Goal: Information Seeking & Learning: Learn about a topic

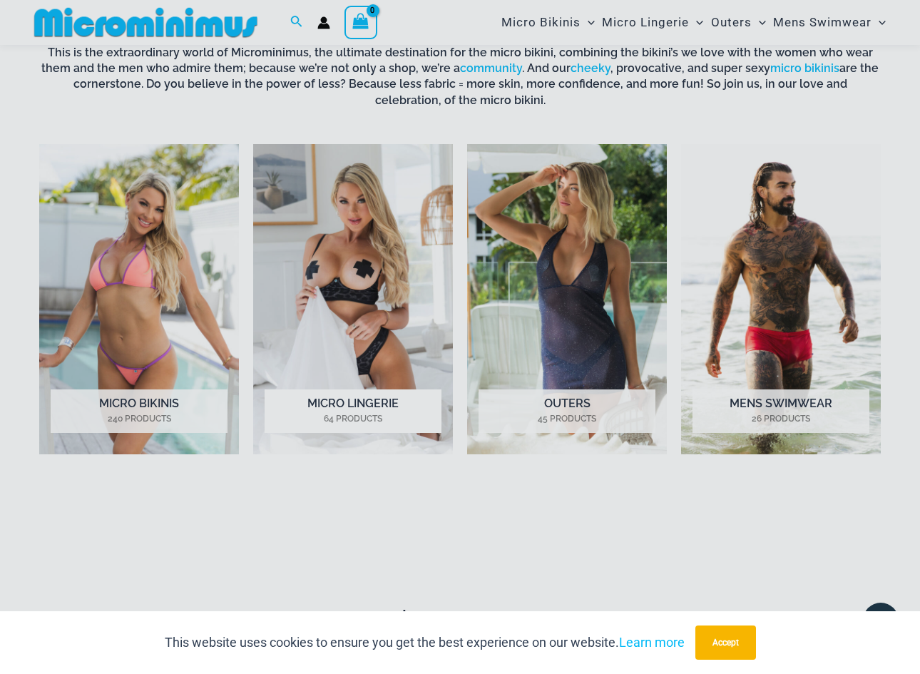
scroll to position [681, 0]
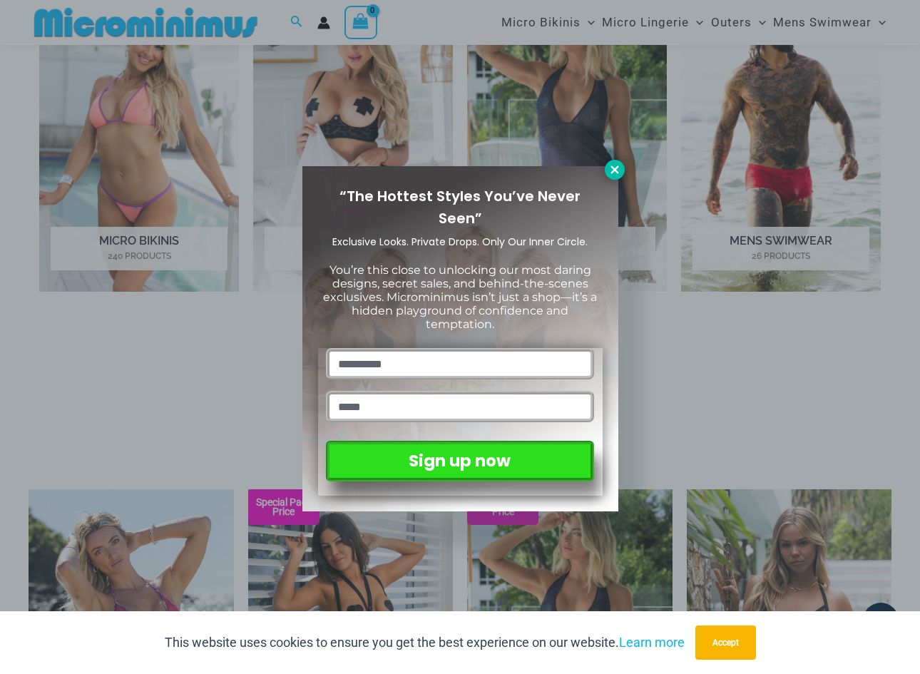
click at [614, 171] on icon at bounding box center [614, 169] width 13 height 13
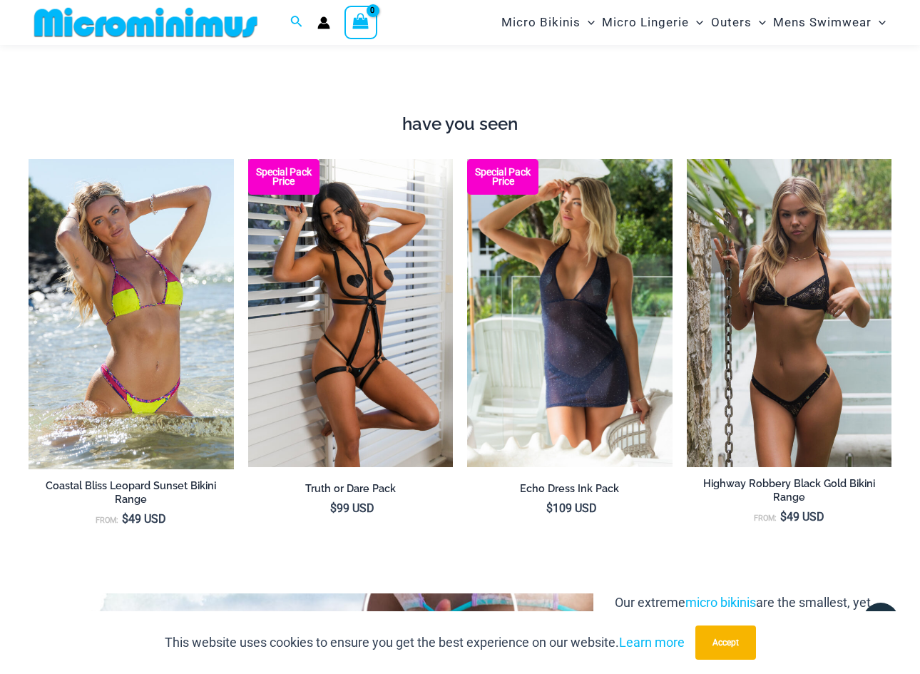
scroll to position [1012, 0]
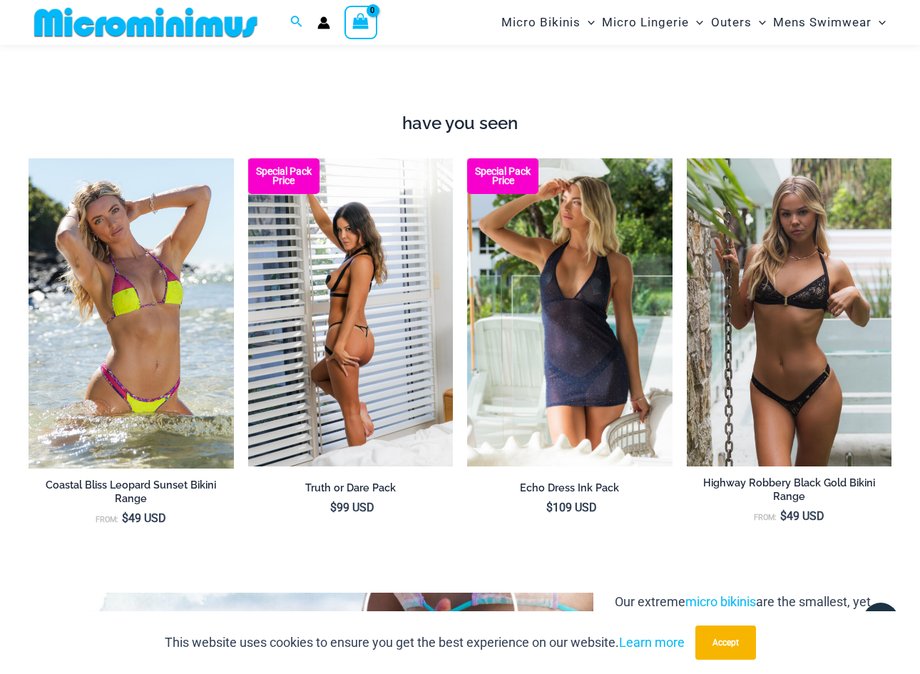
click at [359, 338] on img at bounding box center [350, 311] width 205 height 307
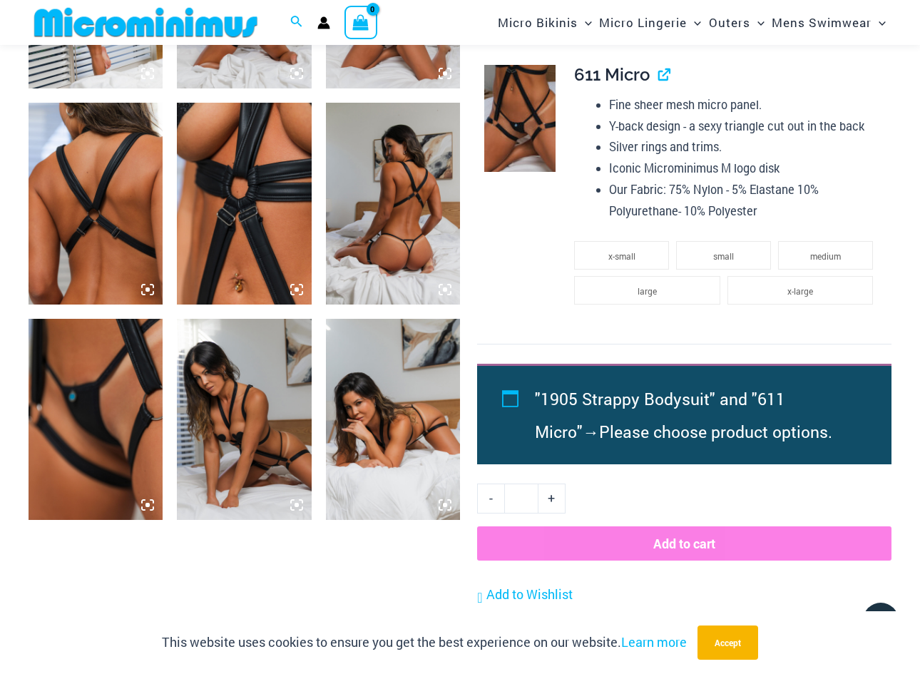
scroll to position [905, 0]
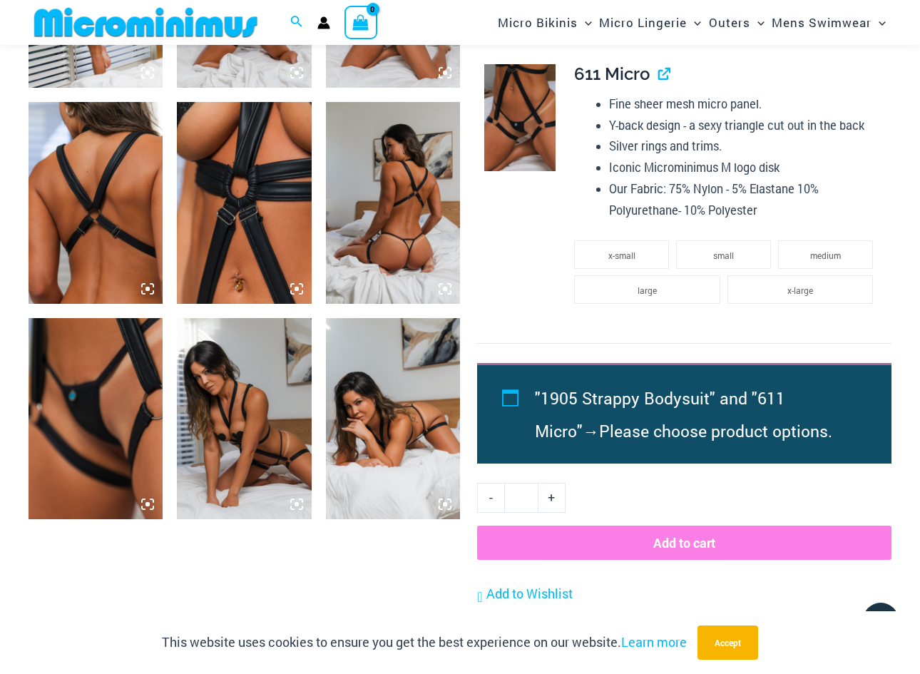
click at [140, 413] on img at bounding box center [96, 418] width 134 height 201
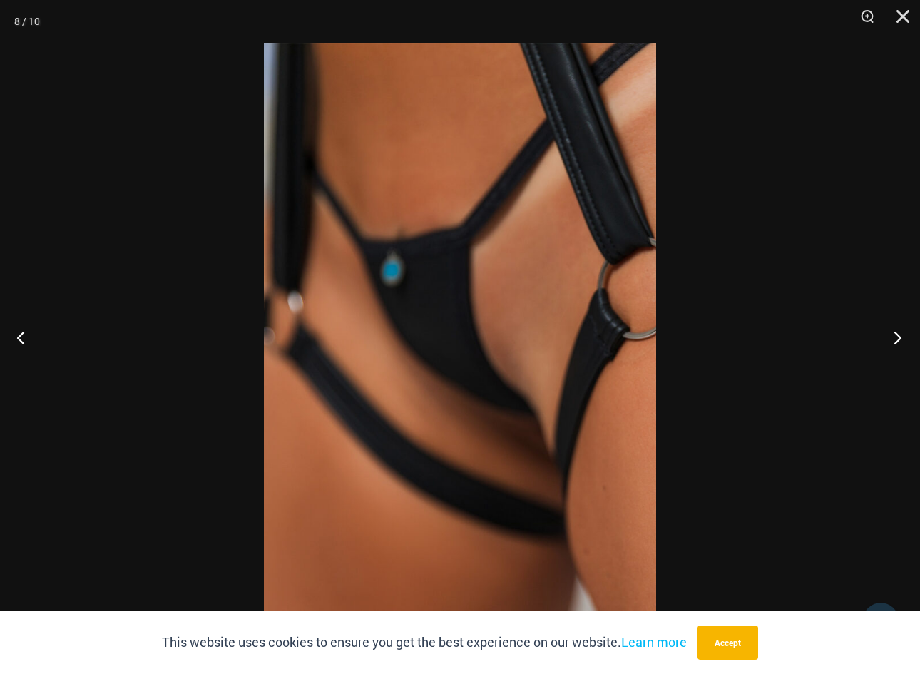
click at [898, 333] on button "Next" at bounding box center [892, 337] width 53 height 71
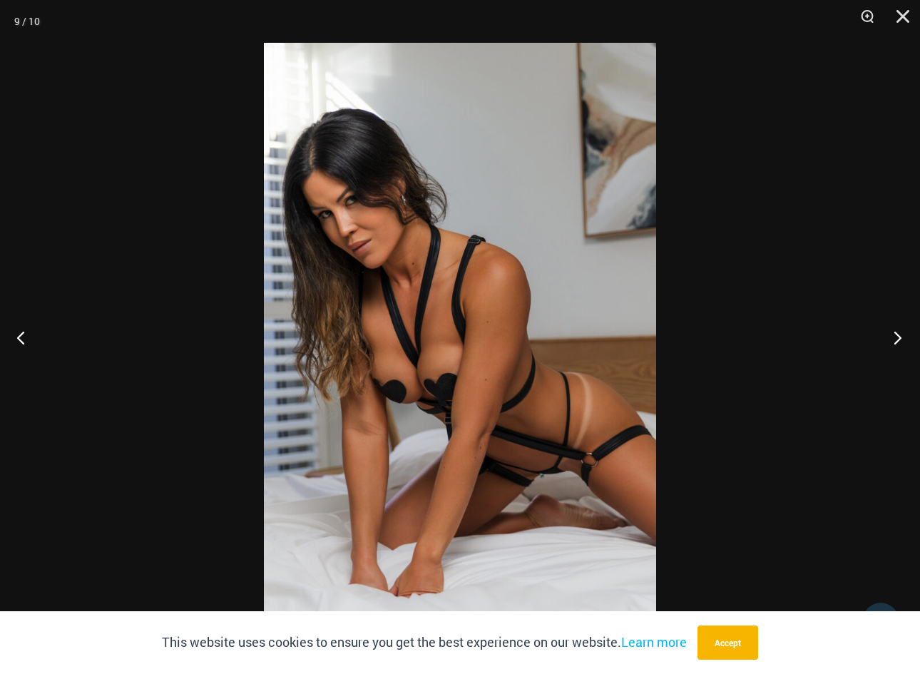
click at [898, 333] on button "Next" at bounding box center [892, 337] width 53 height 71
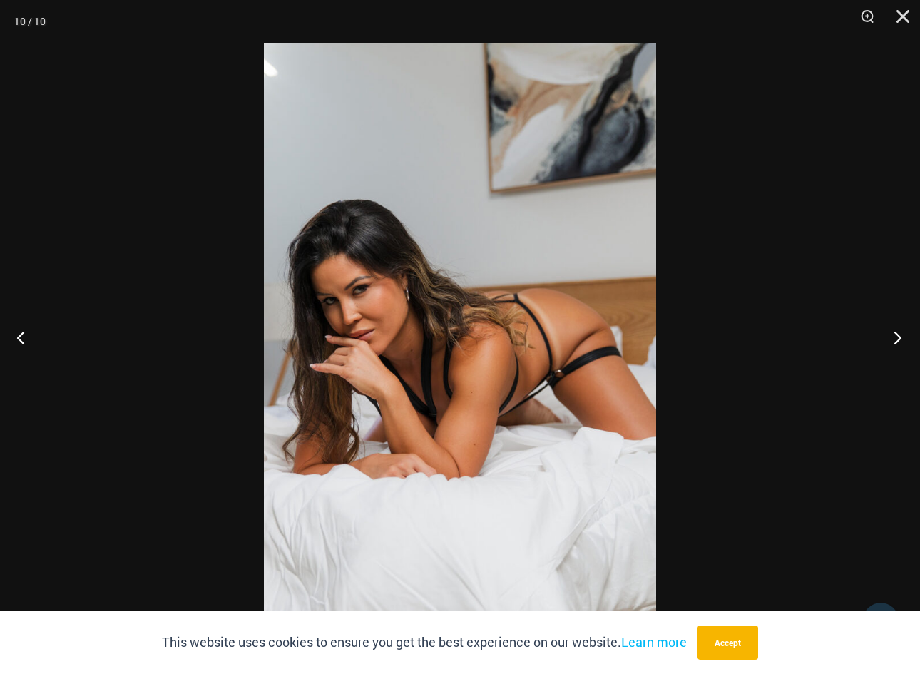
click at [898, 333] on button "Next" at bounding box center [892, 337] width 53 height 71
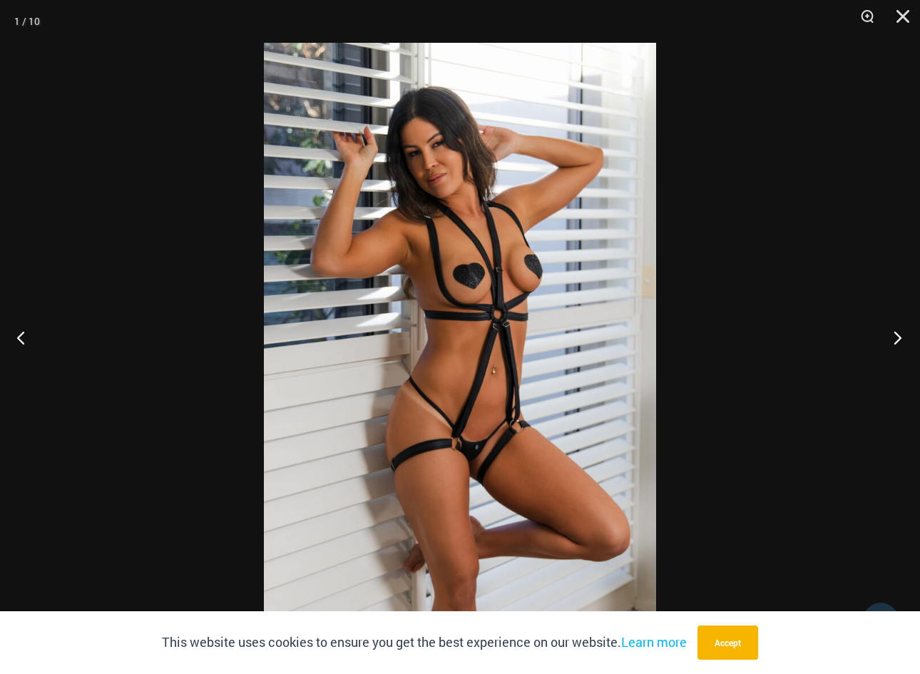
click at [898, 333] on button "Next" at bounding box center [892, 337] width 53 height 71
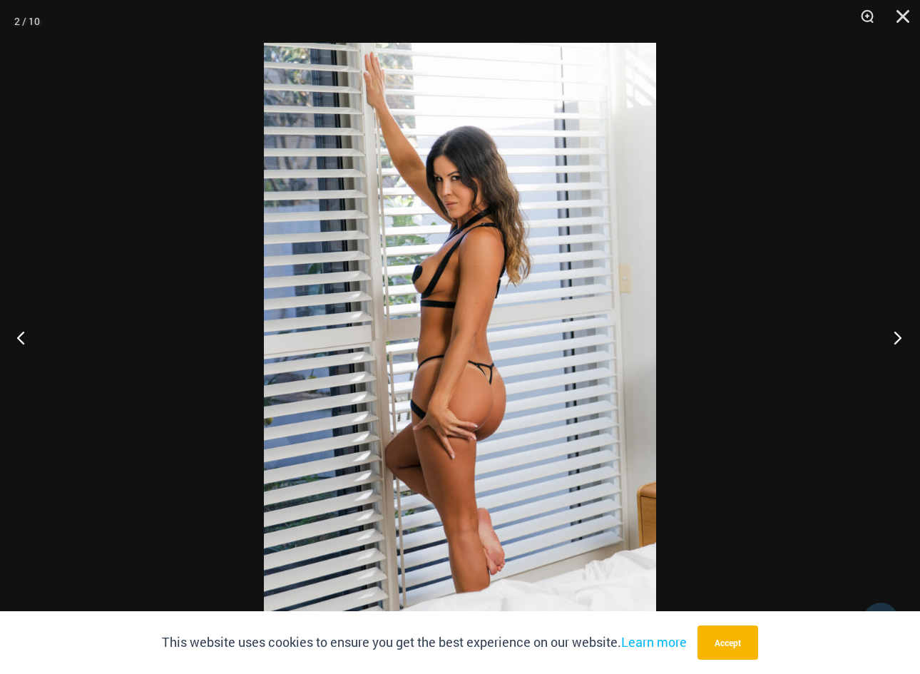
click at [898, 333] on button "Next" at bounding box center [892, 337] width 53 height 71
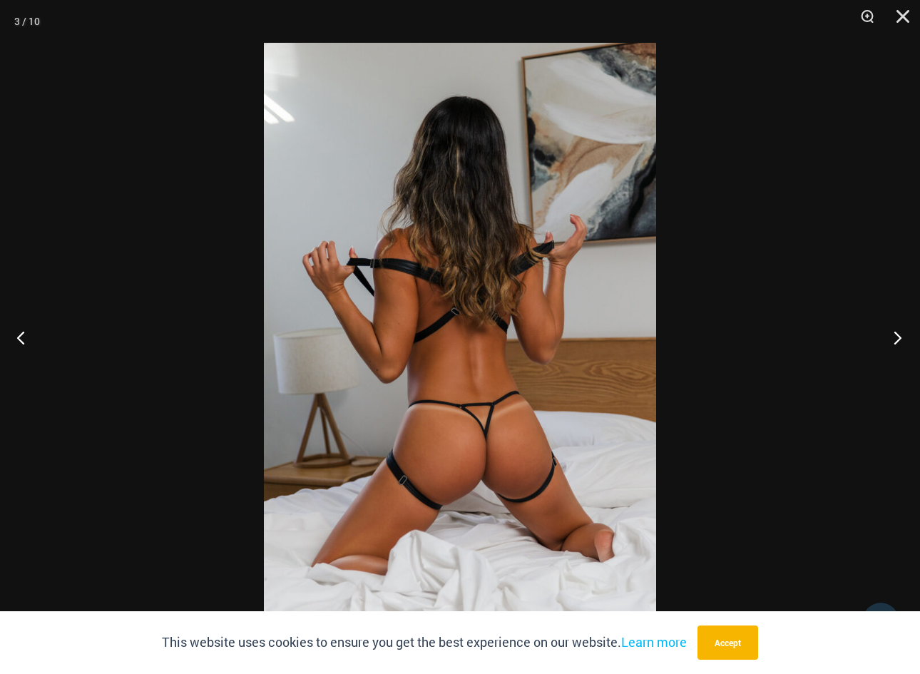
click at [898, 333] on button "Next" at bounding box center [892, 337] width 53 height 71
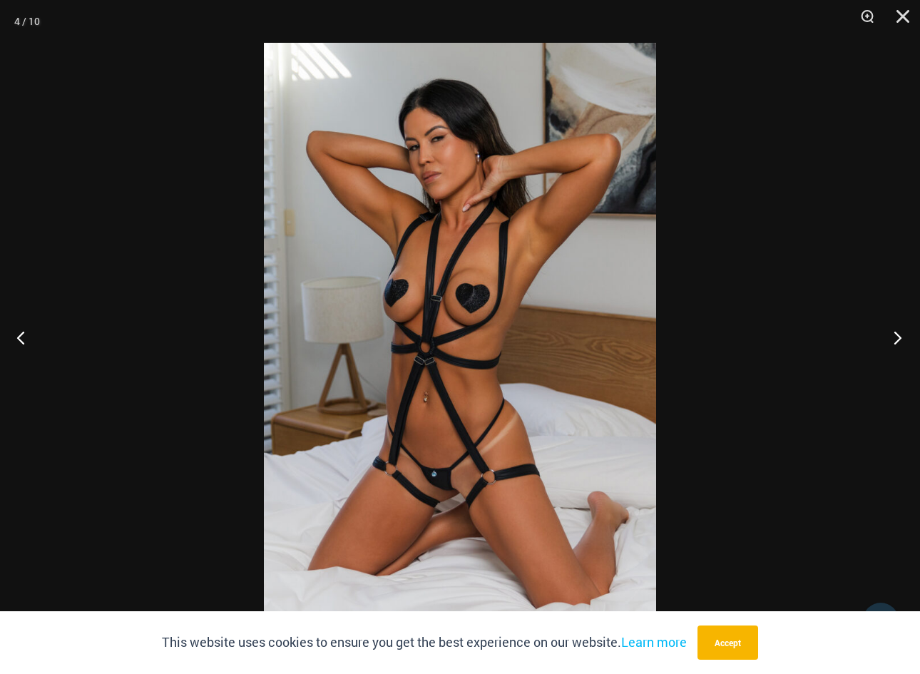
click at [898, 333] on button "Next" at bounding box center [892, 337] width 53 height 71
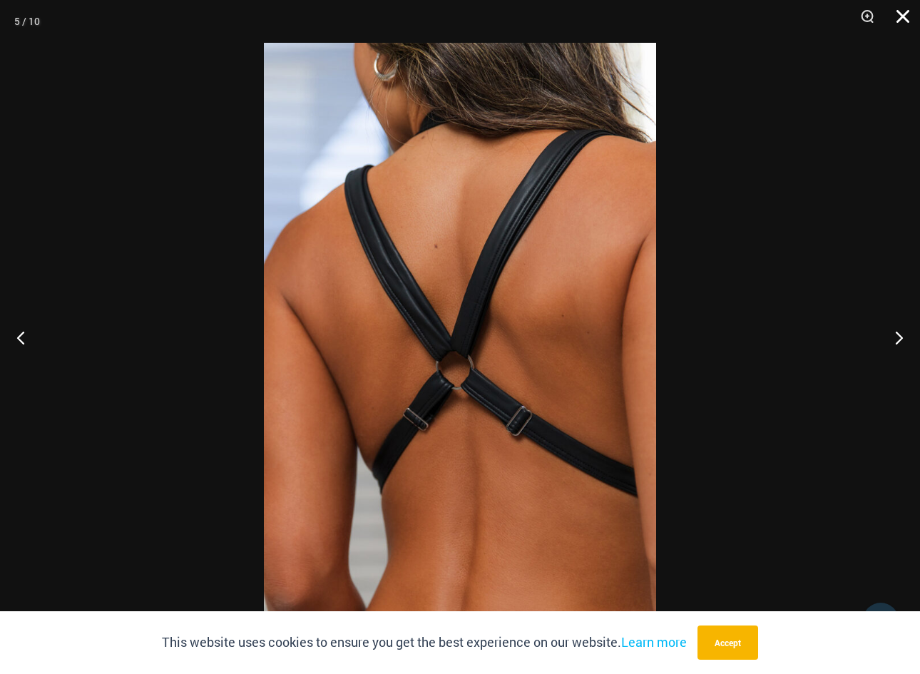
click at [900, 19] on button "Close" at bounding box center [898, 21] width 36 height 43
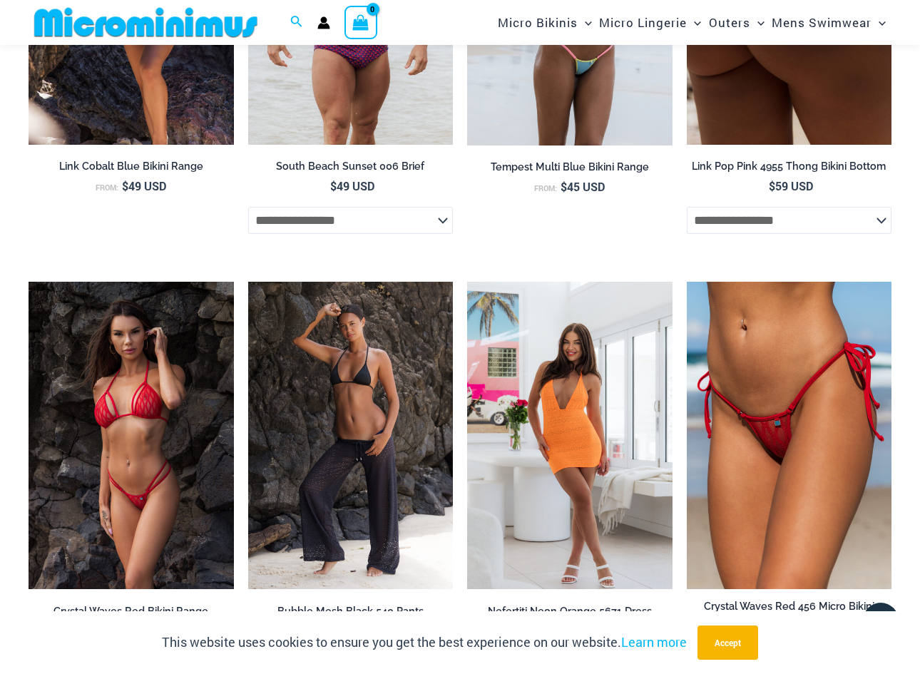
scroll to position [2991, 0]
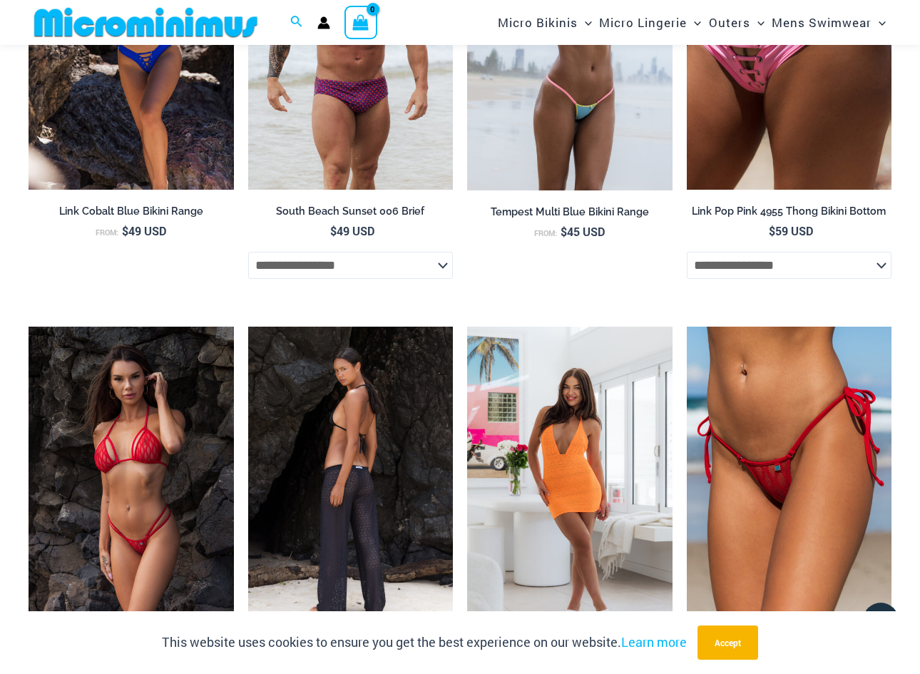
click at [383, 453] on img at bounding box center [350, 480] width 205 height 307
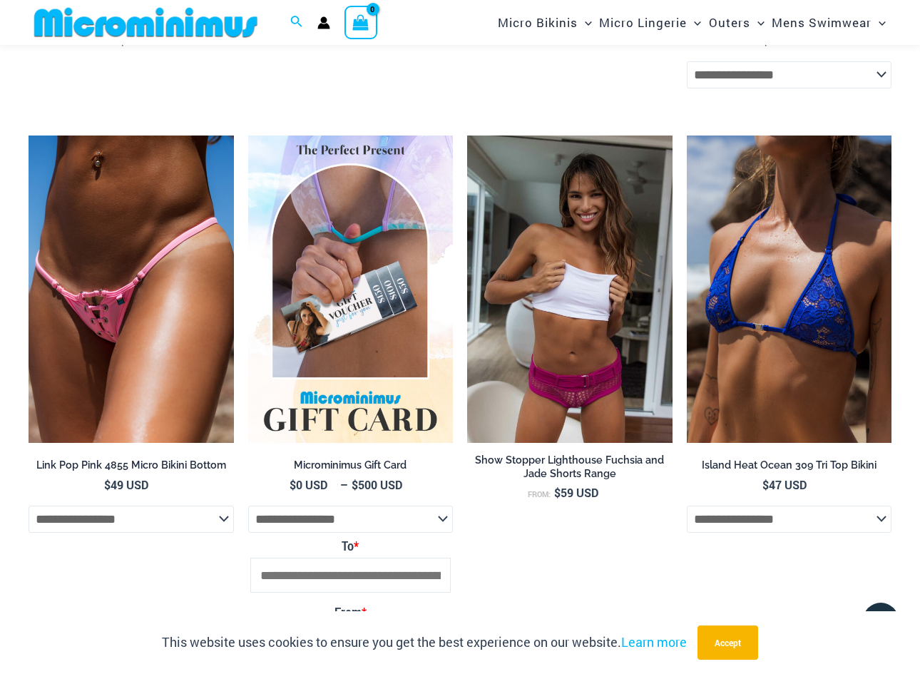
scroll to position [2920, 0]
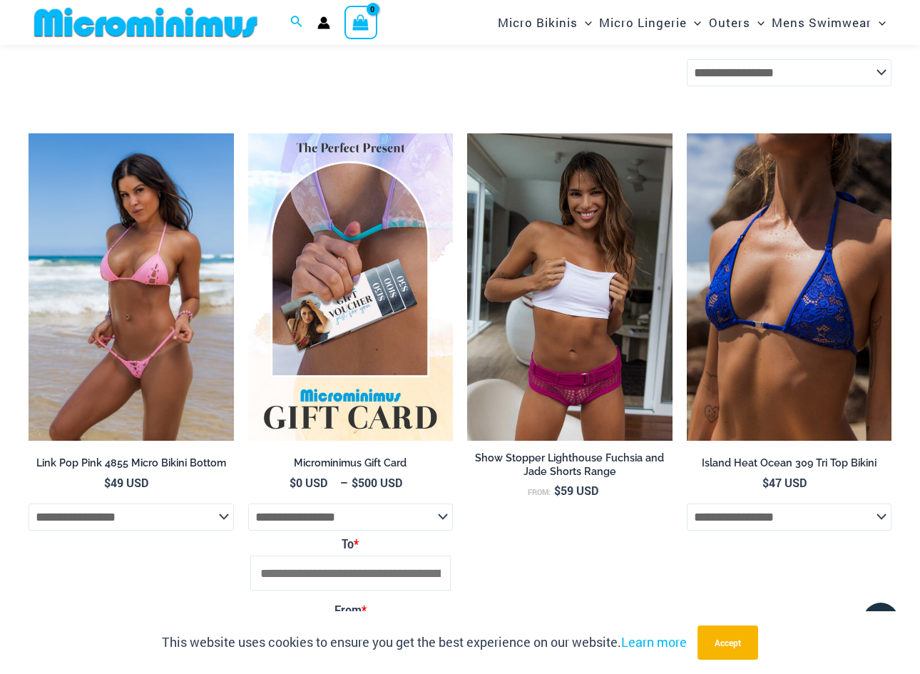
click at [150, 322] on img at bounding box center [131, 286] width 205 height 307
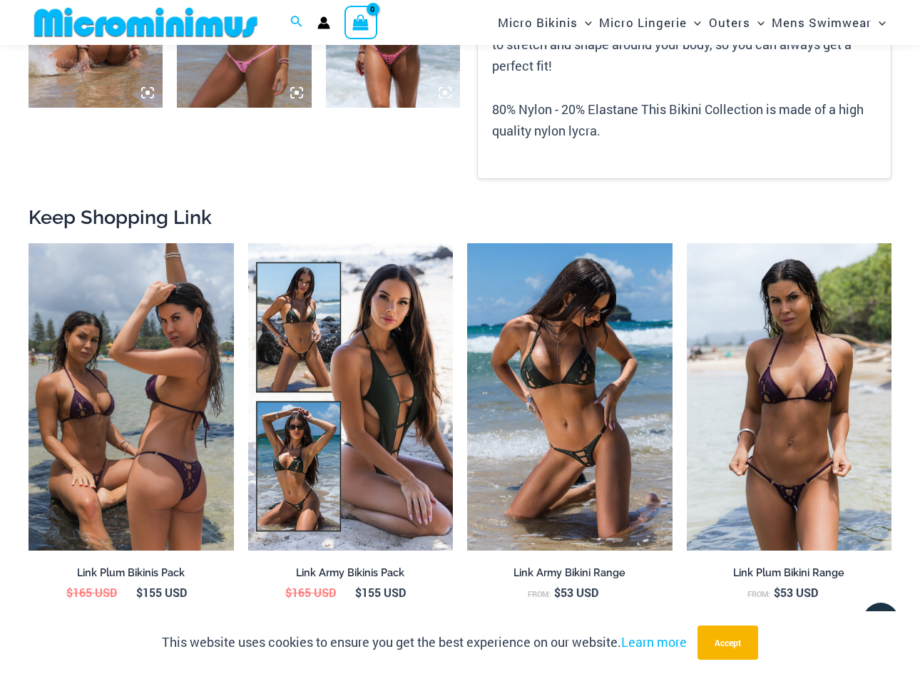
scroll to position [1102, 0]
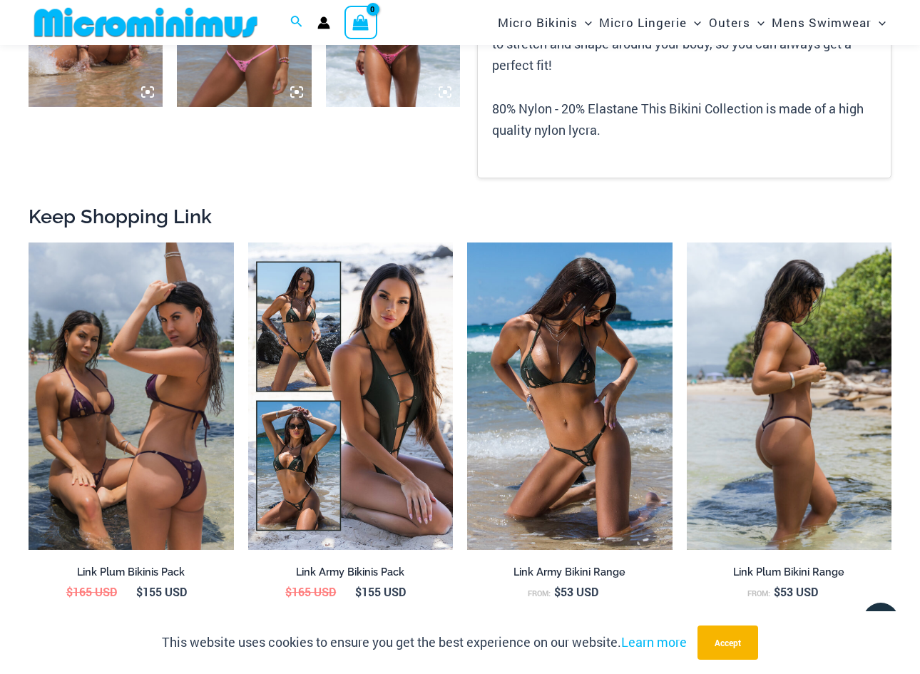
click at [737, 390] on img at bounding box center [789, 395] width 205 height 307
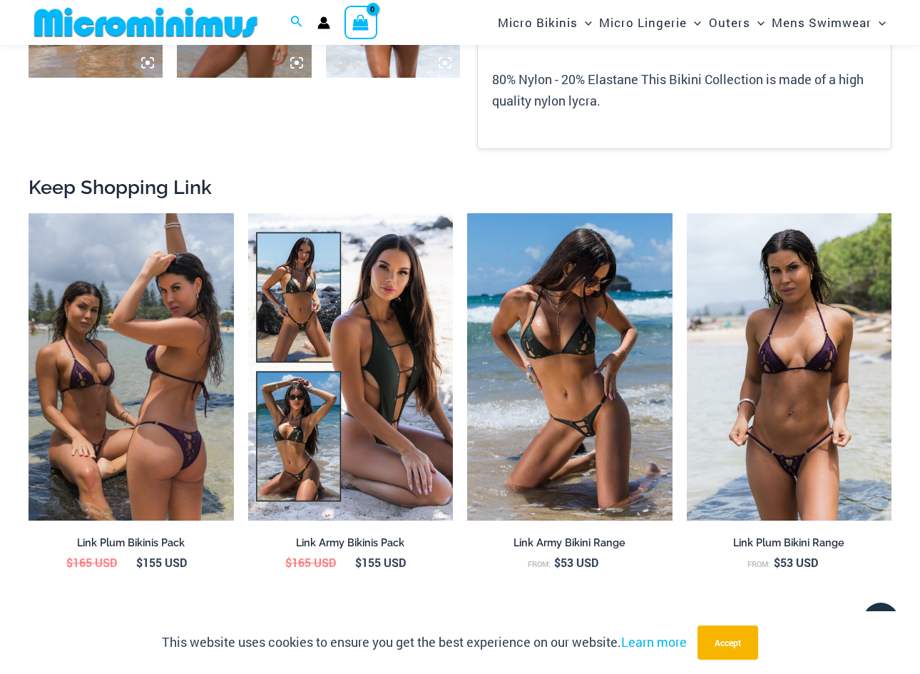
scroll to position [1133, 0]
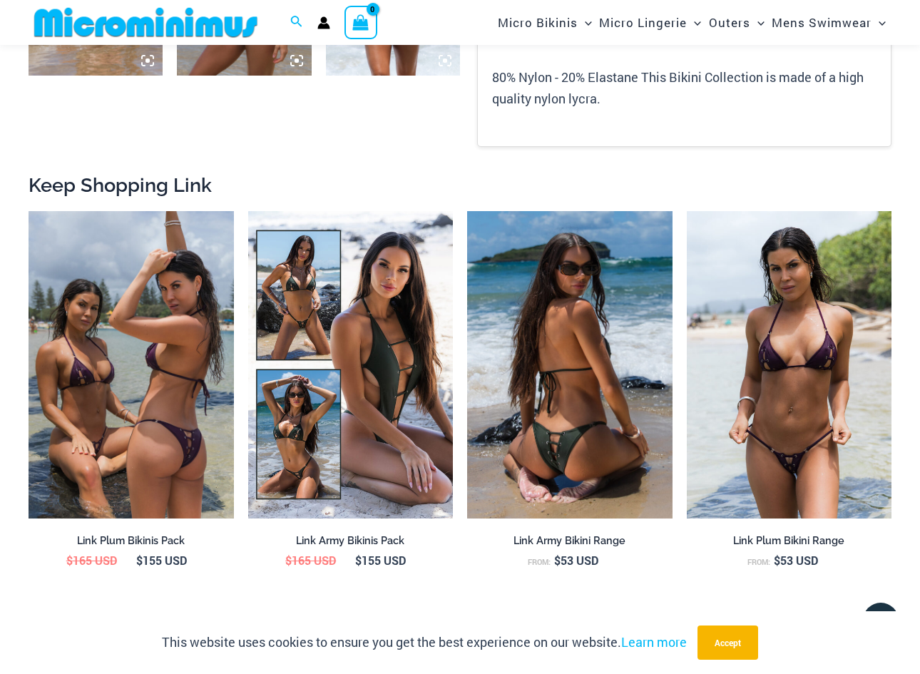
click at [572, 399] on img at bounding box center [569, 364] width 205 height 307
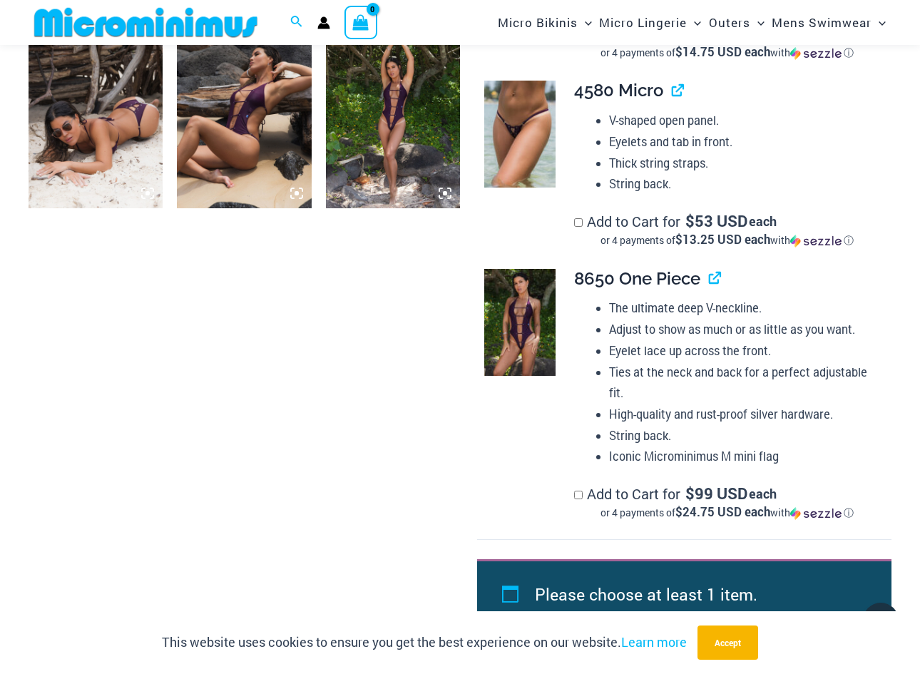
scroll to position [1002, 0]
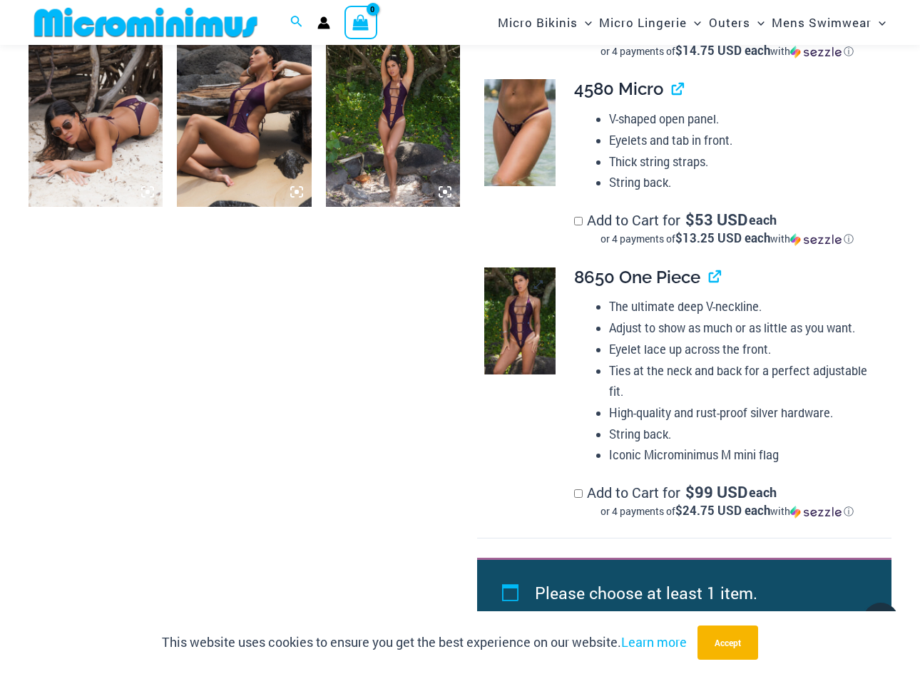
click at [515, 323] on img at bounding box center [519, 320] width 71 height 107
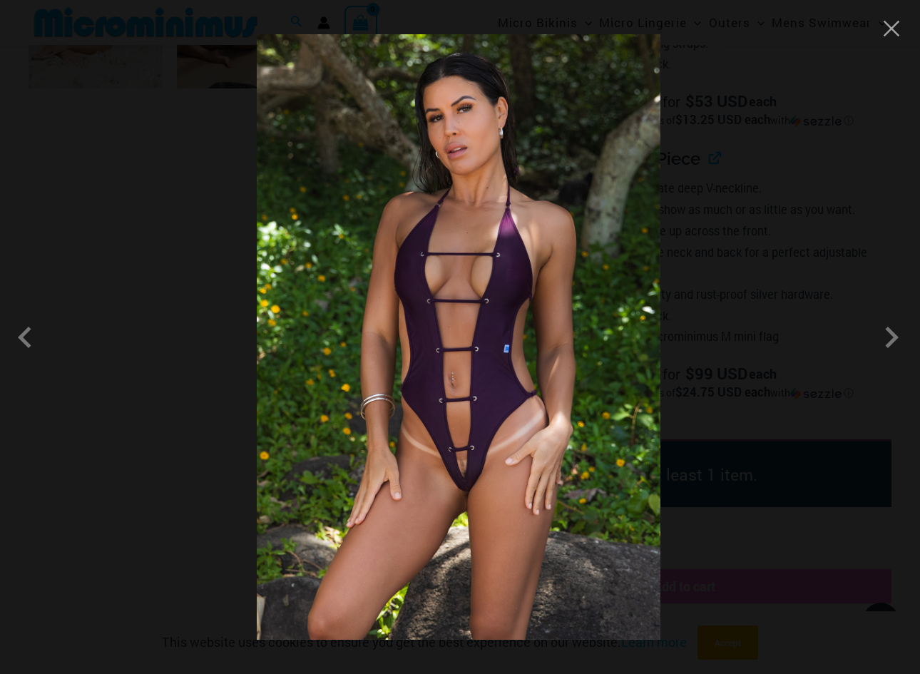
scroll to position [1138, 0]
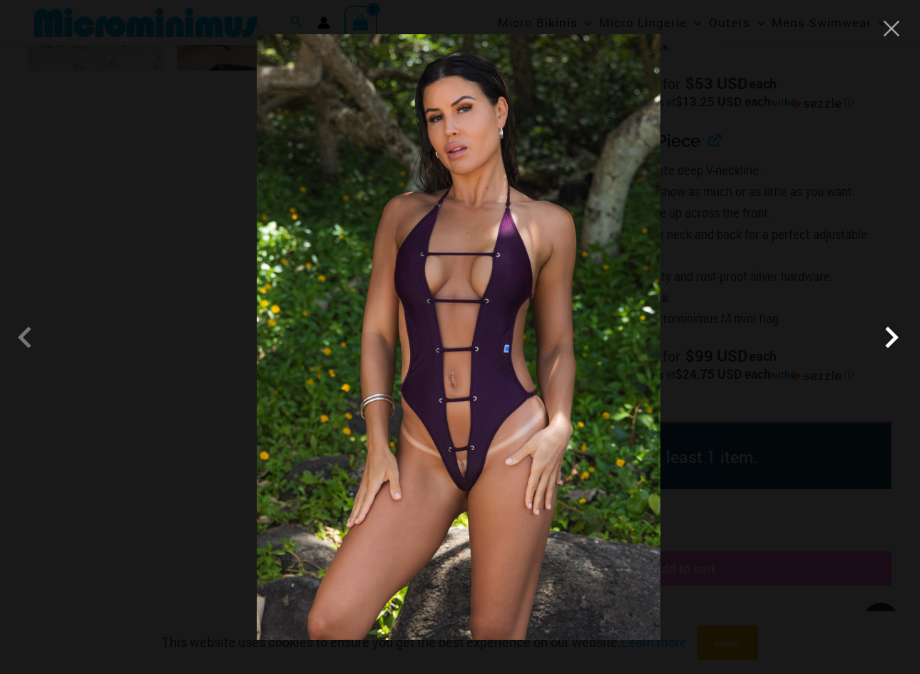
click at [889, 336] on span at bounding box center [891, 337] width 43 height 43
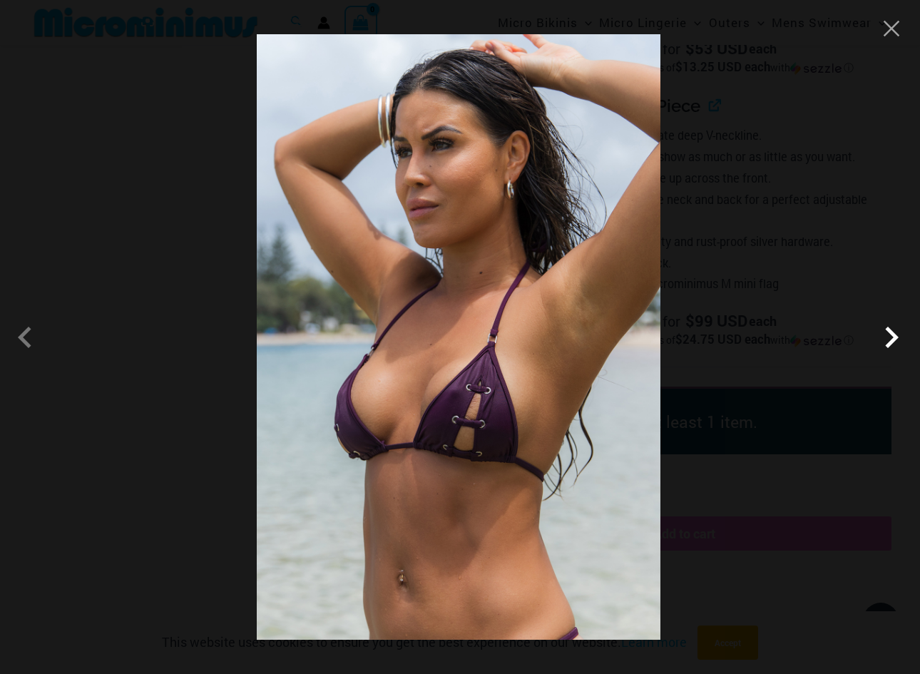
scroll to position [1176, 0]
click at [891, 337] on span at bounding box center [891, 337] width 43 height 43
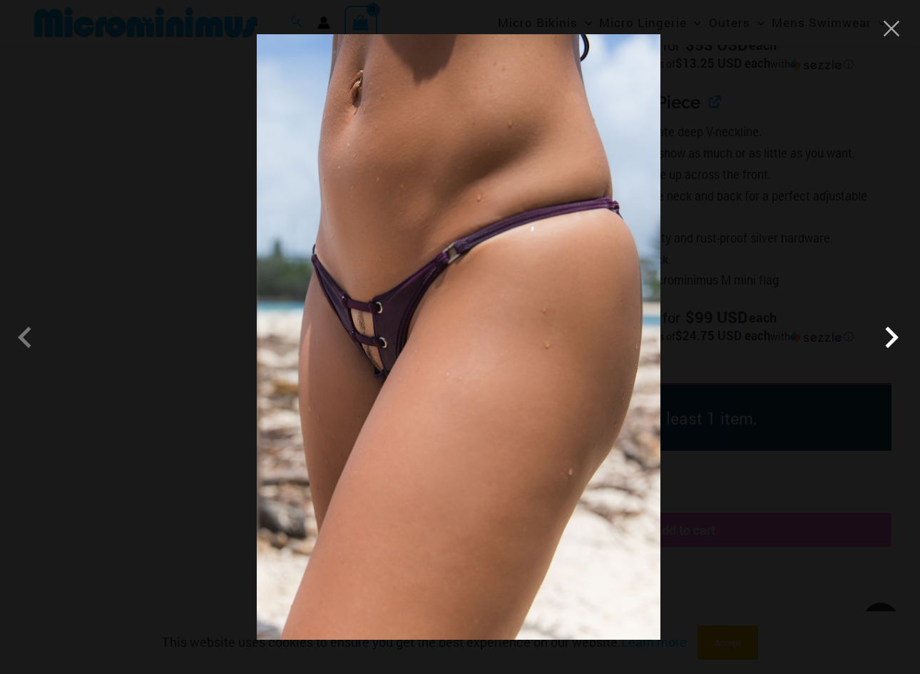
click at [891, 337] on span at bounding box center [891, 337] width 43 height 43
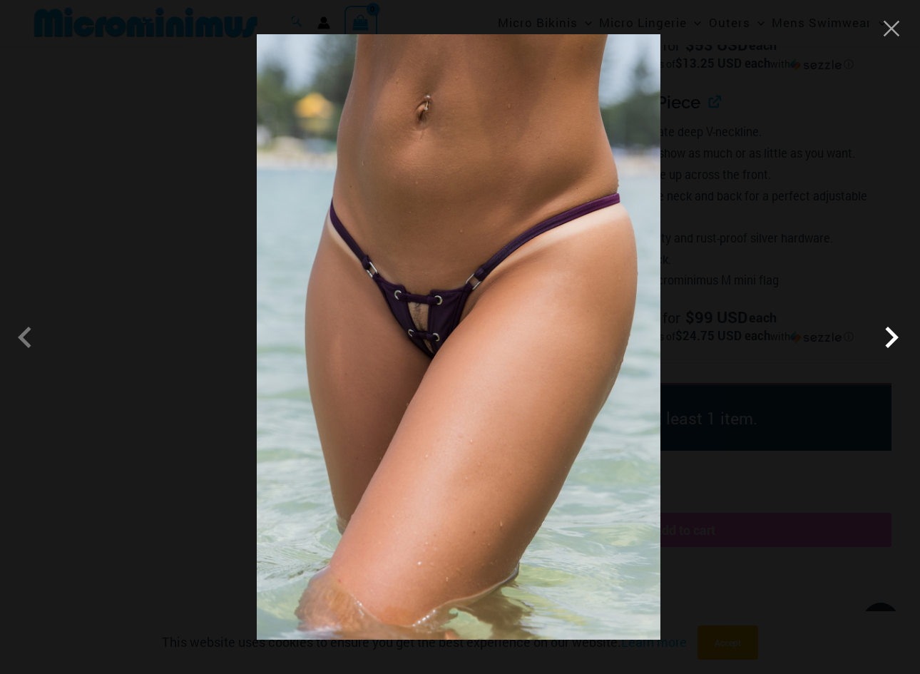
click at [891, 337] on span at bounding box center [891, 337] width 43 height 43
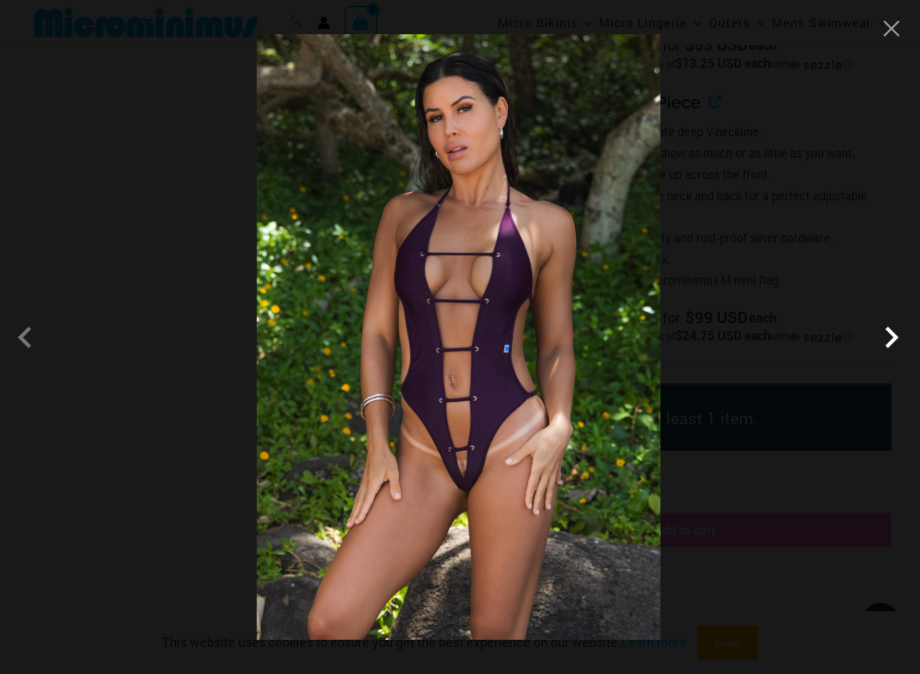
click at [891, 337] on span at bounding box center [891, 337] width 43 height 43
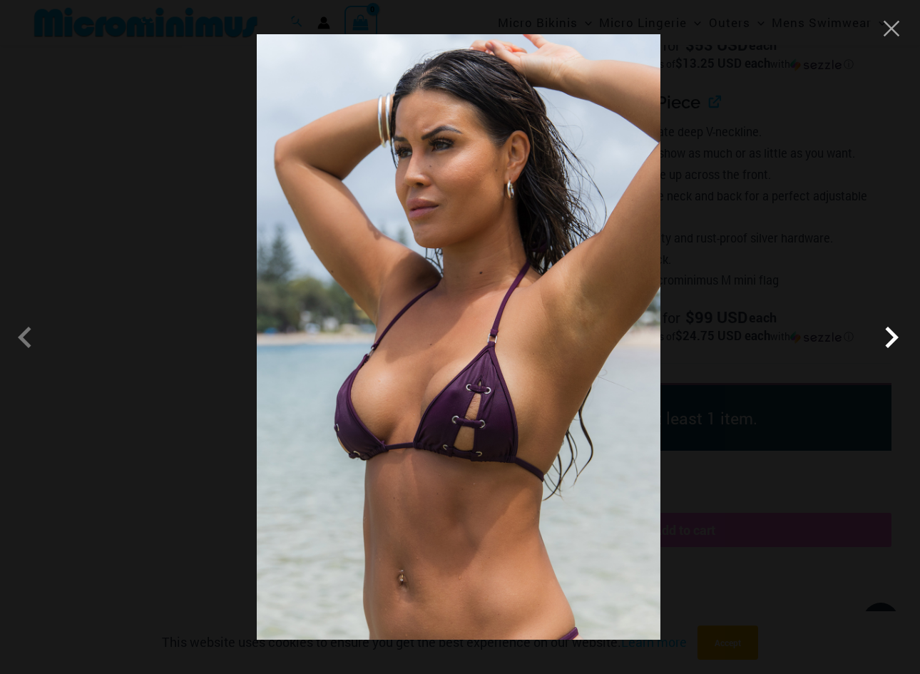
click at [891, 337] on span at bounding box center [891, 337] width 43 height 43
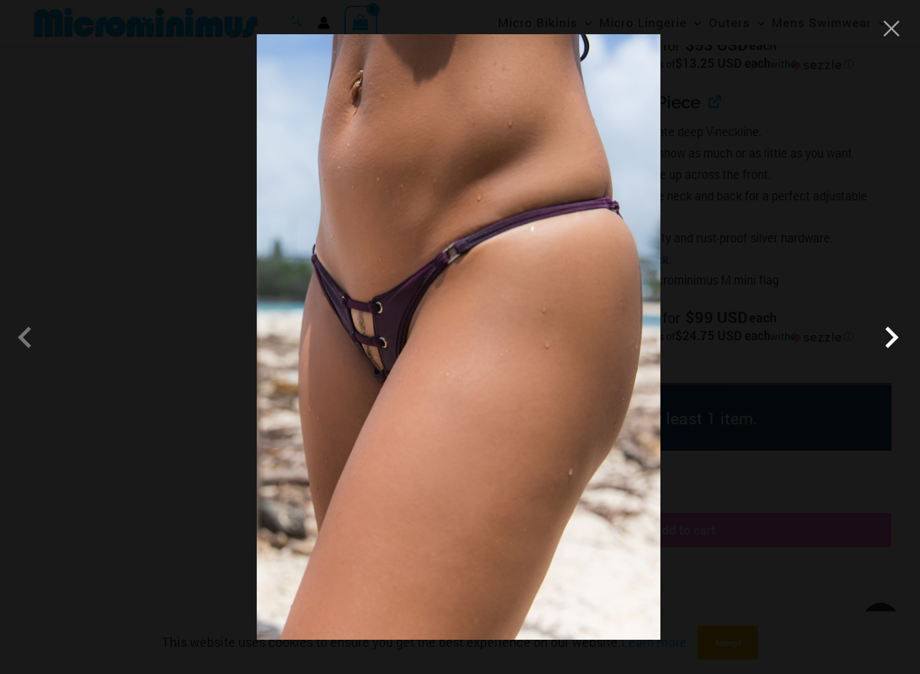
click at [891, 337] on span at bounding box center [891, 337] width 43 height 43
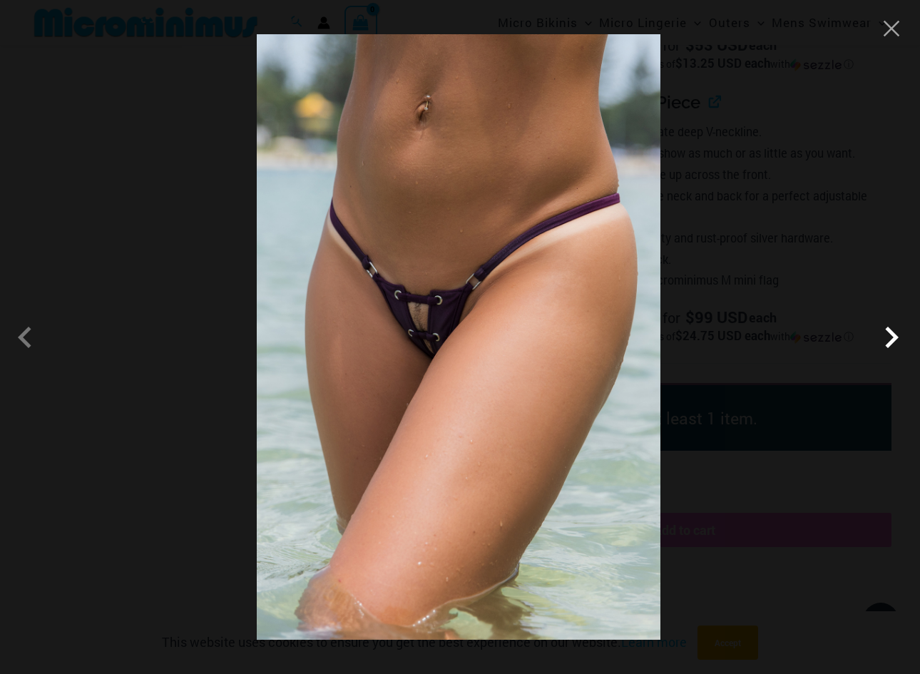
click at [891, 337] on span at bounding box center [891, 337] width 43 height 43
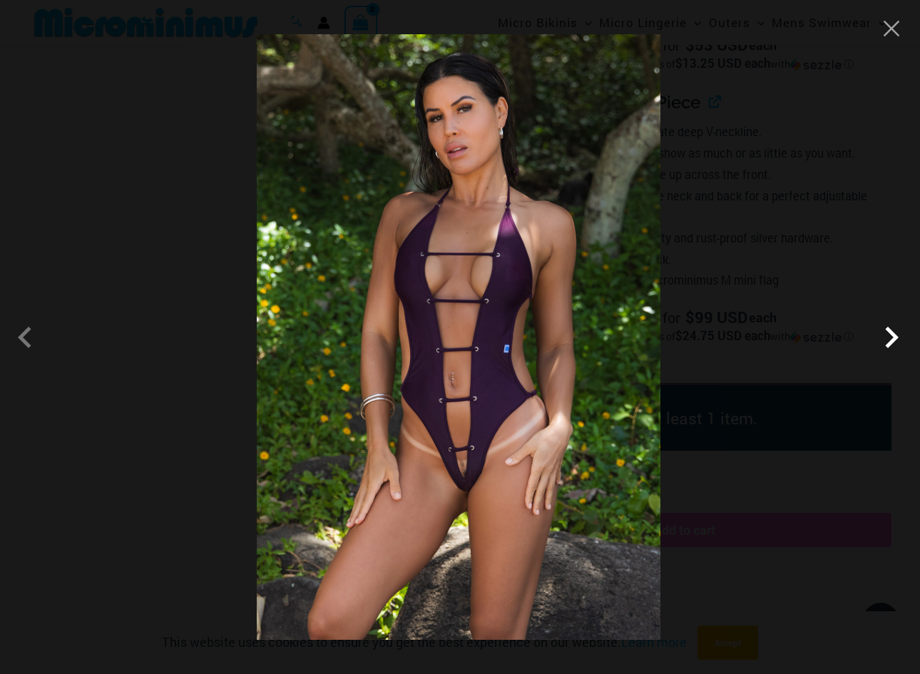
click at [891, 337] on span at bounding box center [891, 337] width 43 height 43
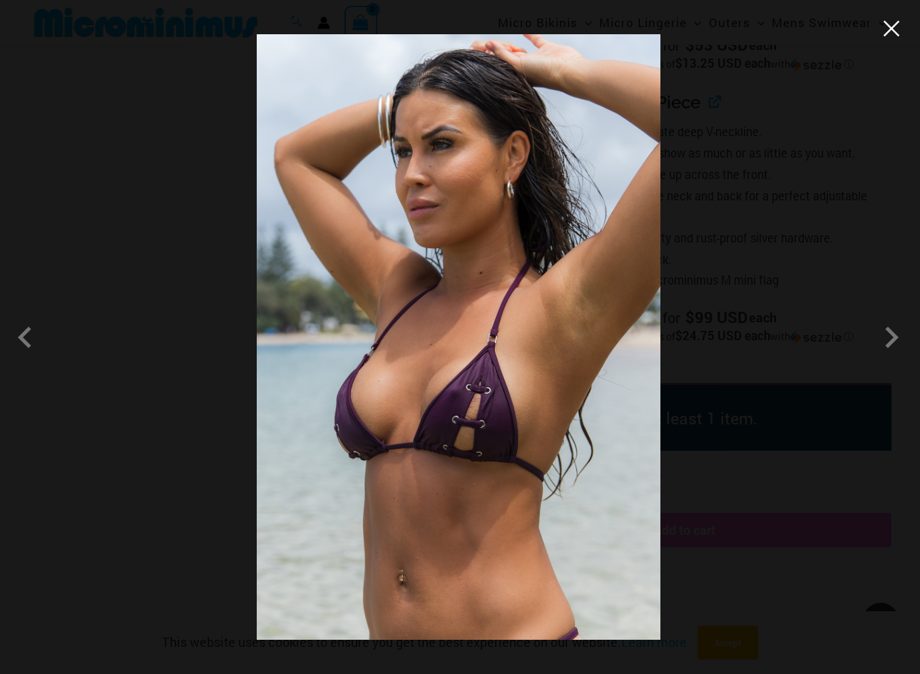
click at [894, 29] on button "Close" at bounding box center [891, 28] width 21 height 21
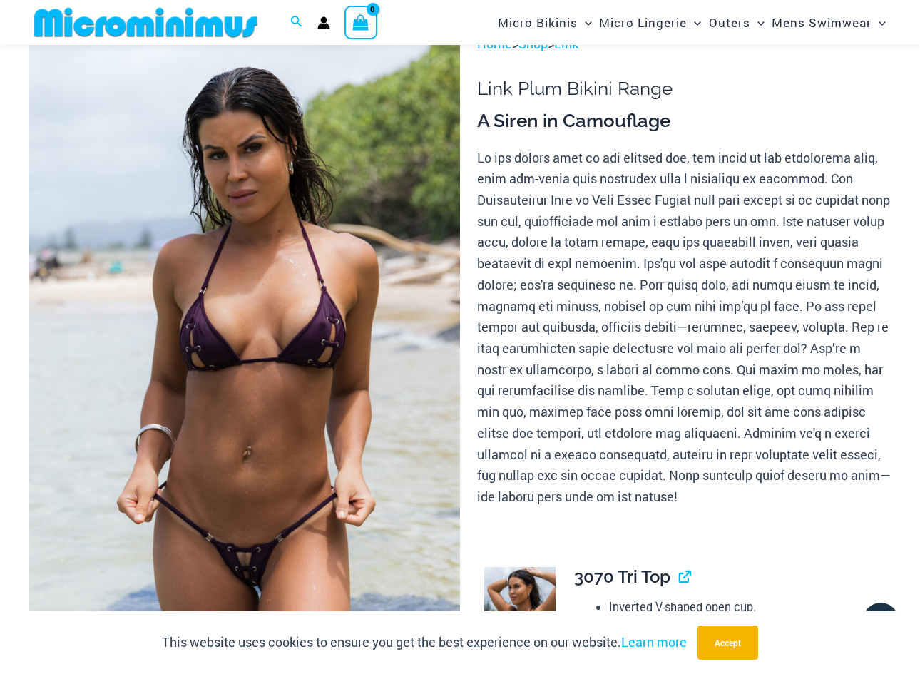
scroll to position [101, 0]
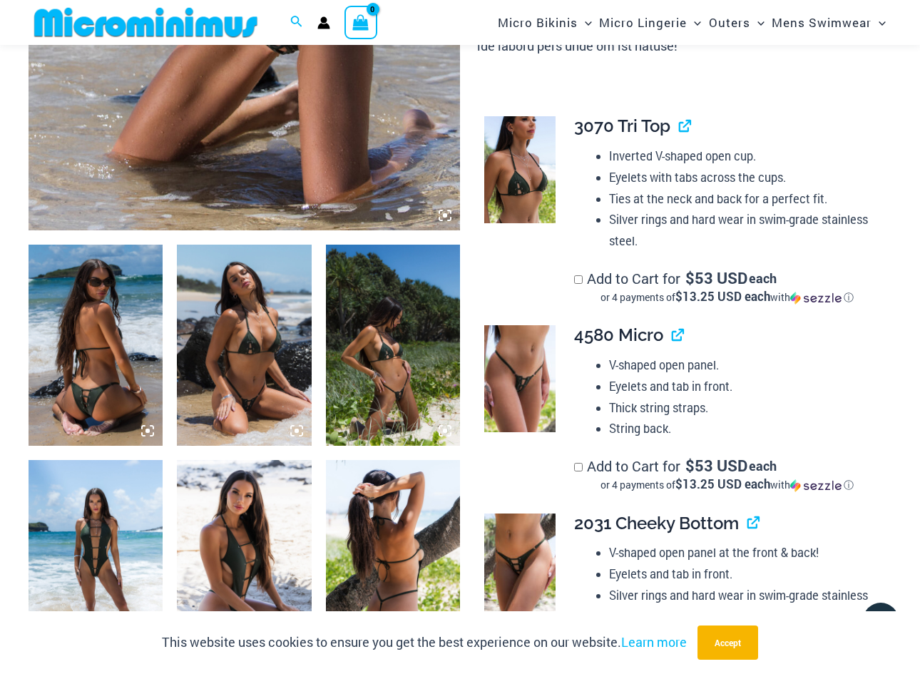
scroll to position [283, 0]
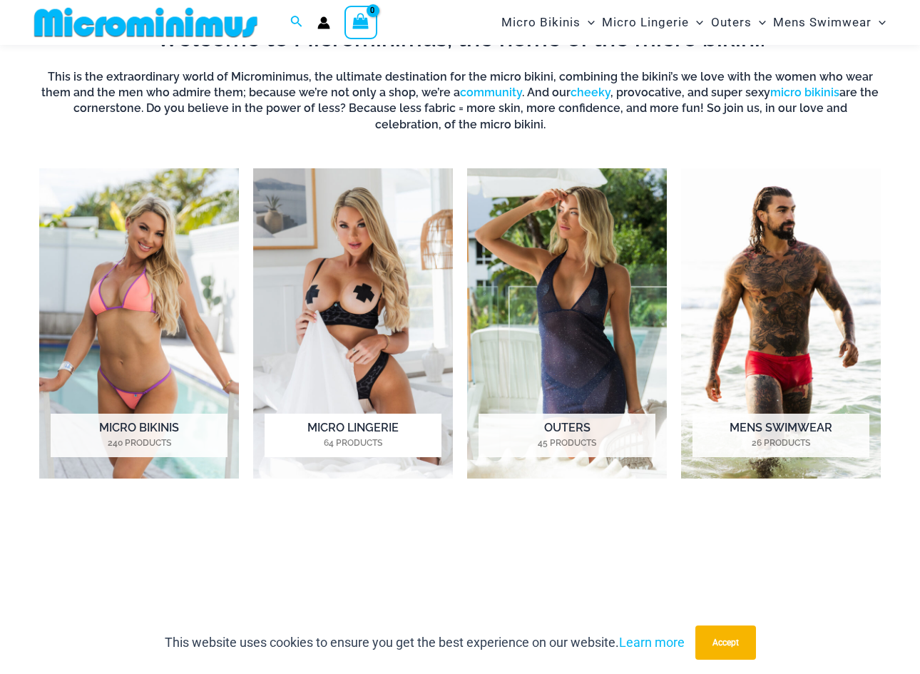
scroll to position [497, 0]
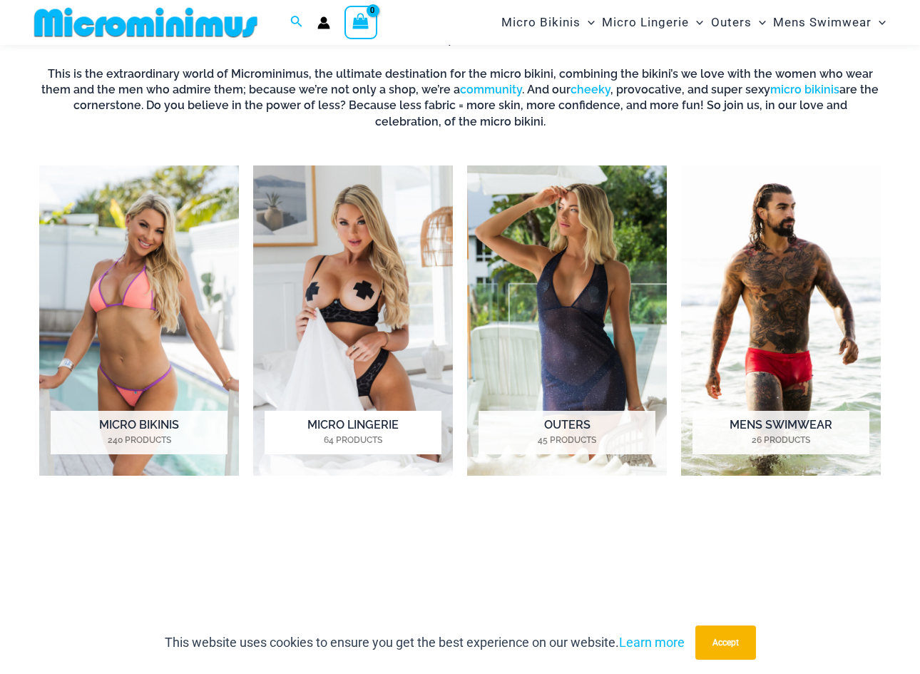
click at [359, 322] on img "Visit product category Micro Lingerie" at bounding box center [353, 319] width 200 height 309
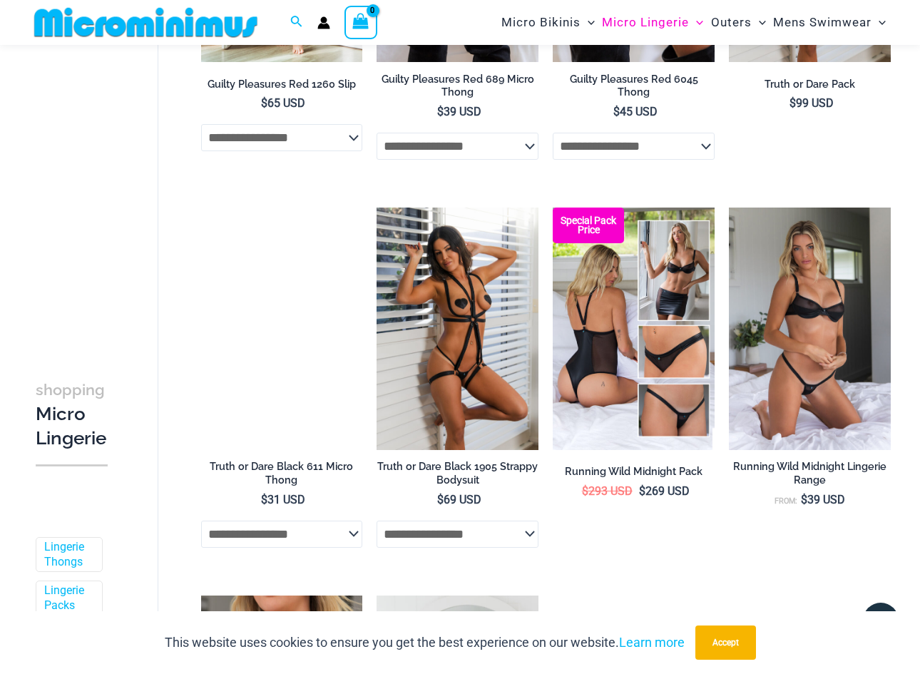
scroll to position [856, 0]
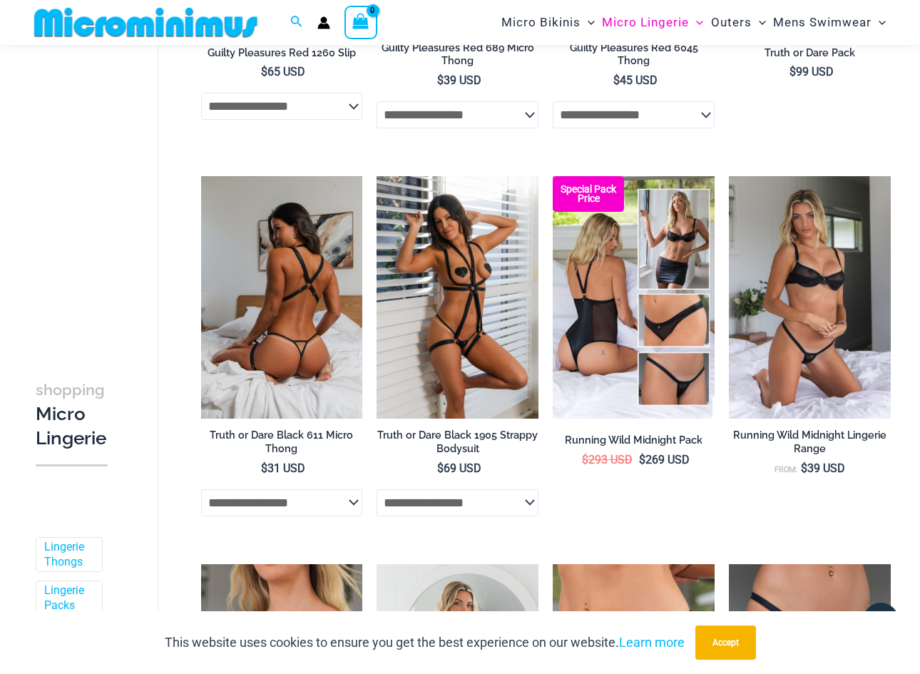
click at [305, 314] on img at bounding box center [282, 297] width 162 height 242
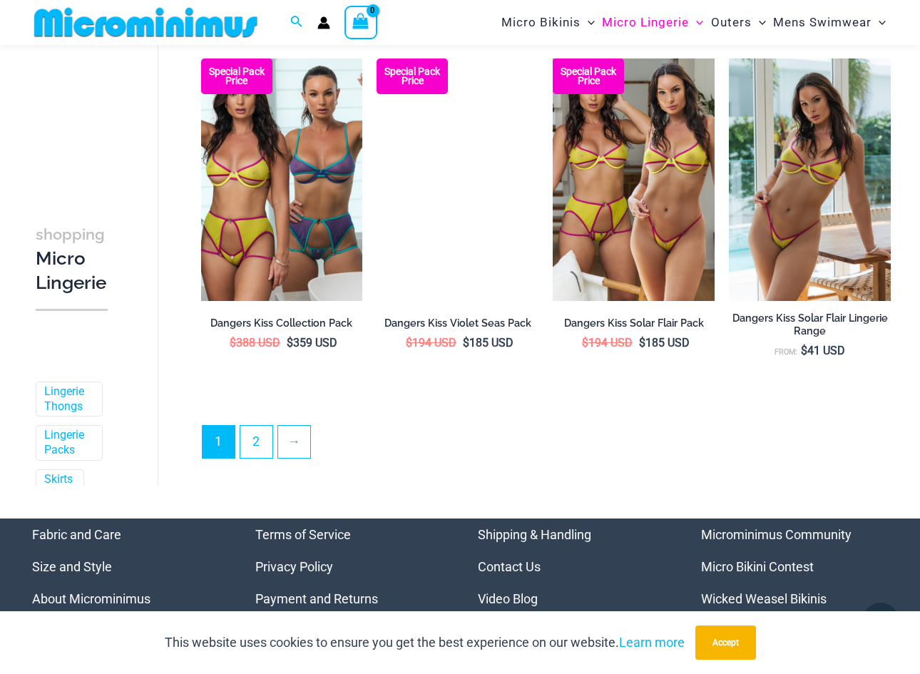
scroll to position [2910, 0]
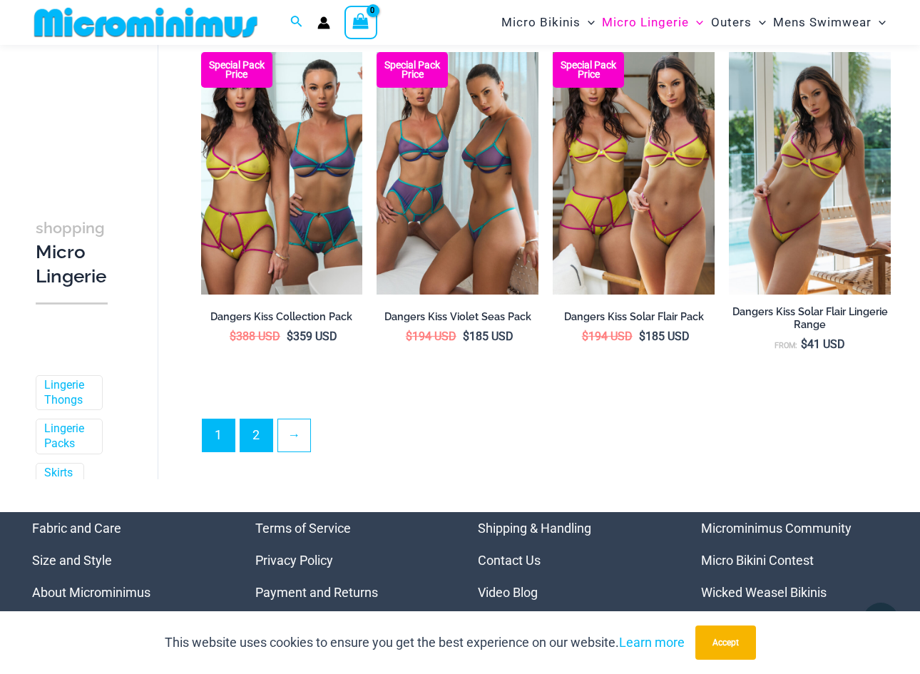
click at [257, 433] on link "2" at bounding box center [256, 435] width 32 height 32
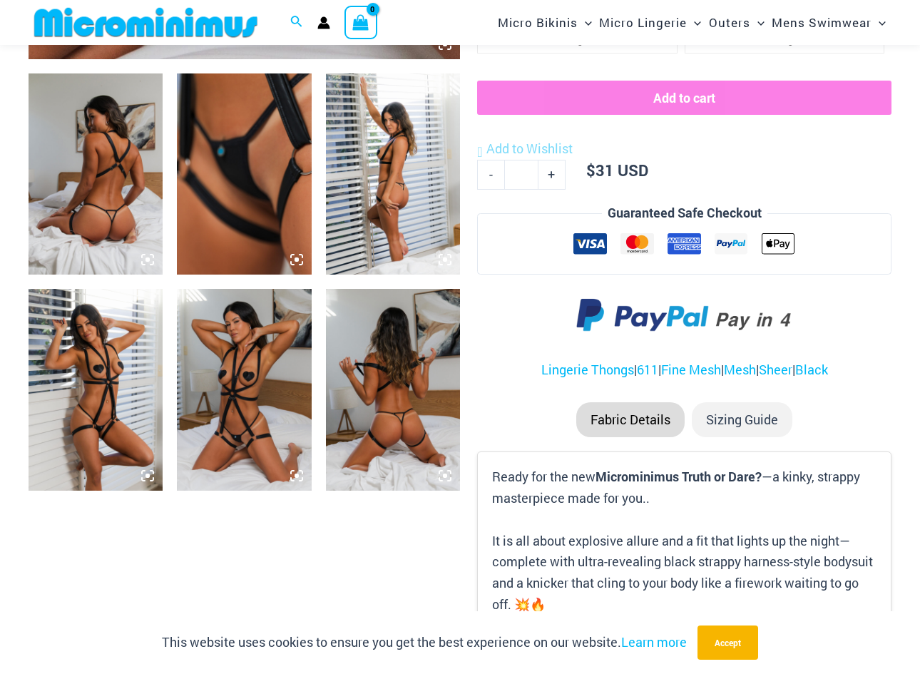
scroll to position [751, 0]
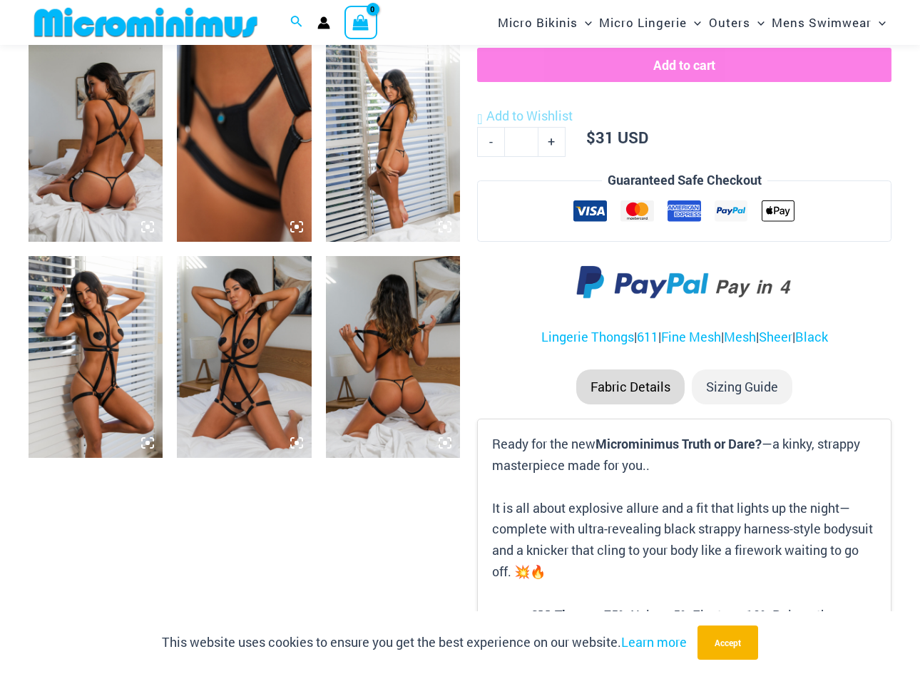
click at [235, 371] on img at bounding box center [244, 356] width 134 height 201
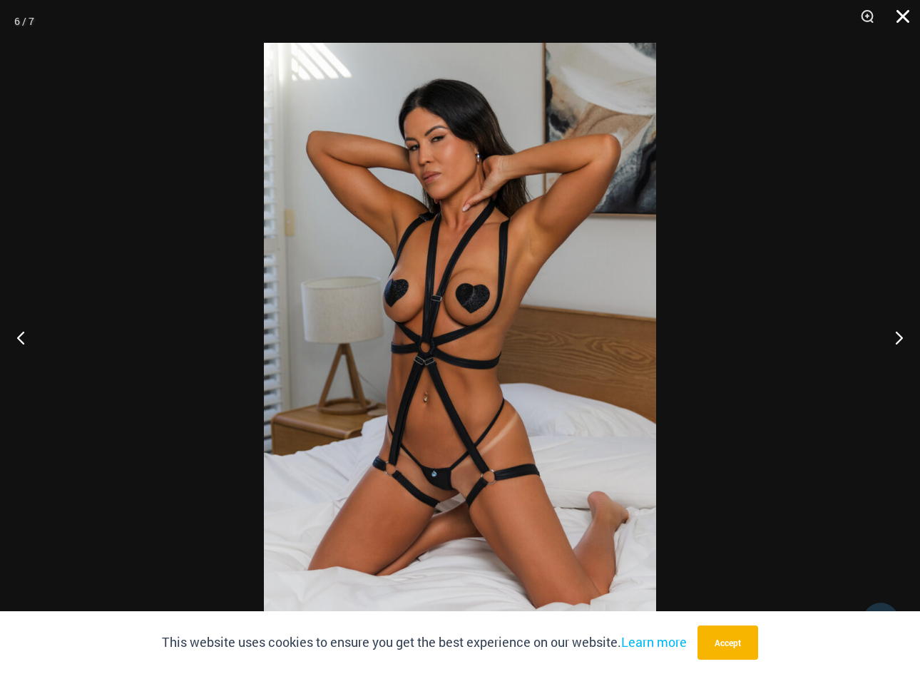
click at [901, 16] on button "Close" at bounding box center [898, 21] width 36 height 43
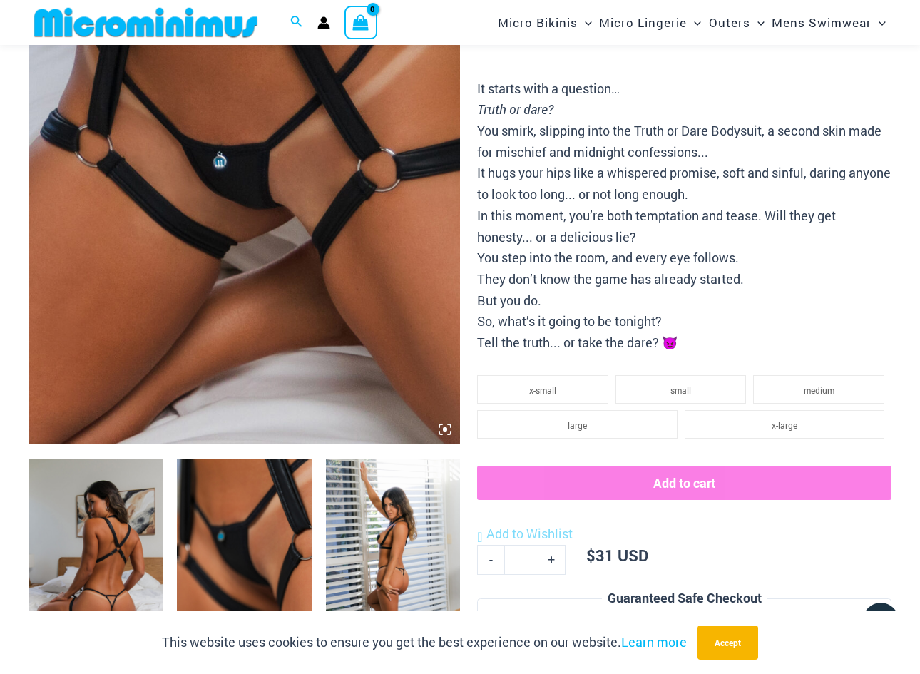
scroll to position [242, 0]
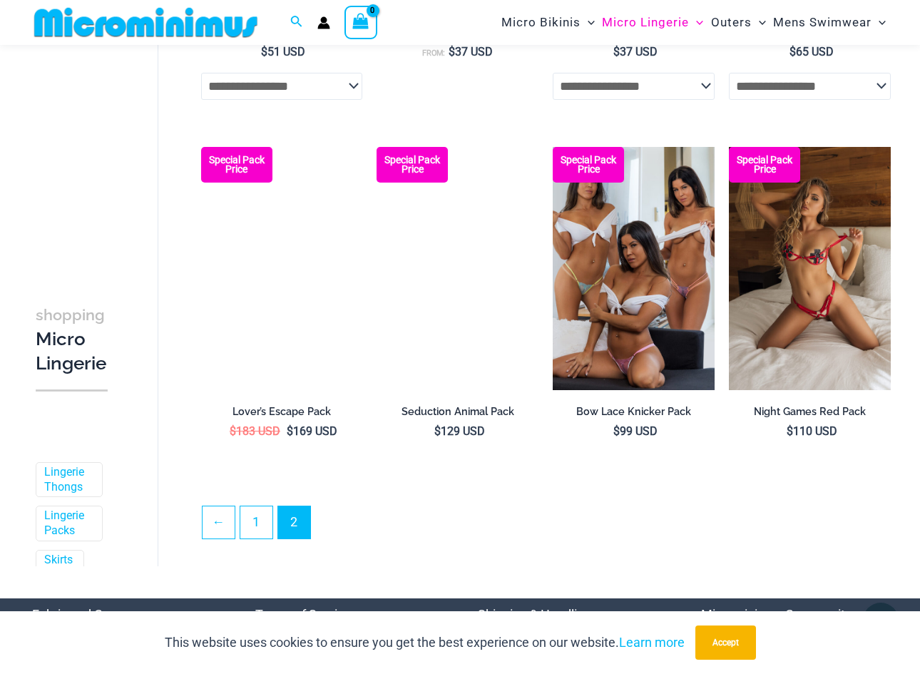
scroll to position [2720, 0]
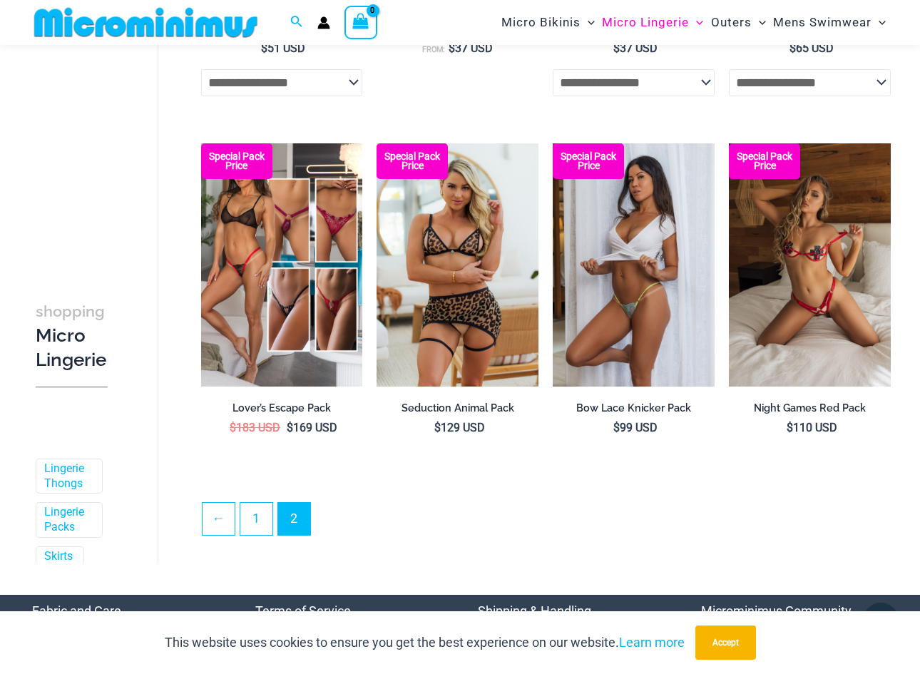
click at [637, 310] on img at bounding box center [634, 264] width 162 height 242
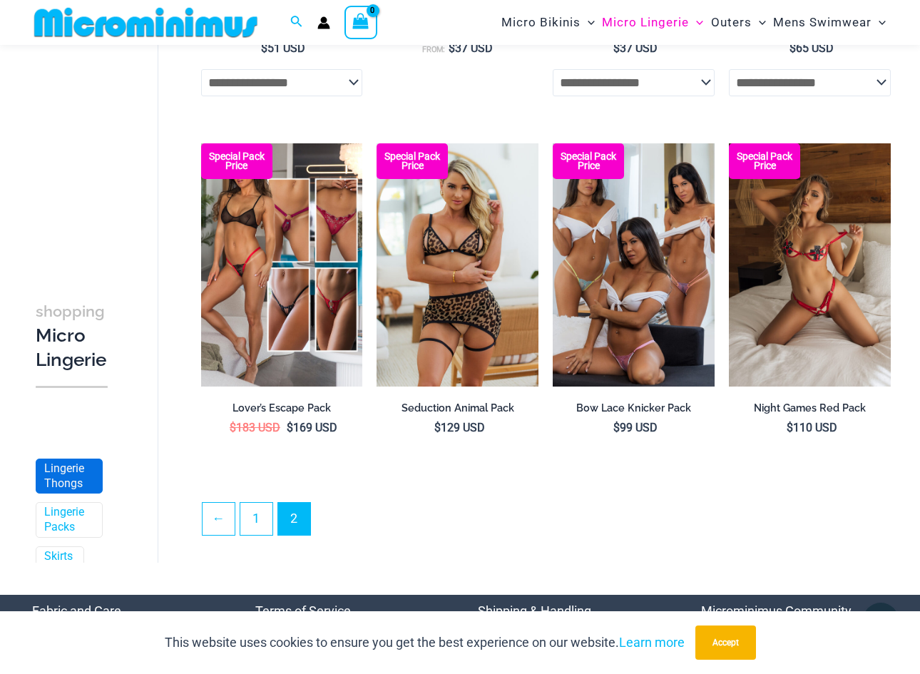
click at [75, 474] on link "Lingerie Thongs" at bounding box center [67, 476] width 47 height 30
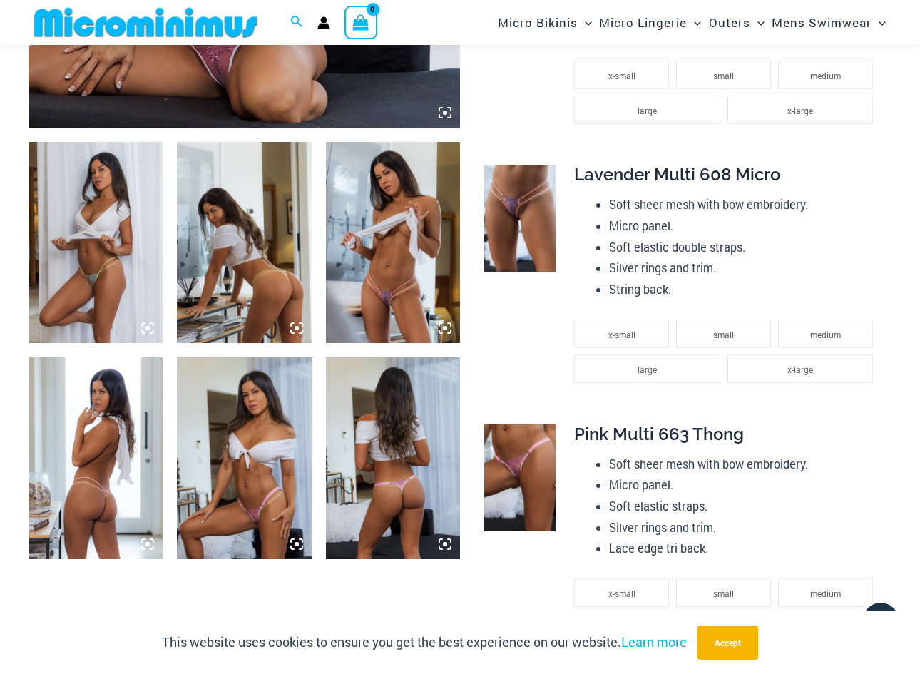
scroll to position [651, 0]
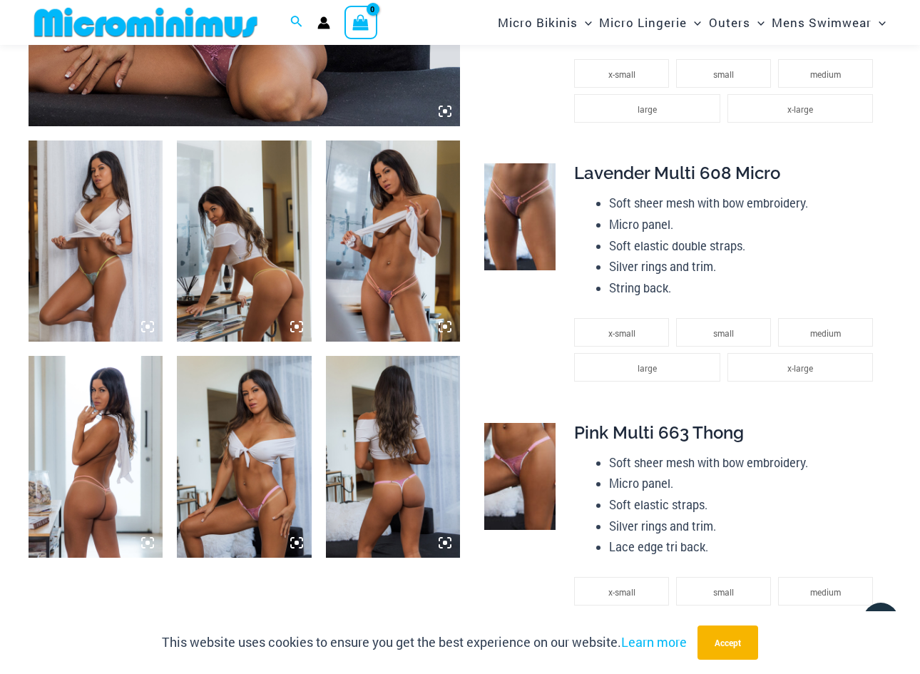
click at [403, 279] on img at bounding box center [393, 240] width 134 height 201
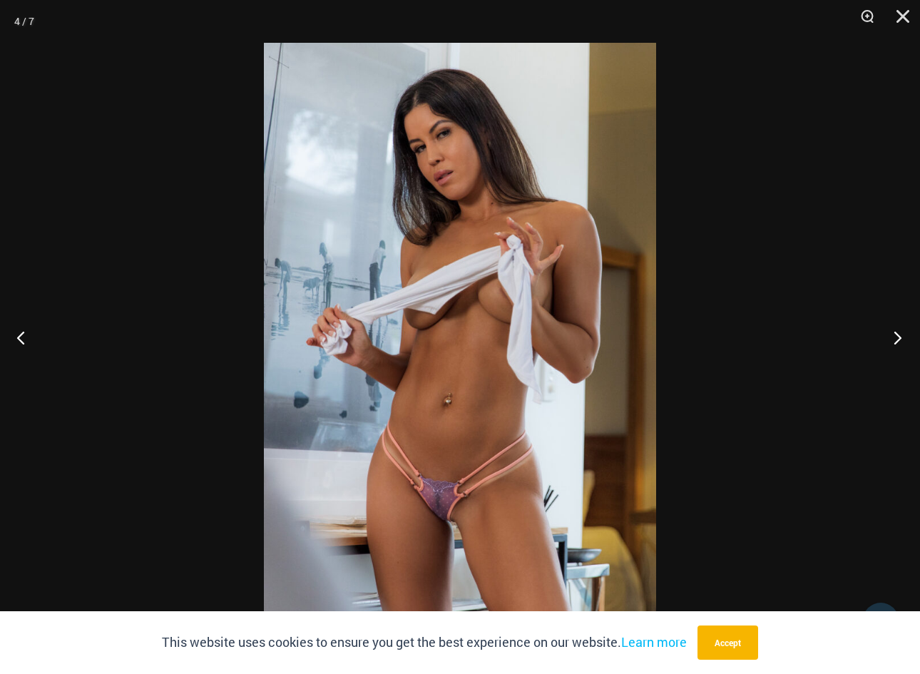
click at [898, 338] on button "Next" at bounding box center [892, 337] width 53 height 71
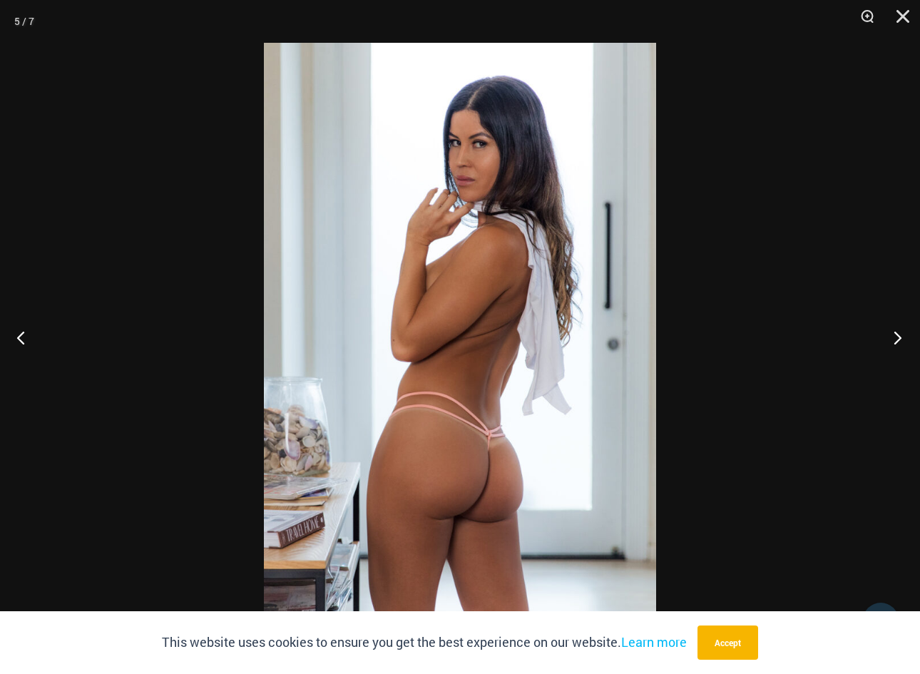
click at [898, 338] on button "Next" at bounding box center [892, 337] width 53 height 71
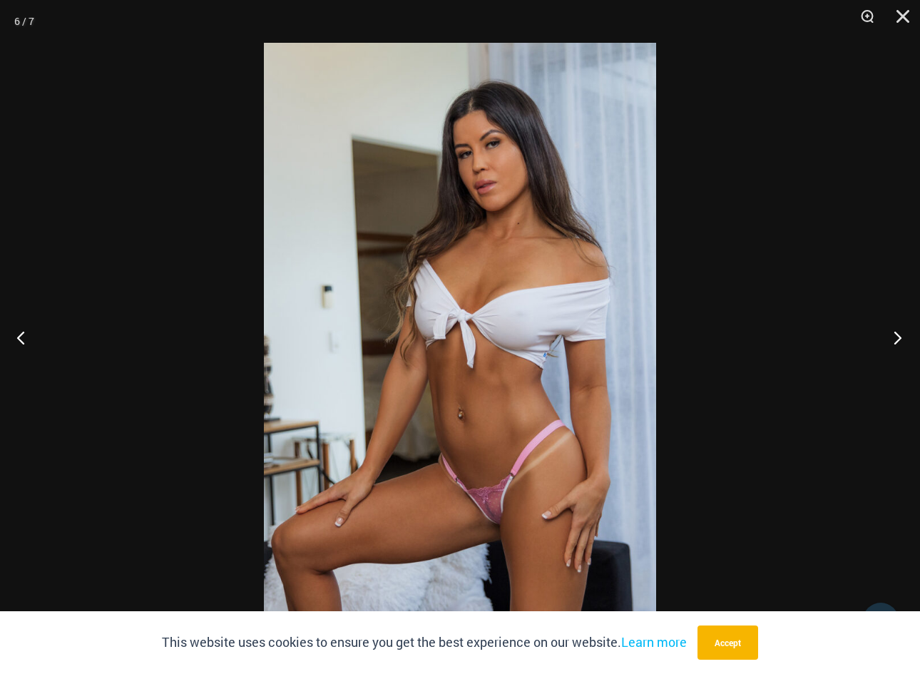
click at [898, 338] on button "Next" at bounding box center [892, 337] width 53 height 71
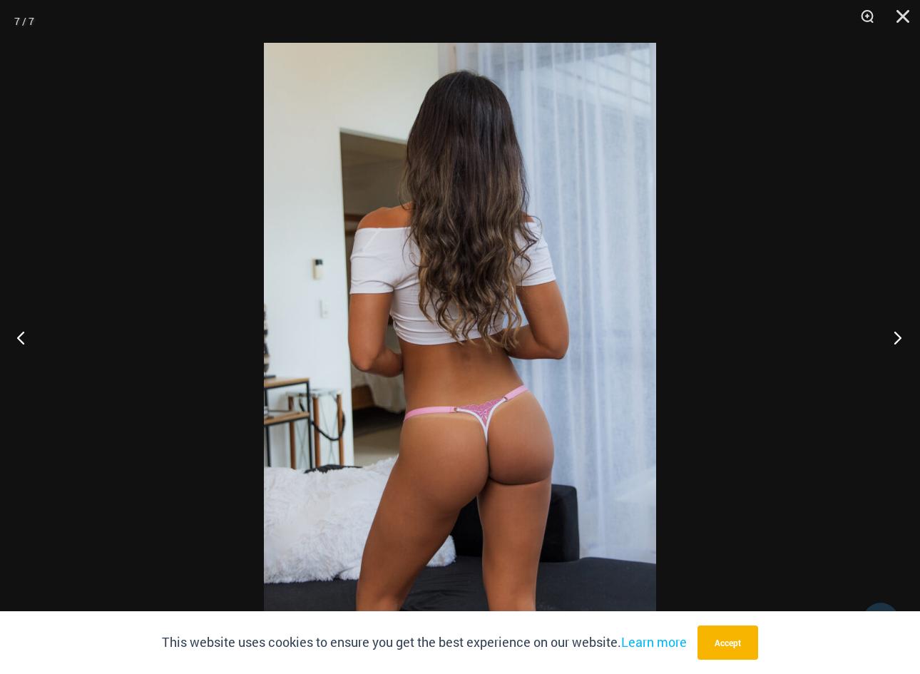
click at [898, 338] on button "Next" at bounding box center [892, 337] width 53 height 71
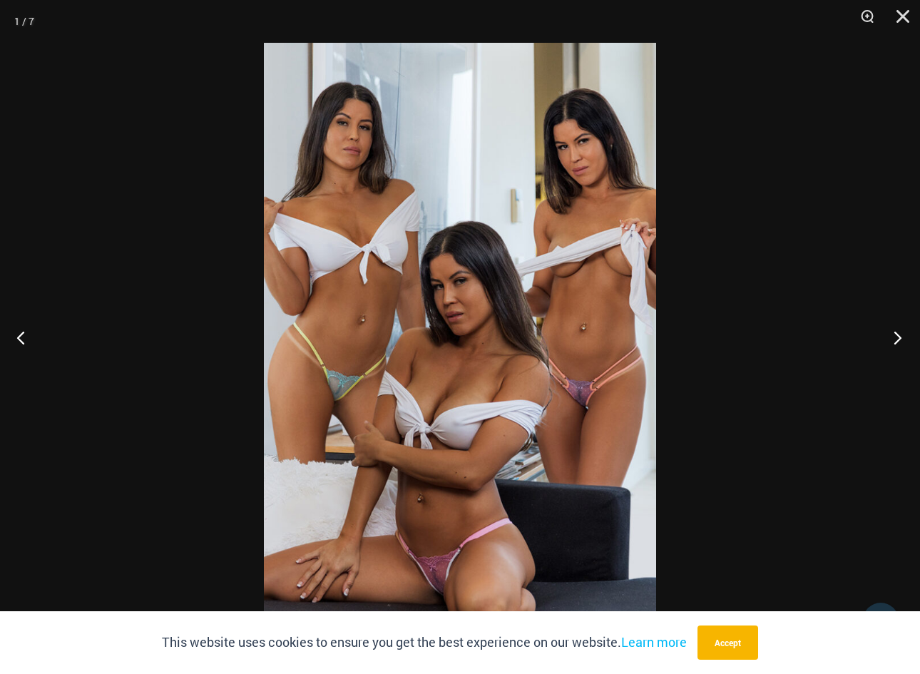
click at [898, 338] on button "Next" at bounding box center [892, 337] width 53 height 71
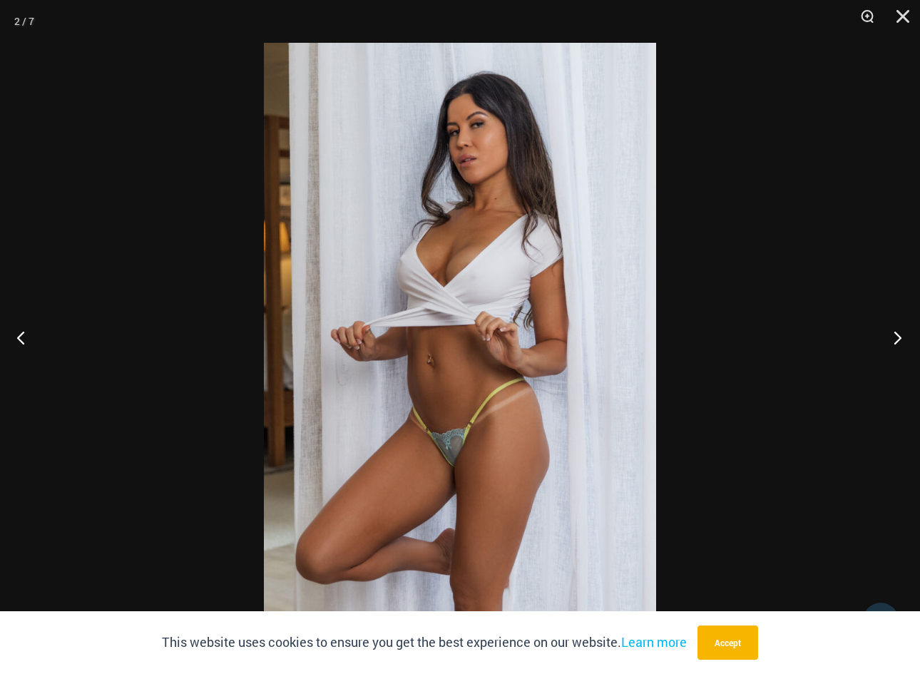
click at [898, 338] on button "Next" at bounding box center [892, 337] width 53 height 71
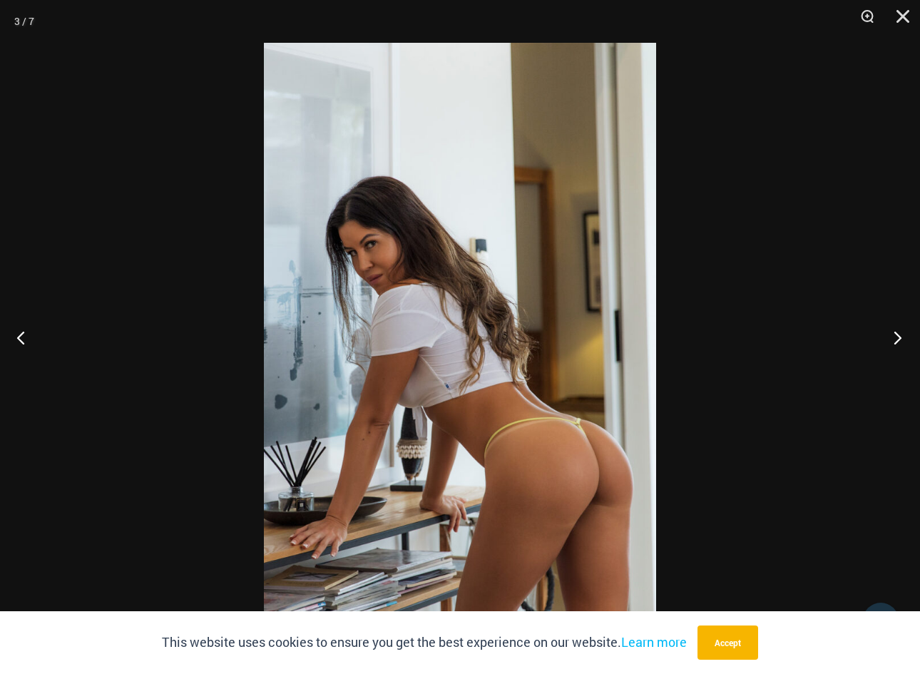
click at [898, 338] on button "Next" at bounding box center [892, 337] width 53 height 71
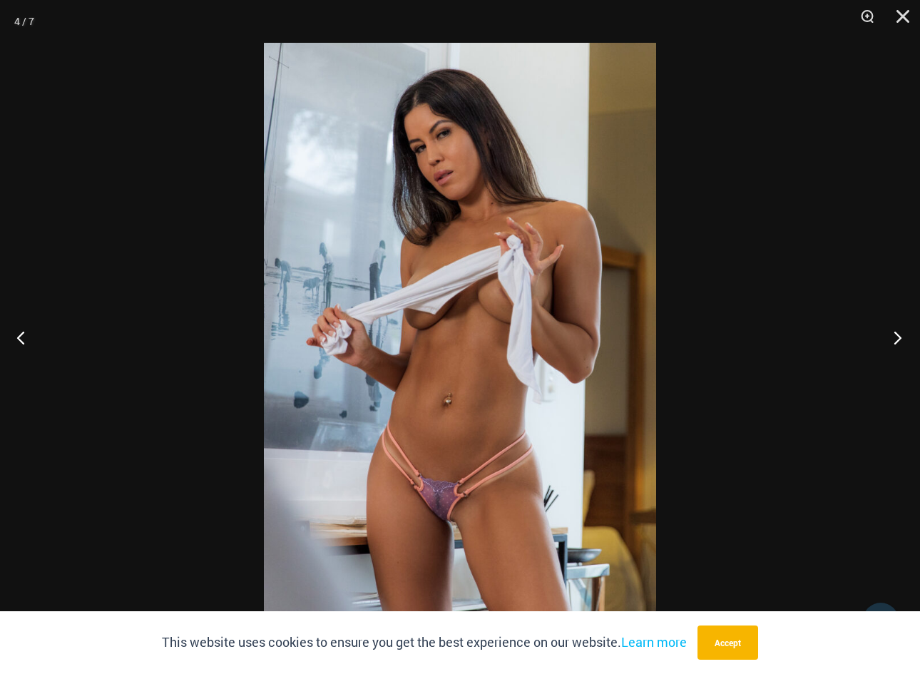
click at [898, 338] on button "Next" at bounding box center [892, 337] width 53 height 71
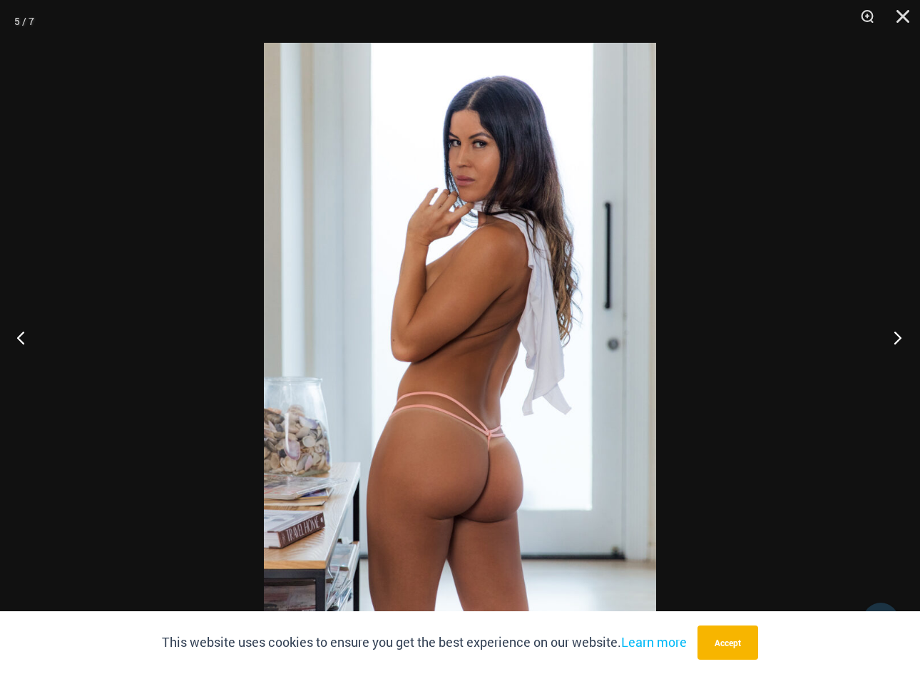
click at [898, 338] on button "Next" at bounding box center [892, 337] width 53 height 71
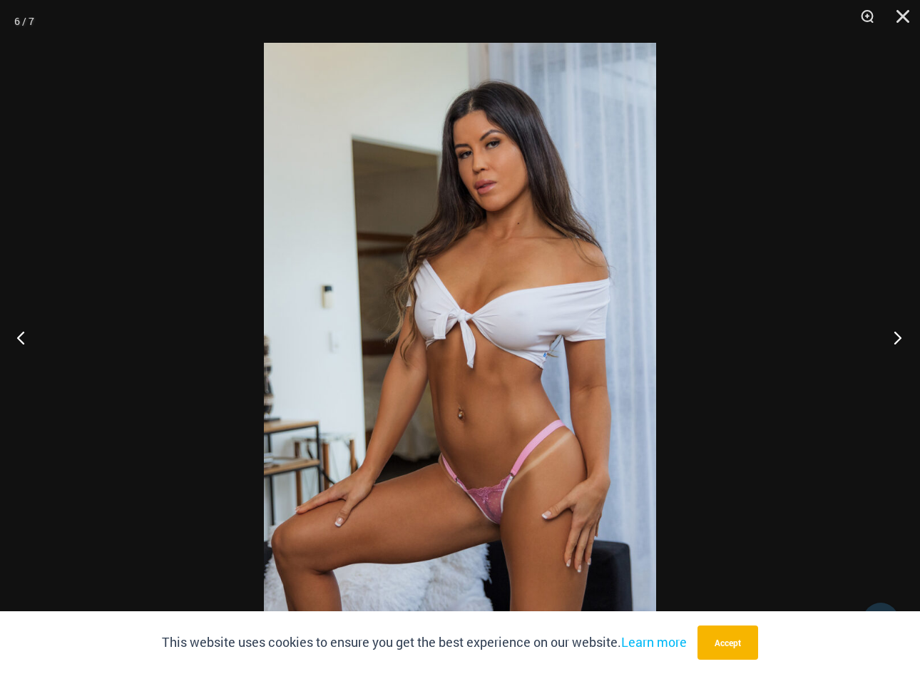
click at [898, 338] on button "Next" at bounding box center [892, 337] width 53 height 71
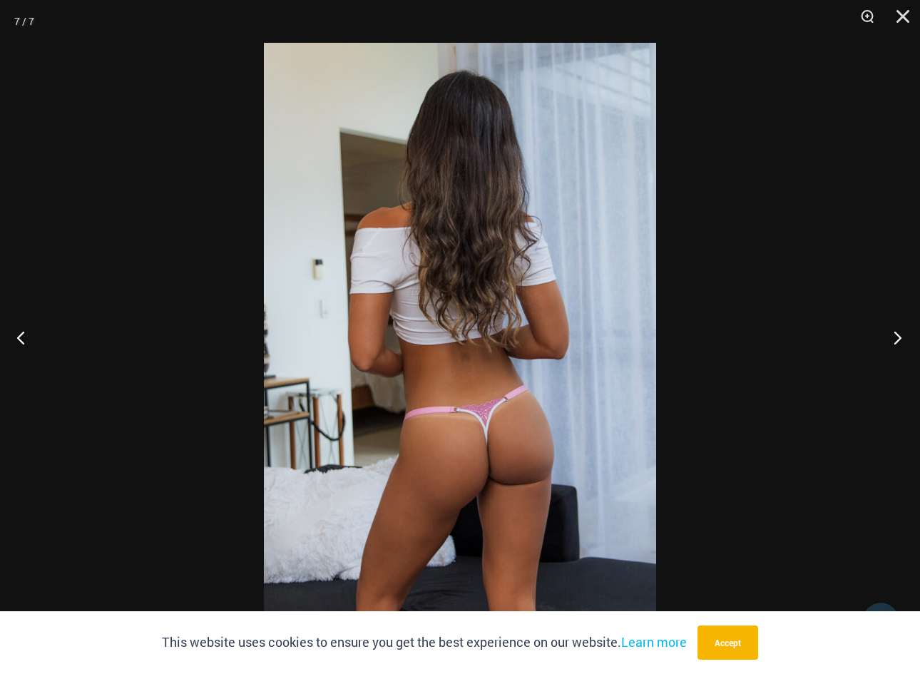
click at [898, 338] on button "Next" at bounding box center [892, 337] width 53 height 71
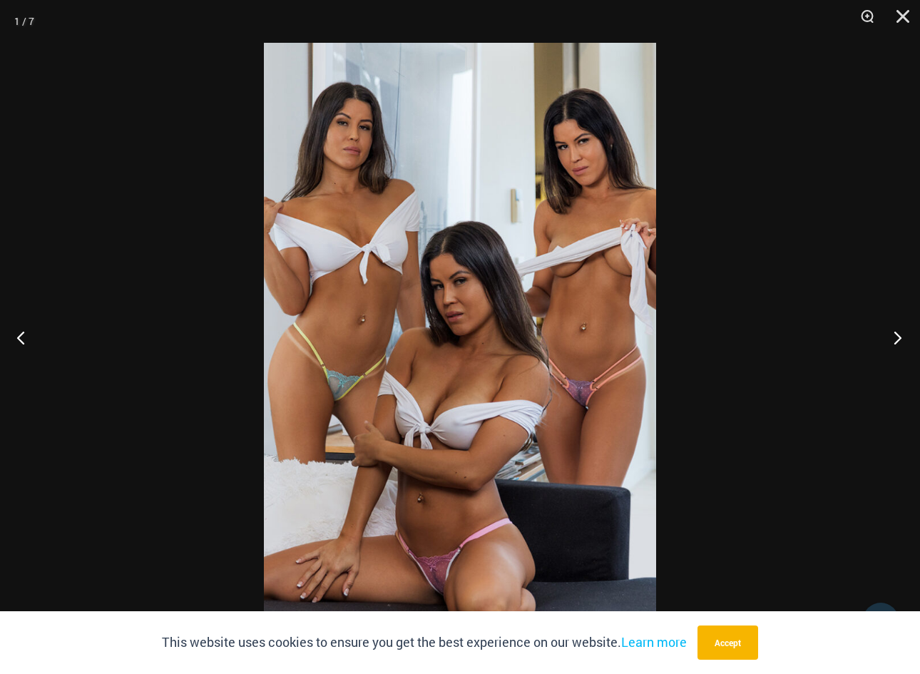
click at [898, 338] on button "Next" at bounding box center [892, 337] width 53 height 71
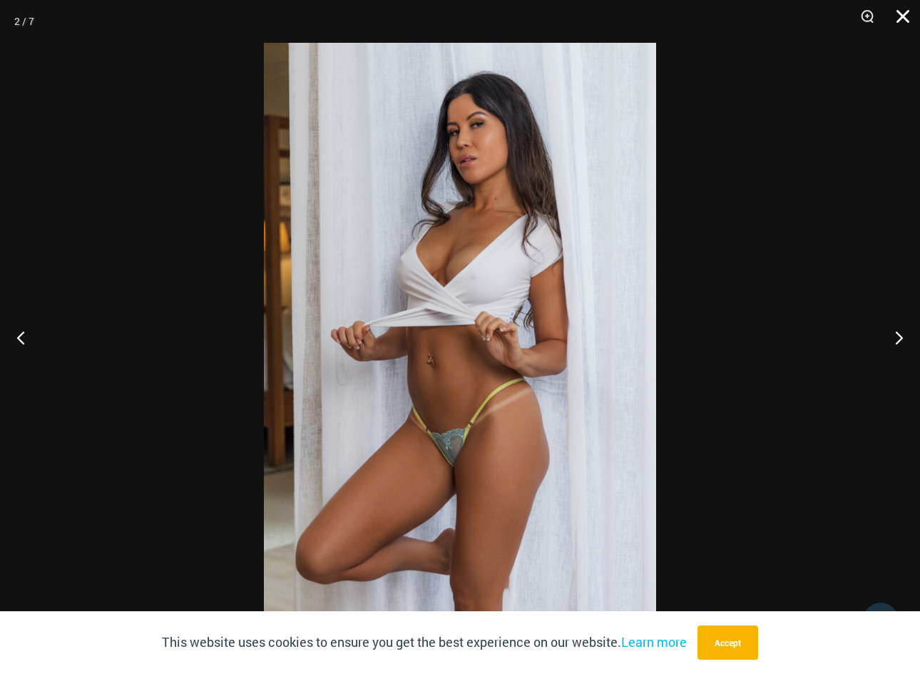
click at [898, 19] on button "Close" at bounding box center [898, 21] width 36 height 43
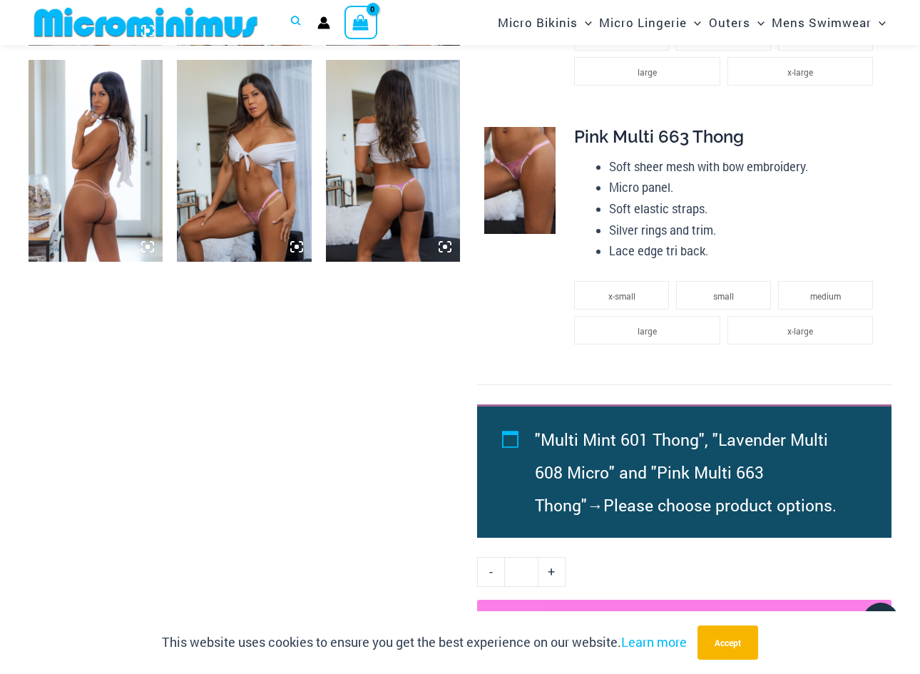
scroll to position [948, 0]
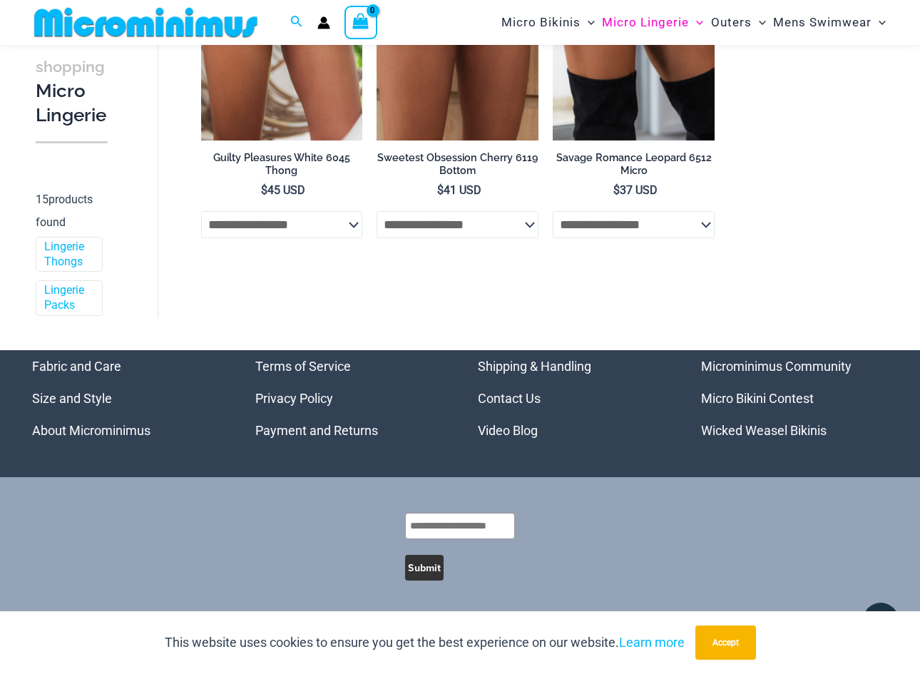
scroll to position [1559, 0]
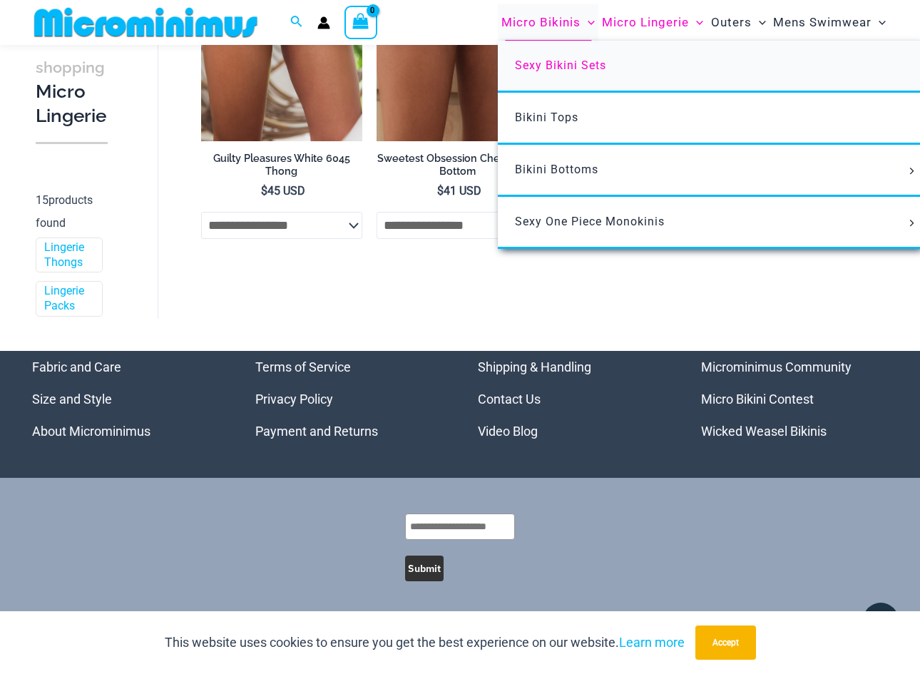
click at [546, 64] on span "Sexy Bikini Sets" at bounding box center [560, 65] width 91 height 14
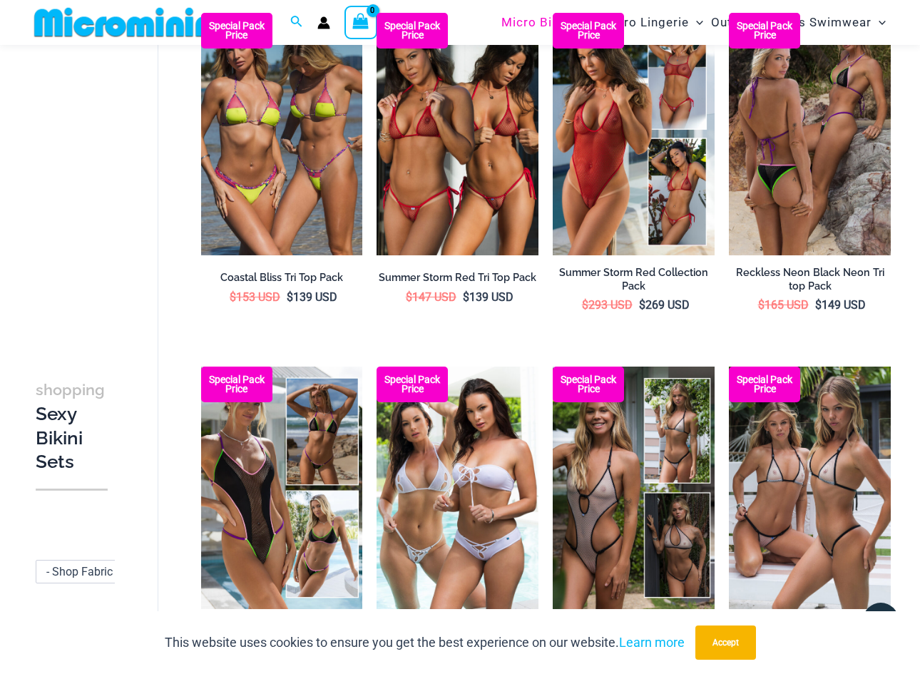
scroll to position [784, 0]
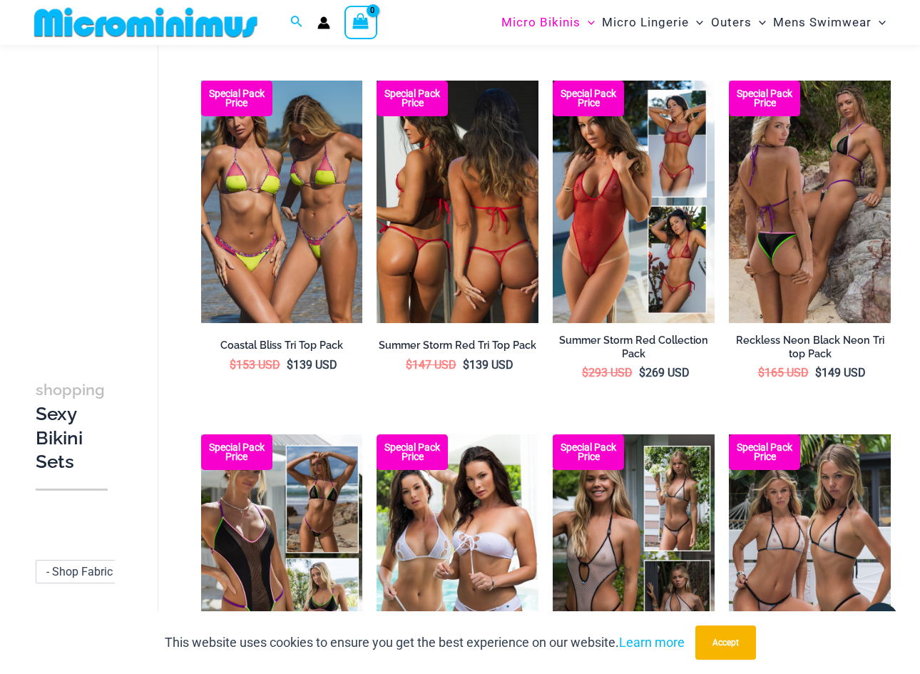
click at [484, 225] on img at bounding box center [457, 202] width 162 height 242
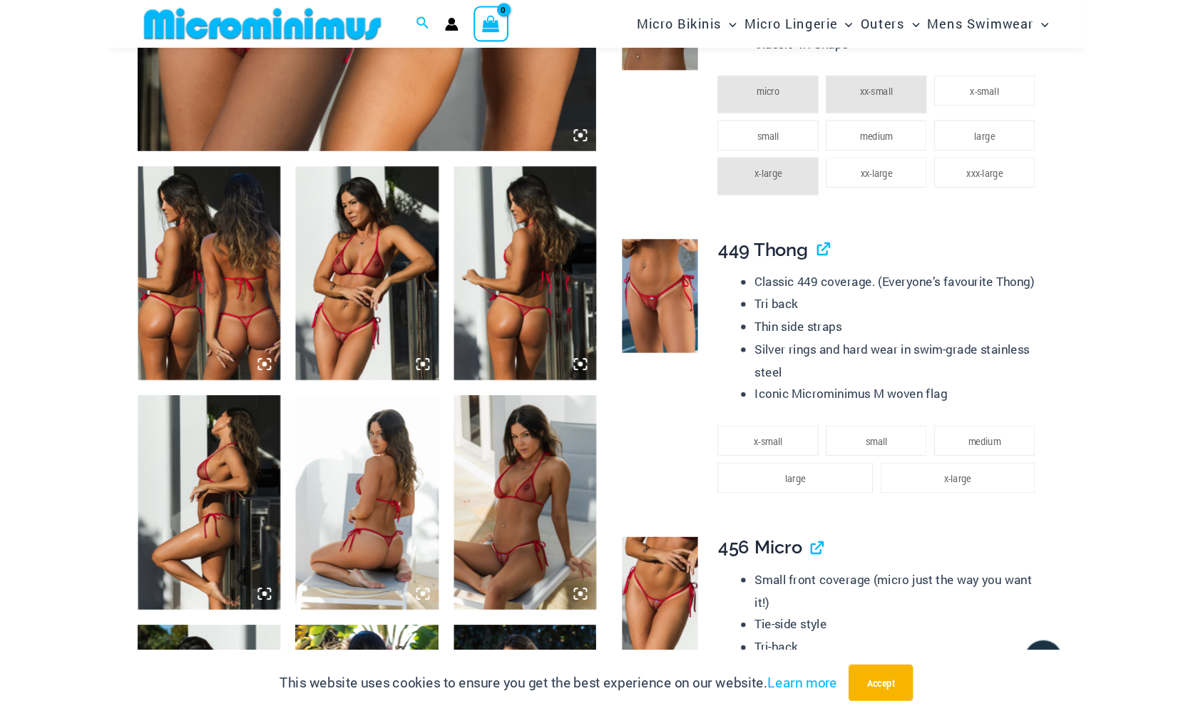
scroll to position [637, 0]
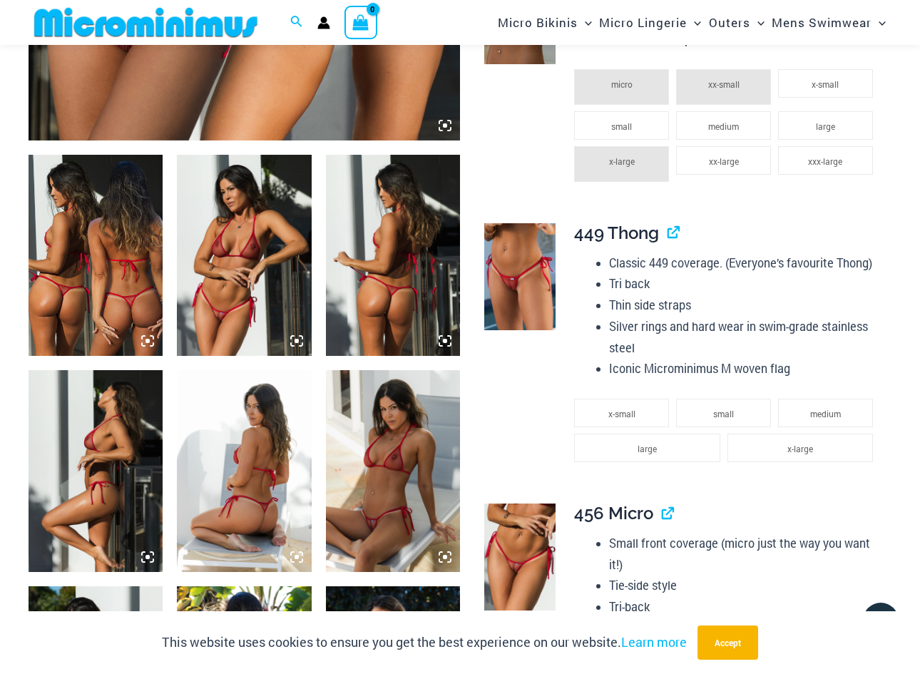
click at [247, 287] on img at bounding box center [244, 255] width 134 height 201
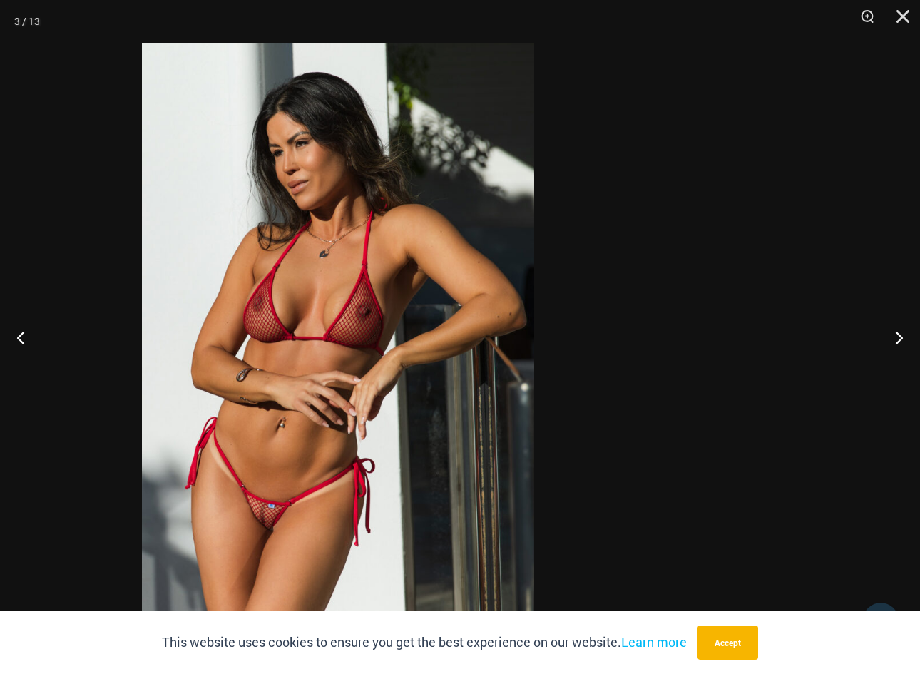
click at [250, 368] on img at bounding box center [338, 337] width 392 height 588
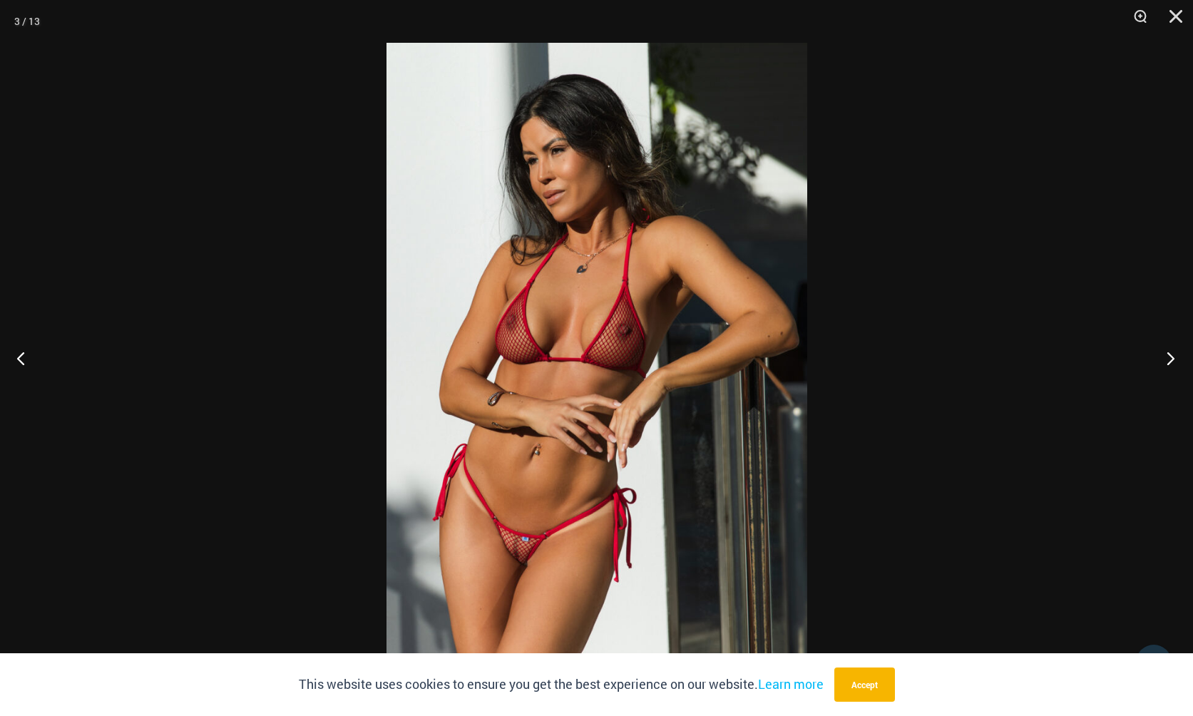
click at [919, 356] on button "Next" at bounding box center [1165, 357] width 53 height 71
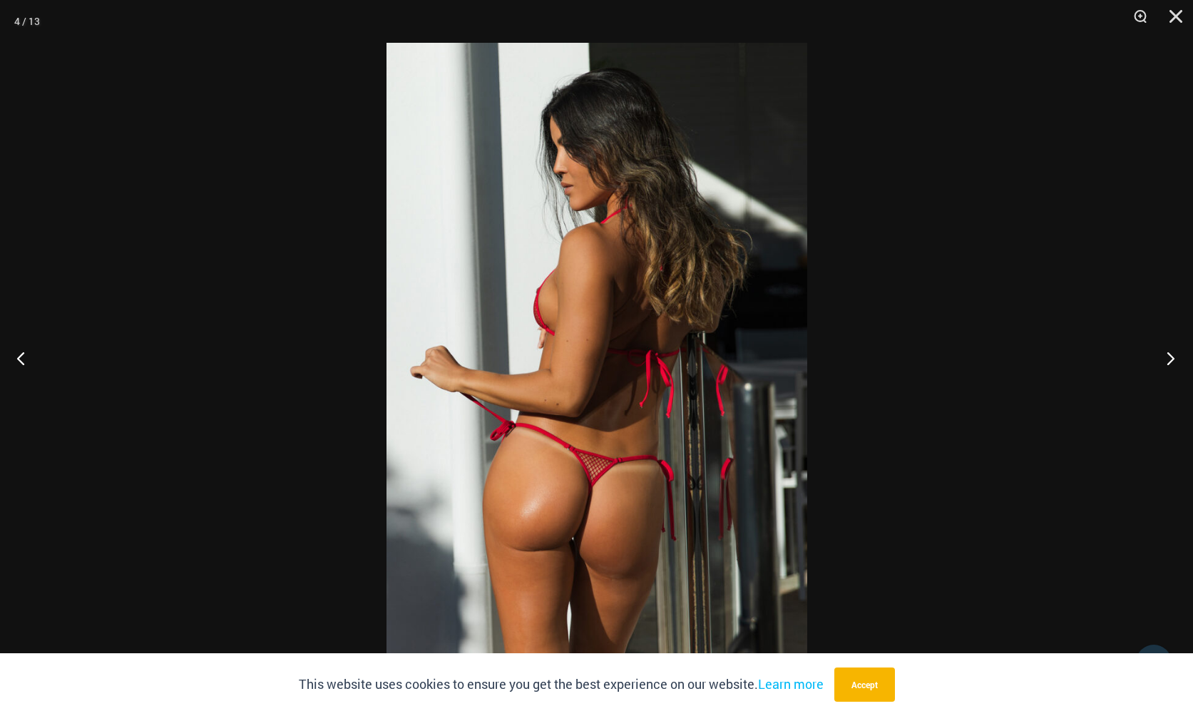
click at [919, 356] on button "Next" at bounding box center [1165, 357] width 53 height 71
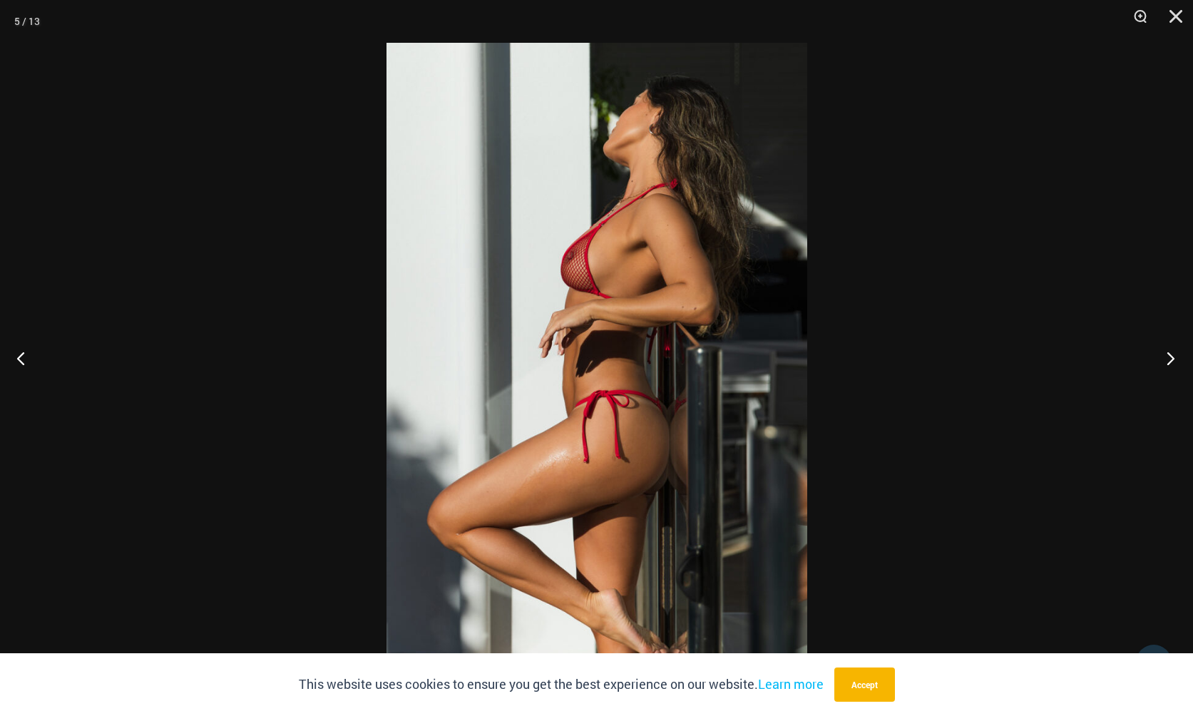
click at [919, 356] on button "Next" at bounding box center [1165, 357] width 53 height 71
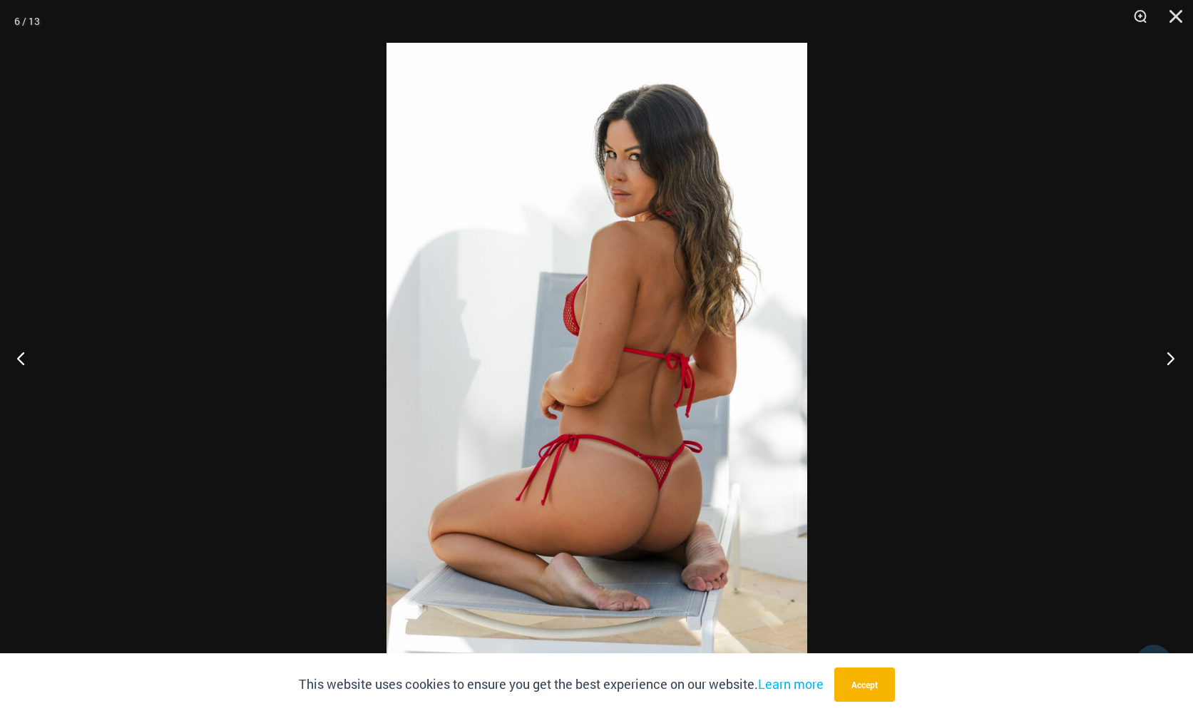
click at [919, 356] on button "Next" at bounding box center [1165, 357] width 53 height 71
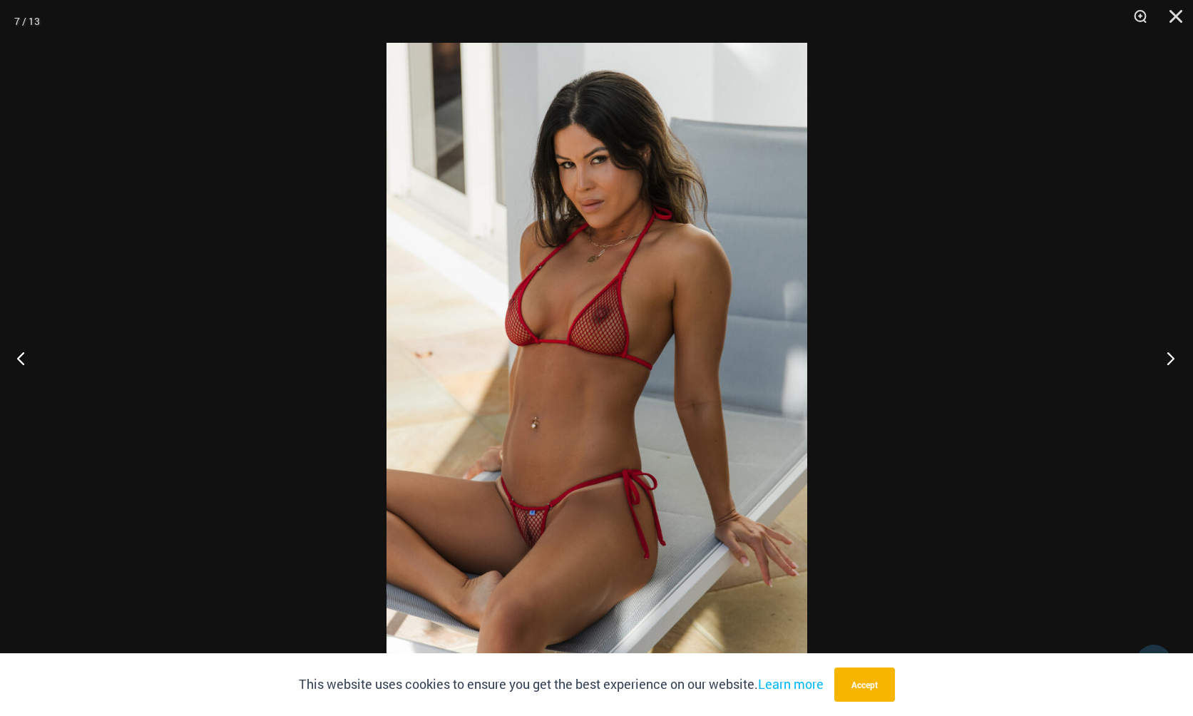
click at [919, 362] on button "Next" at bounding box center [1165, 357] width 53 height 71
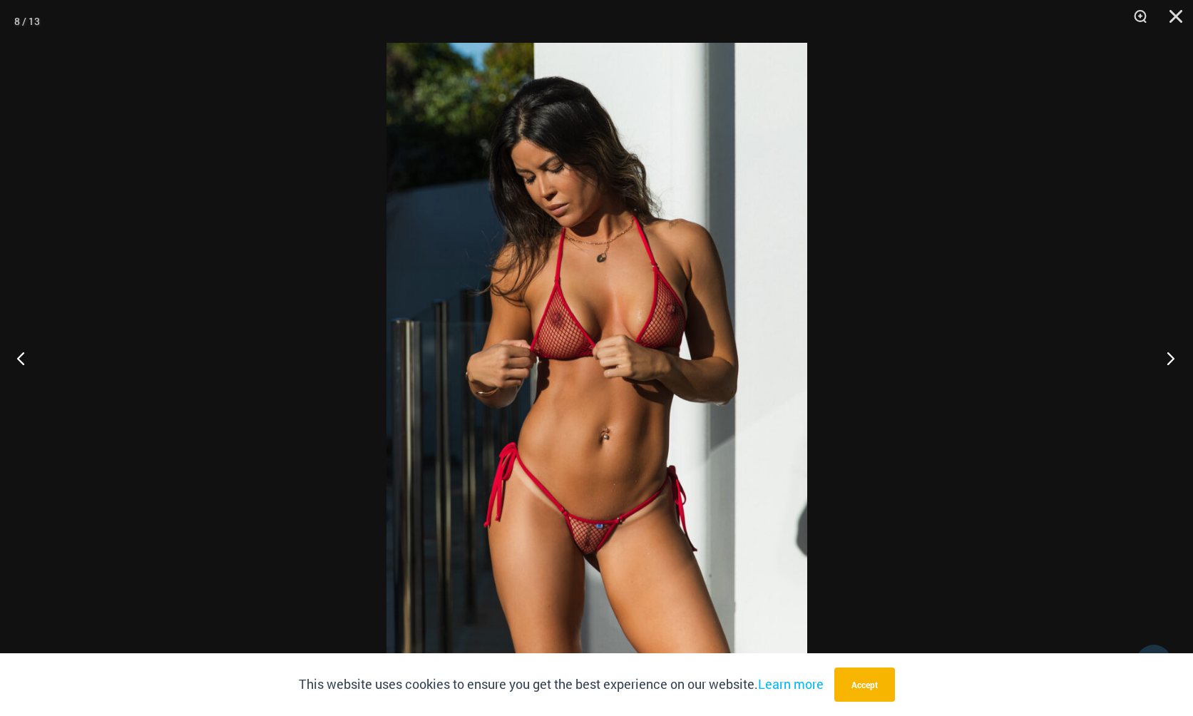
click at [919, 358] on button "Next" at bounding box center [1165, 357] width 53 height 71
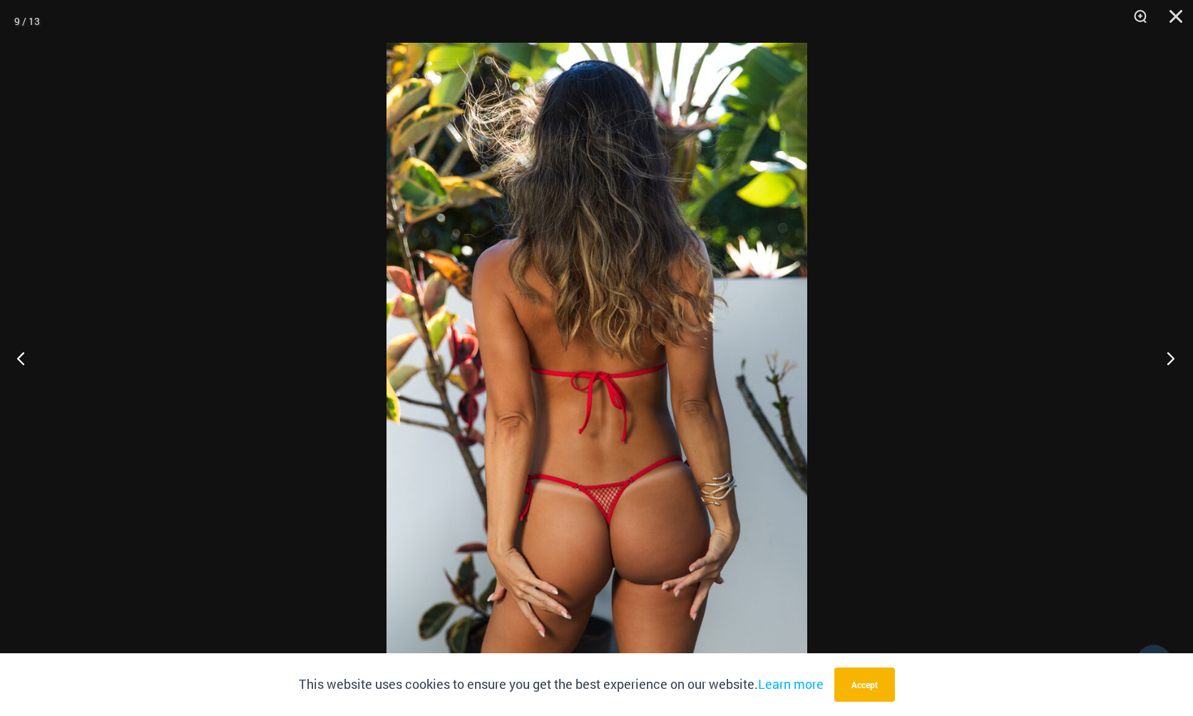
click at [919, 358] on button "Next" at bounding box center [1165, 357] width 53 height 71
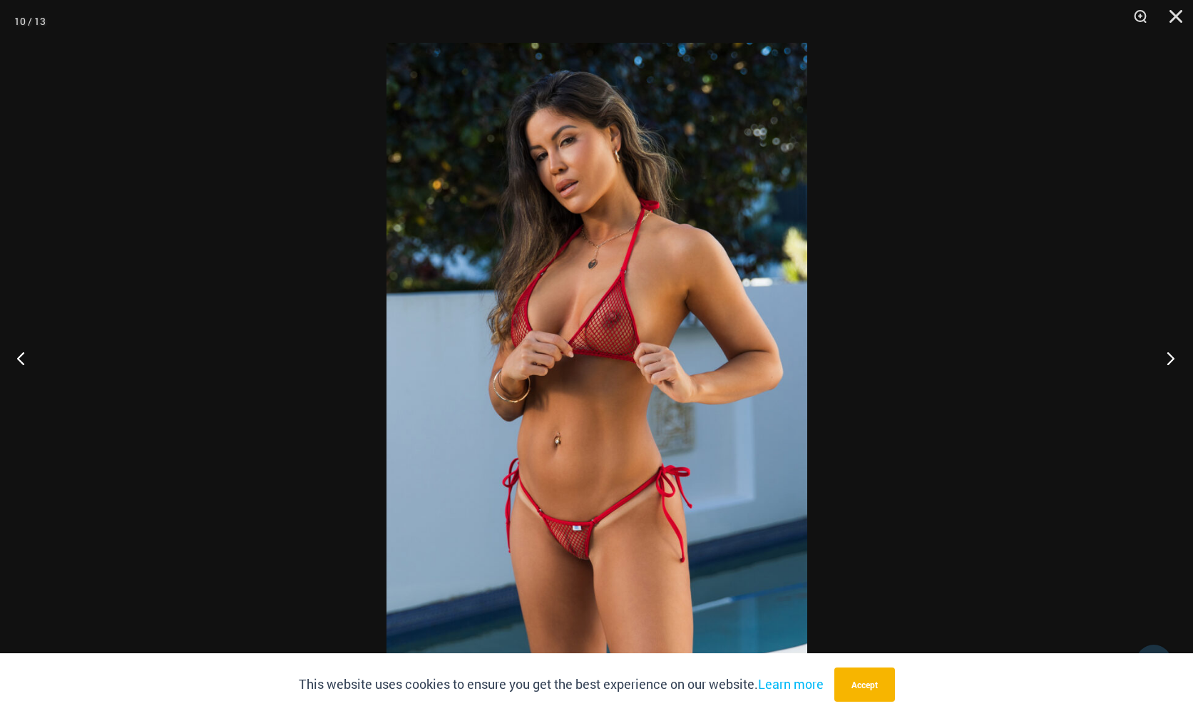
click at [919, 357] on button "Next" at bounding box center [1165, 357] width 53 height 71
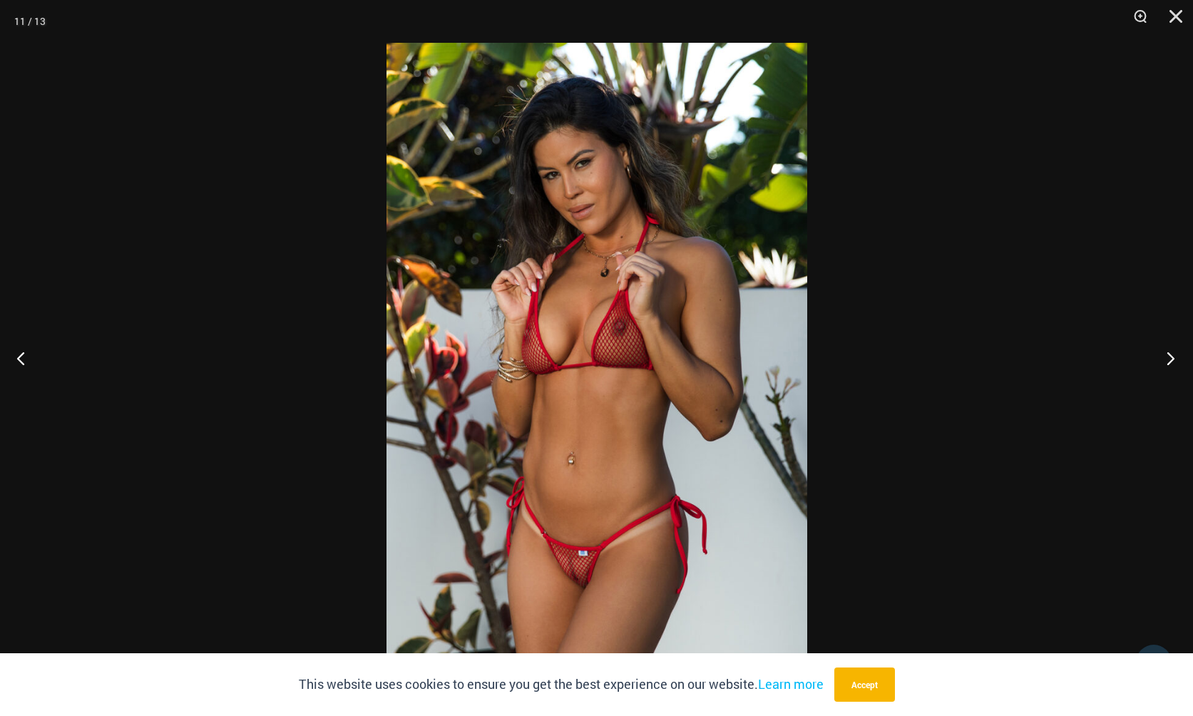
click at [919, 357] on button "Next" at bounding box center [1165, 357] width 53 height 71
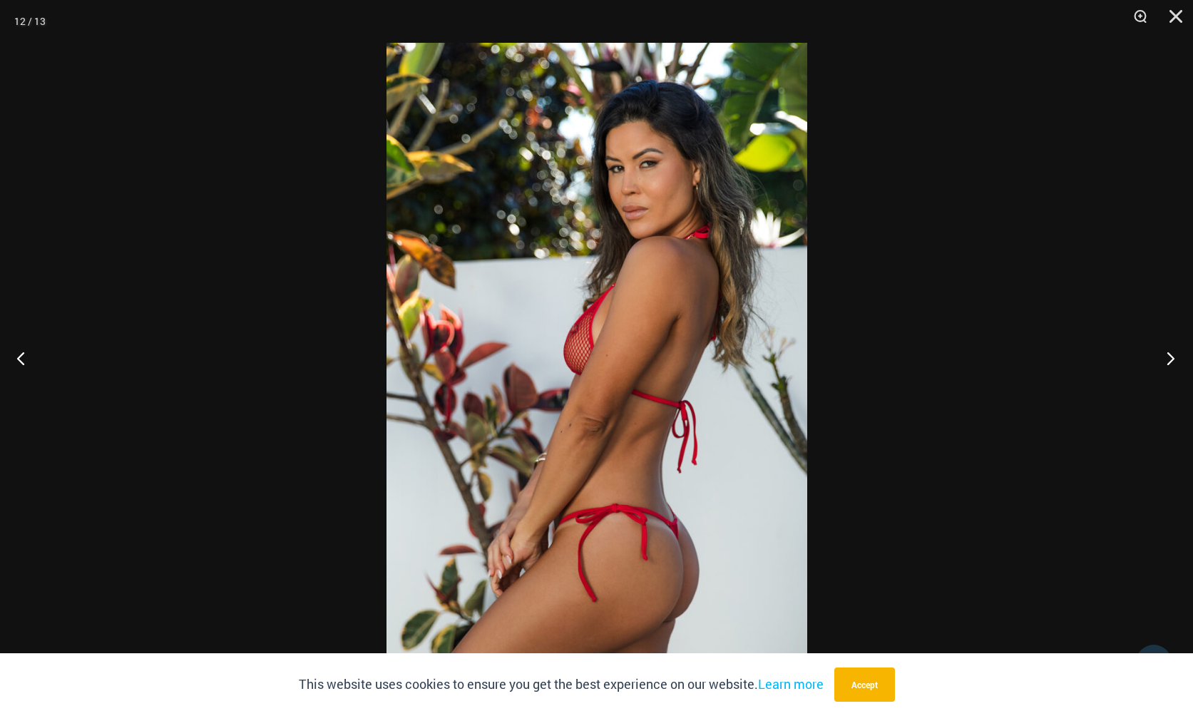
click at [919, 357] on button "Next" at bounding box center [1165, 357] width 53 height 71
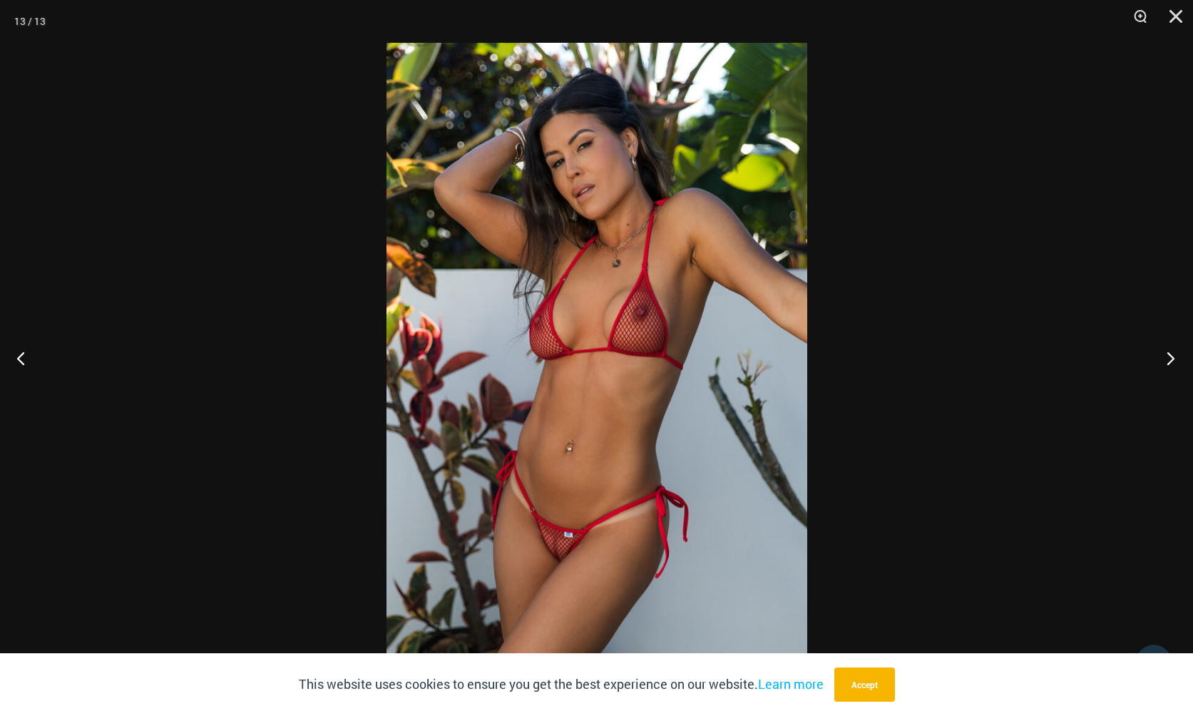
click at [919, 357] on button "Next" at bounding box center [1165, 357] width 53 height 71
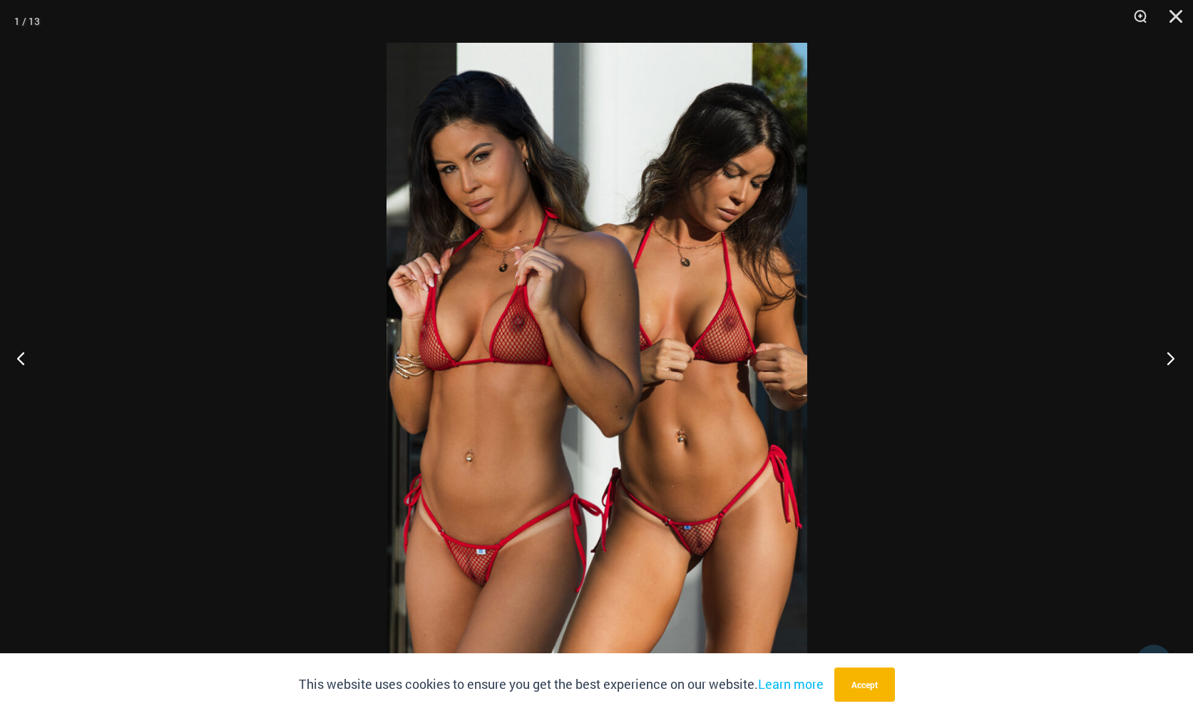
click at [919, 356] on button "Next" at bounding box center [1165, 357] width 53 height 71
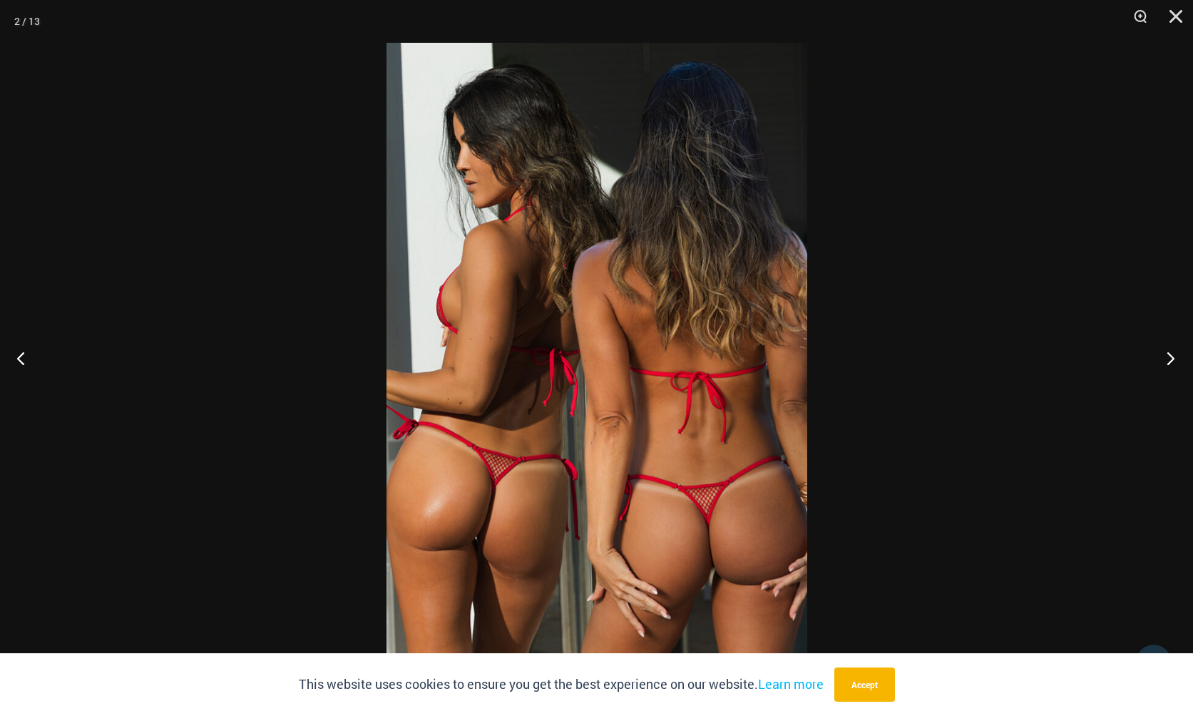
click at [919, 356] on button "Next" at bounding box center [1165, 357] width 53 height 71
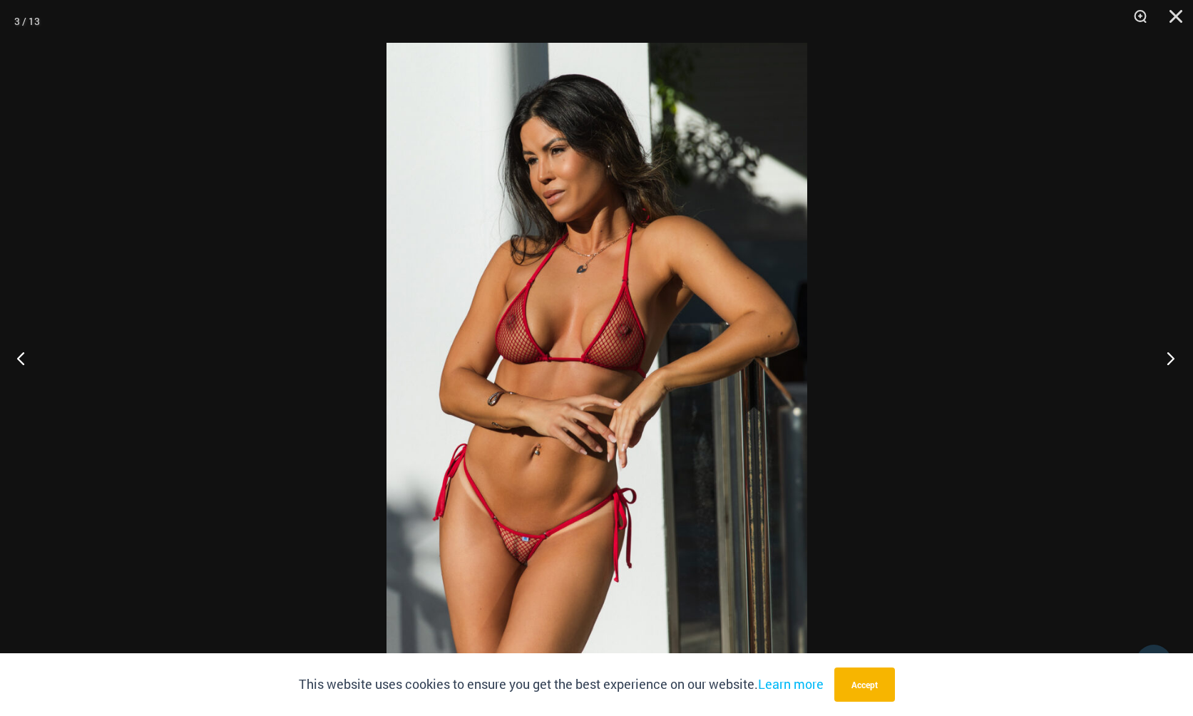
click at [919, 356] on button "Next" at bounding box center [1165, 357] width 53 height 71
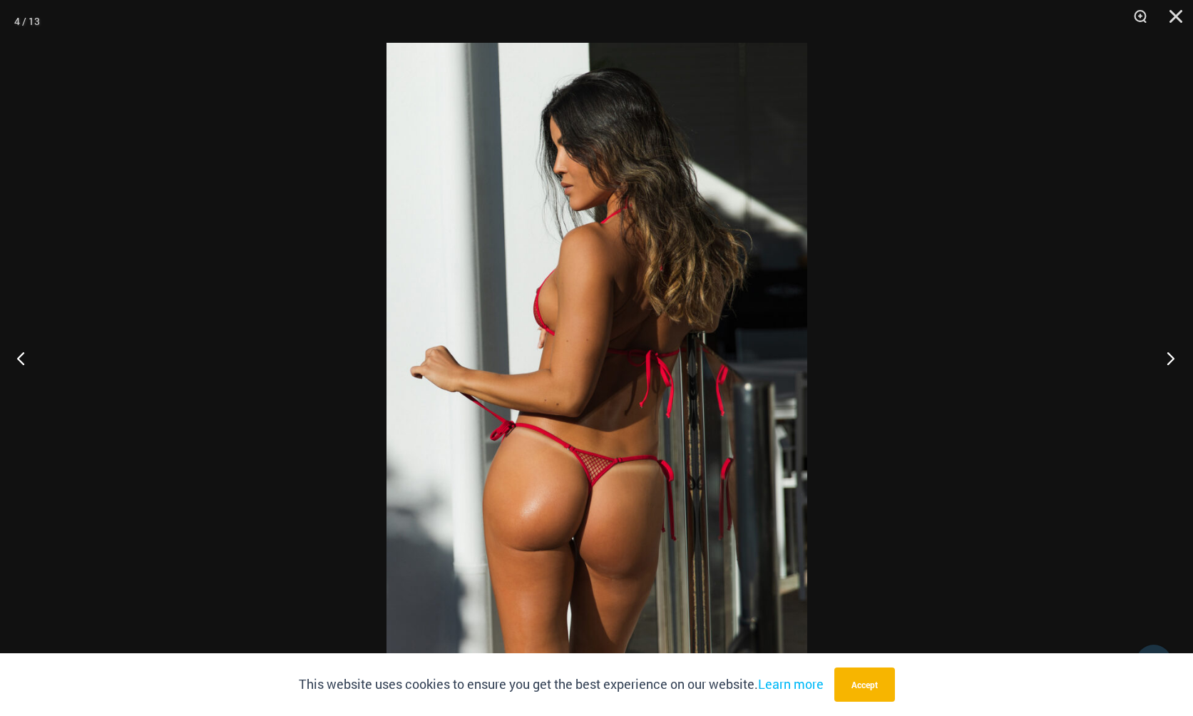
click at [919, 356] on button "Next" at bounding box center [1165, 357] width 53 height 71
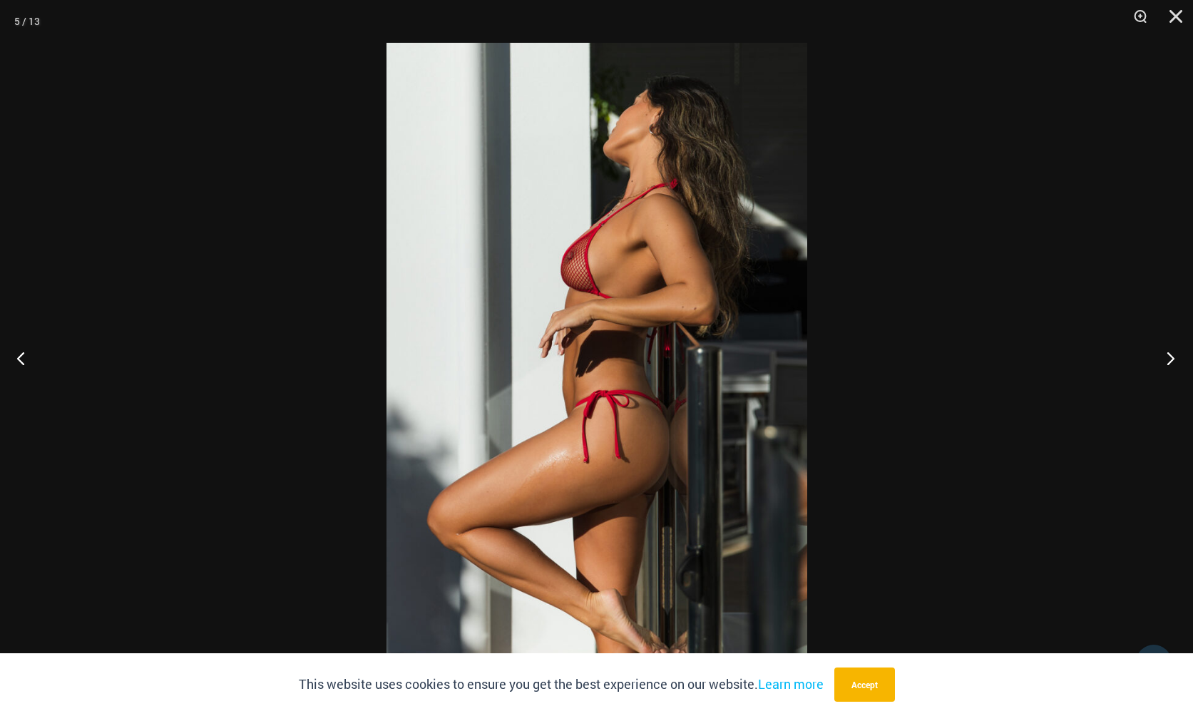
click at [919, 356] on button "Next" at bounding box center [1165, 357] width 53 height 71
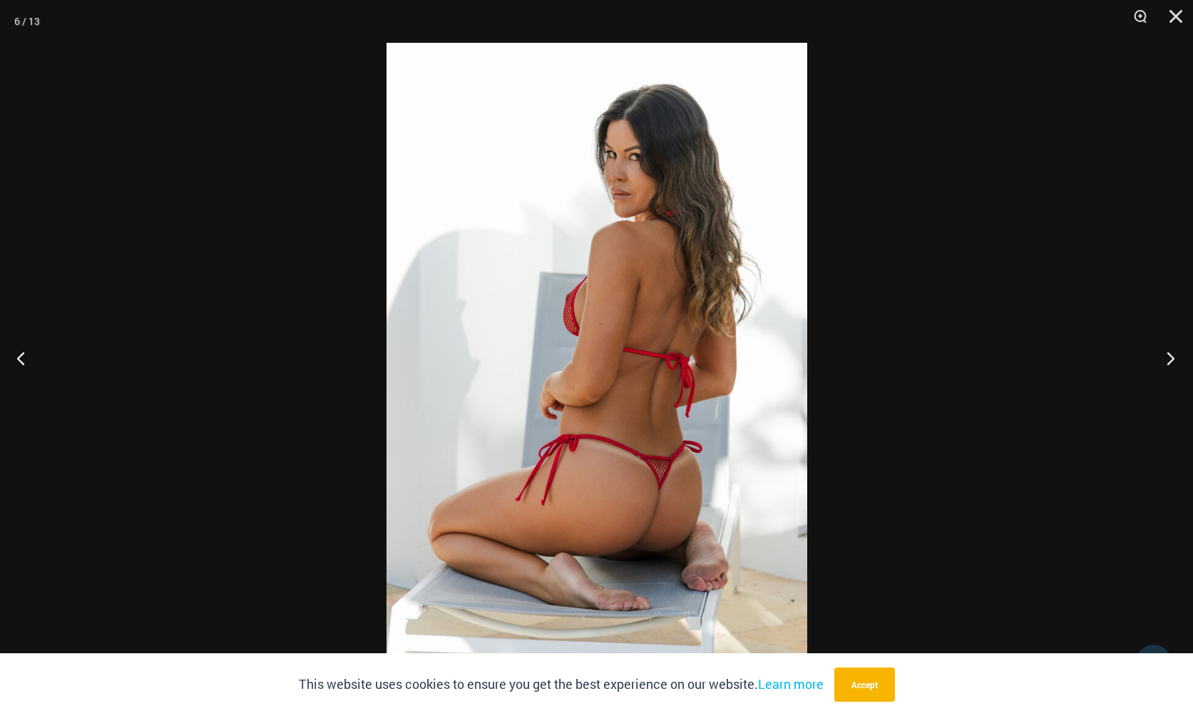
click at [919, 356] on button "Next" at bounding box center [1165, 357] width 53 height 71
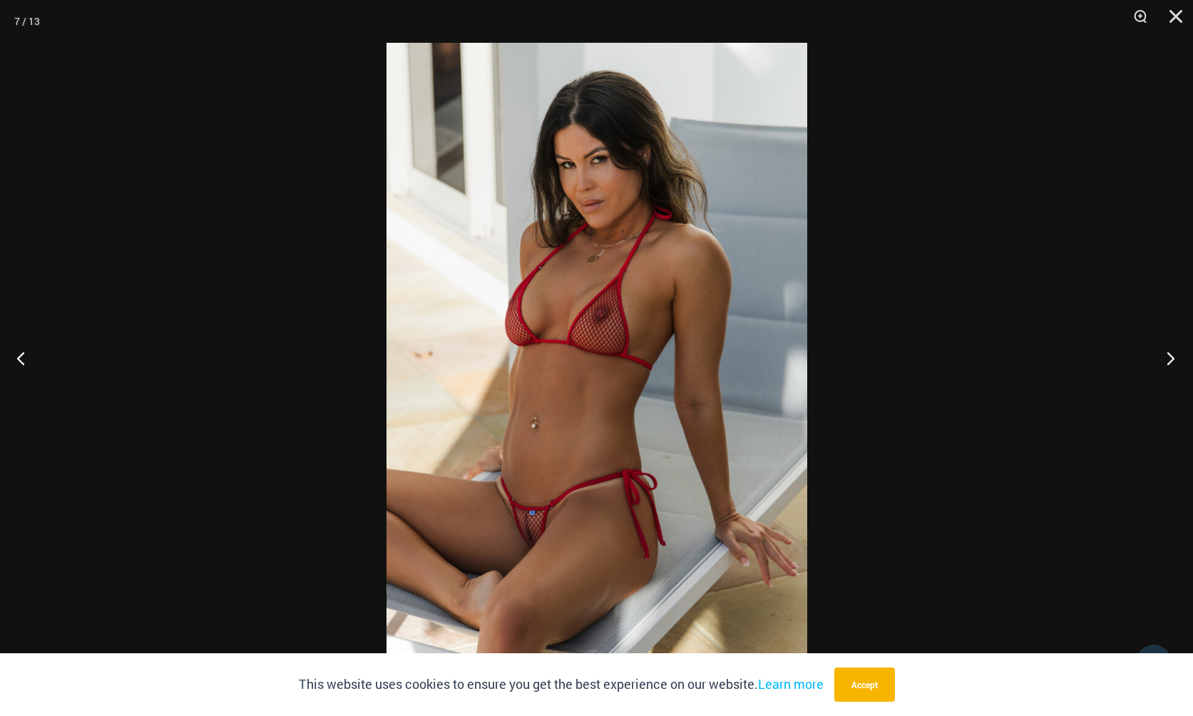
click at [919, 356] on button "Next" at bounding box center [1165, 357] width 53 height 71
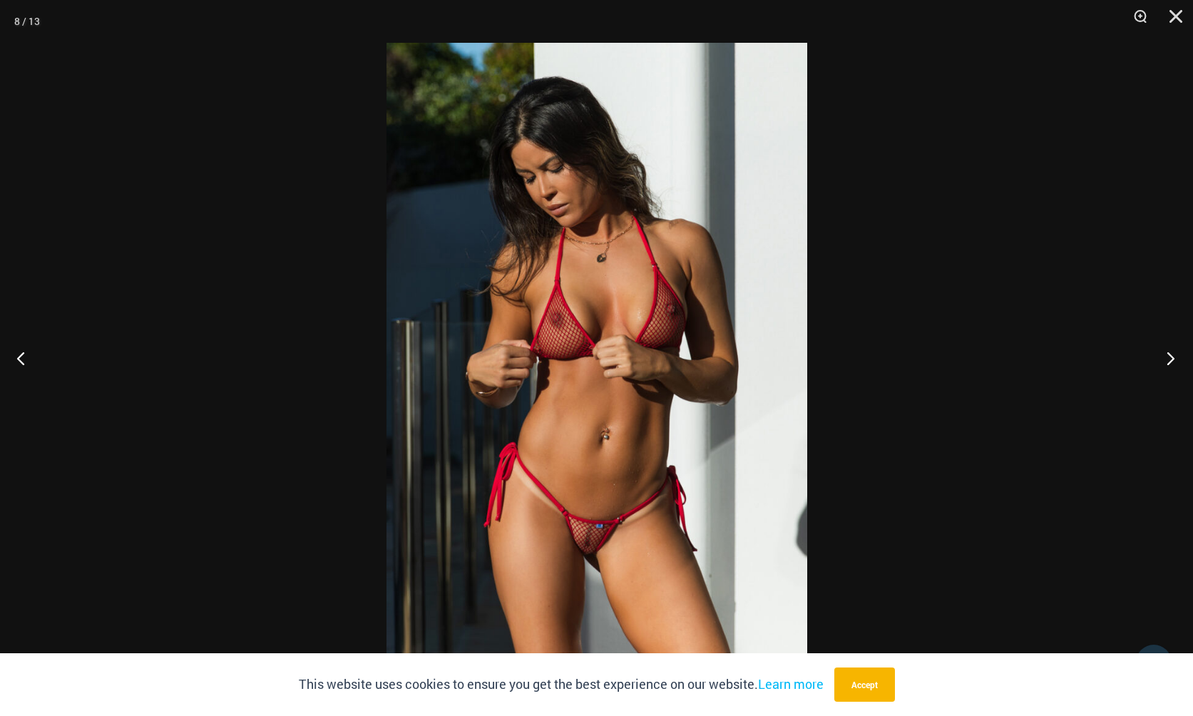
click at [919, 355] on button "Next" at bounding box center [1165, 357] width 53 height 71
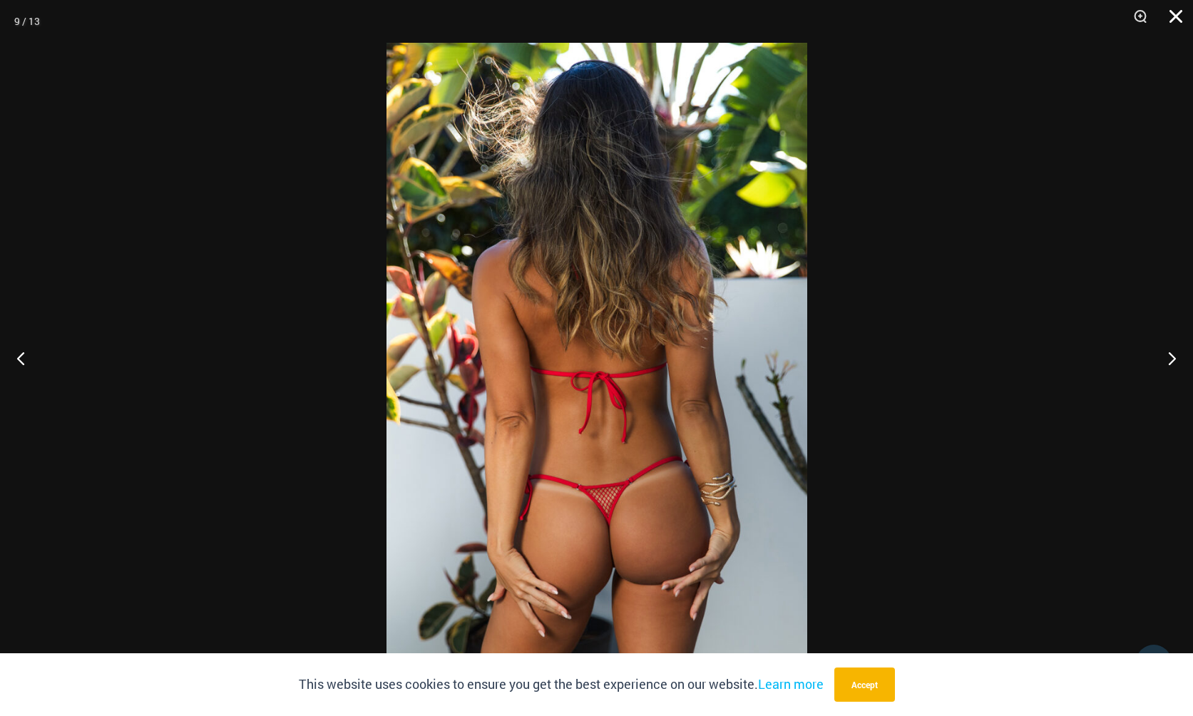
click at [919, 14] on button "Close" at bounding box center [1171, 21] width 36 height 43
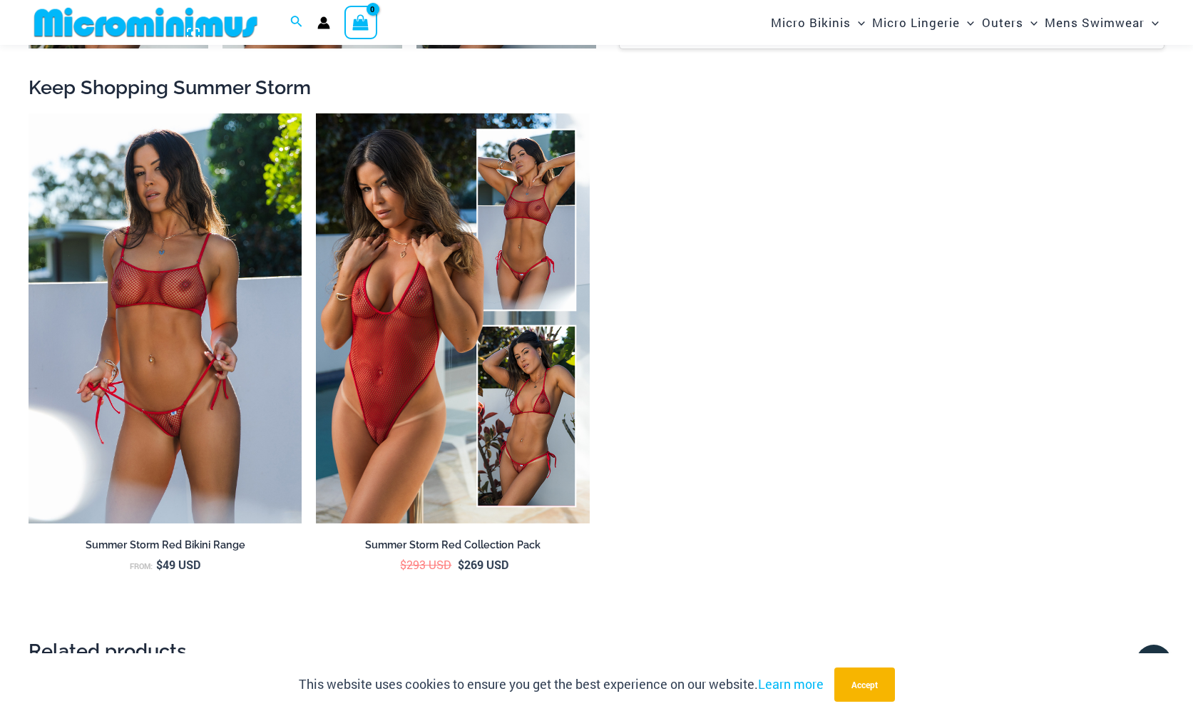
scroll to position [2069, 0]
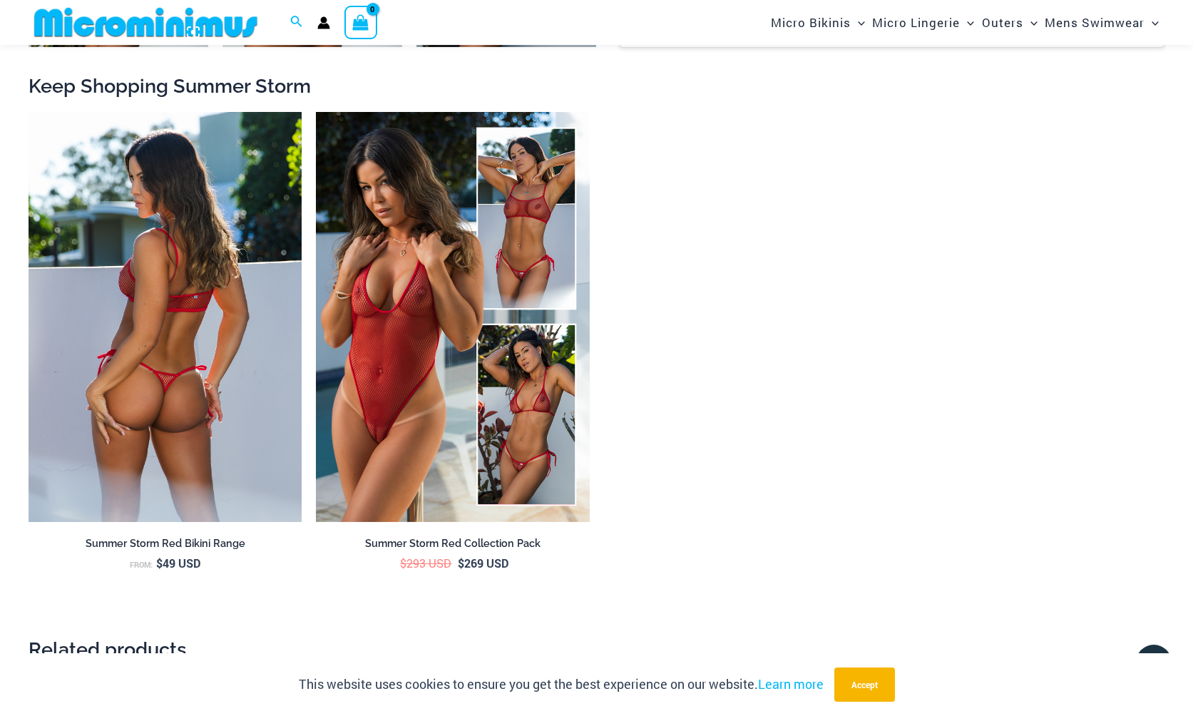
click at [188, 305] on img at bounding box center [165, 317] width 273 height 410
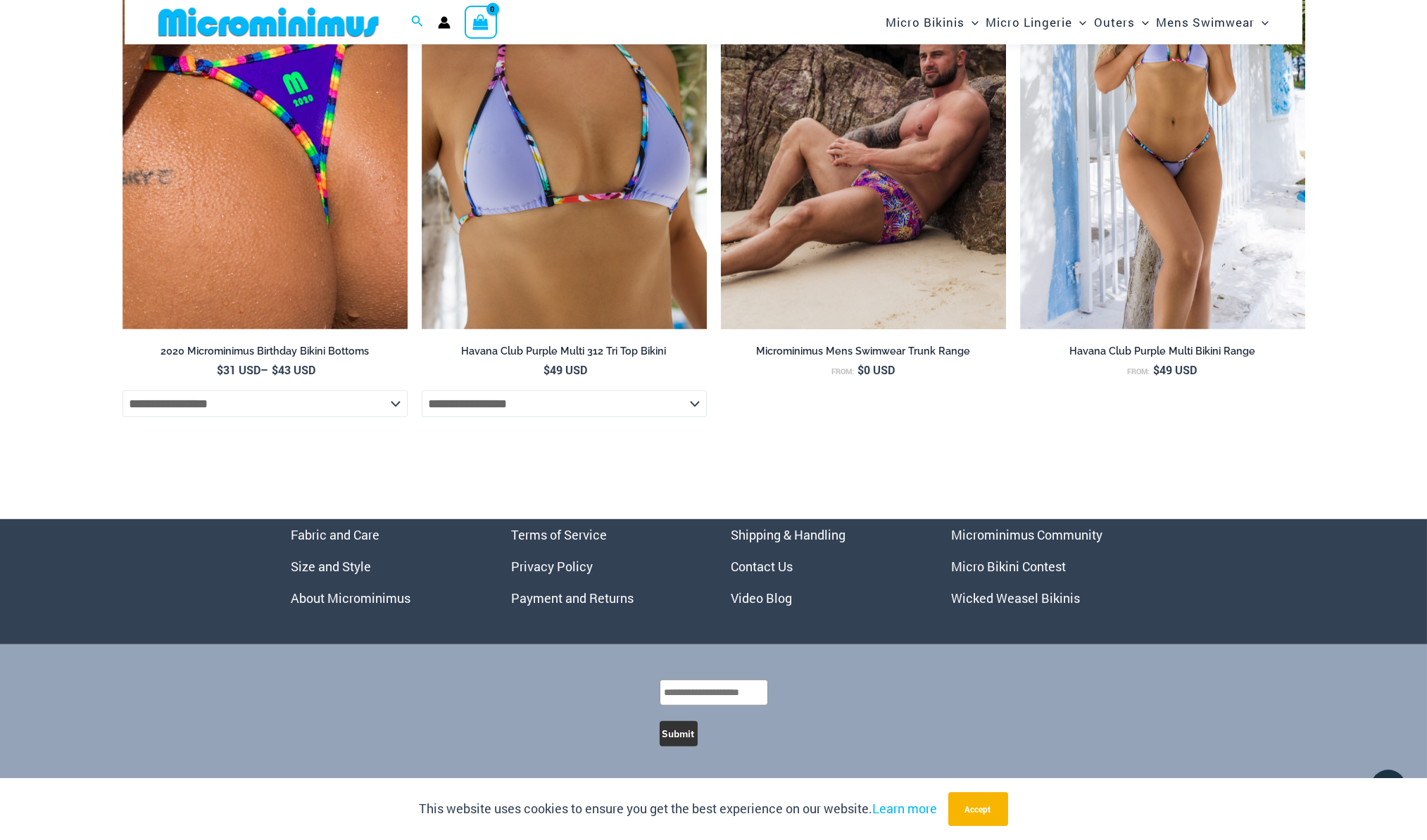
scroll to position [5082, 0]
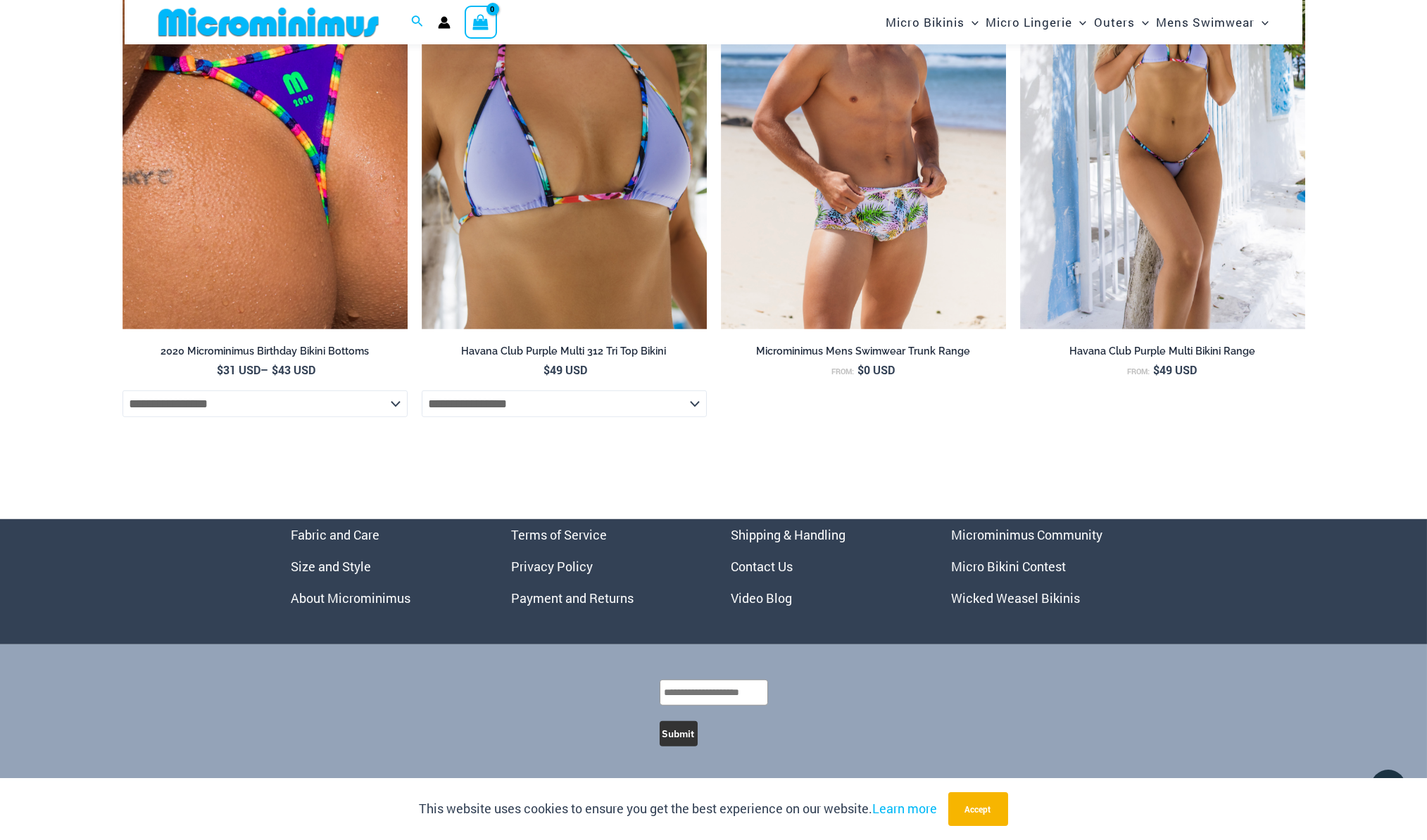
click at [908, 569] on link "Micro Bikini Contest" at bounding box center [1008, 566] width 115 height 17
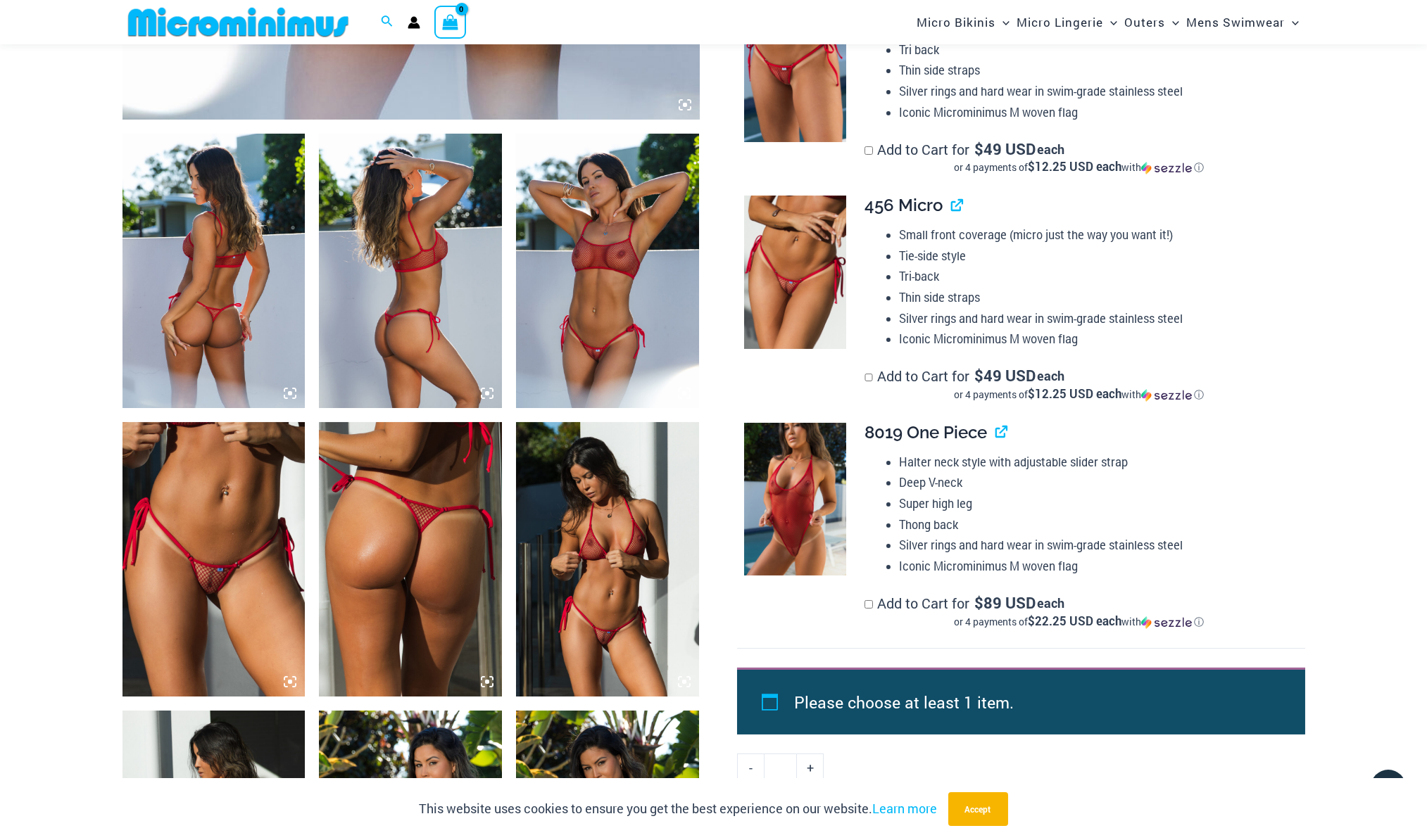
scroll to position [873, 0]
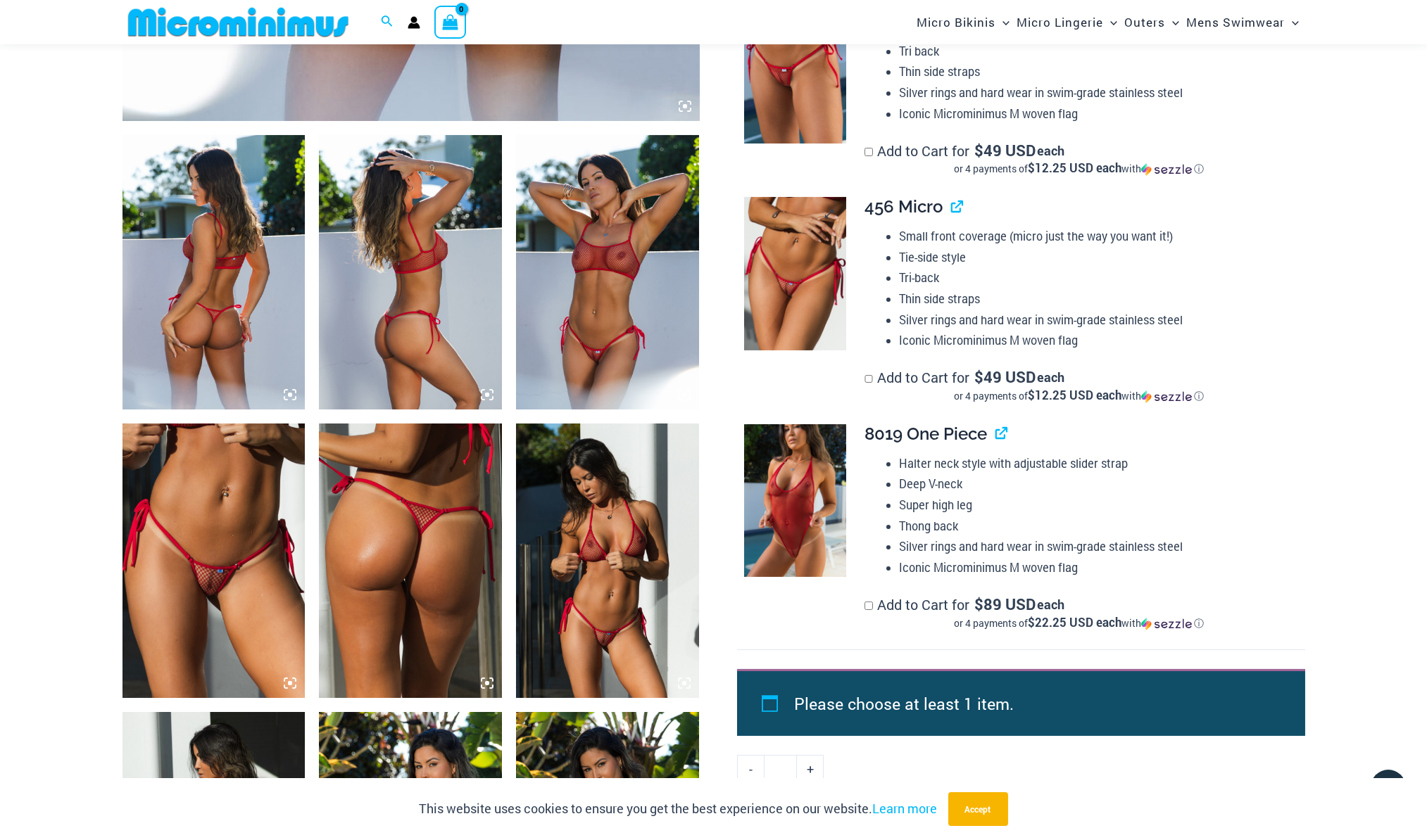
click at [785, 305] on img at bounding box center [795, 273] width 102 height 153
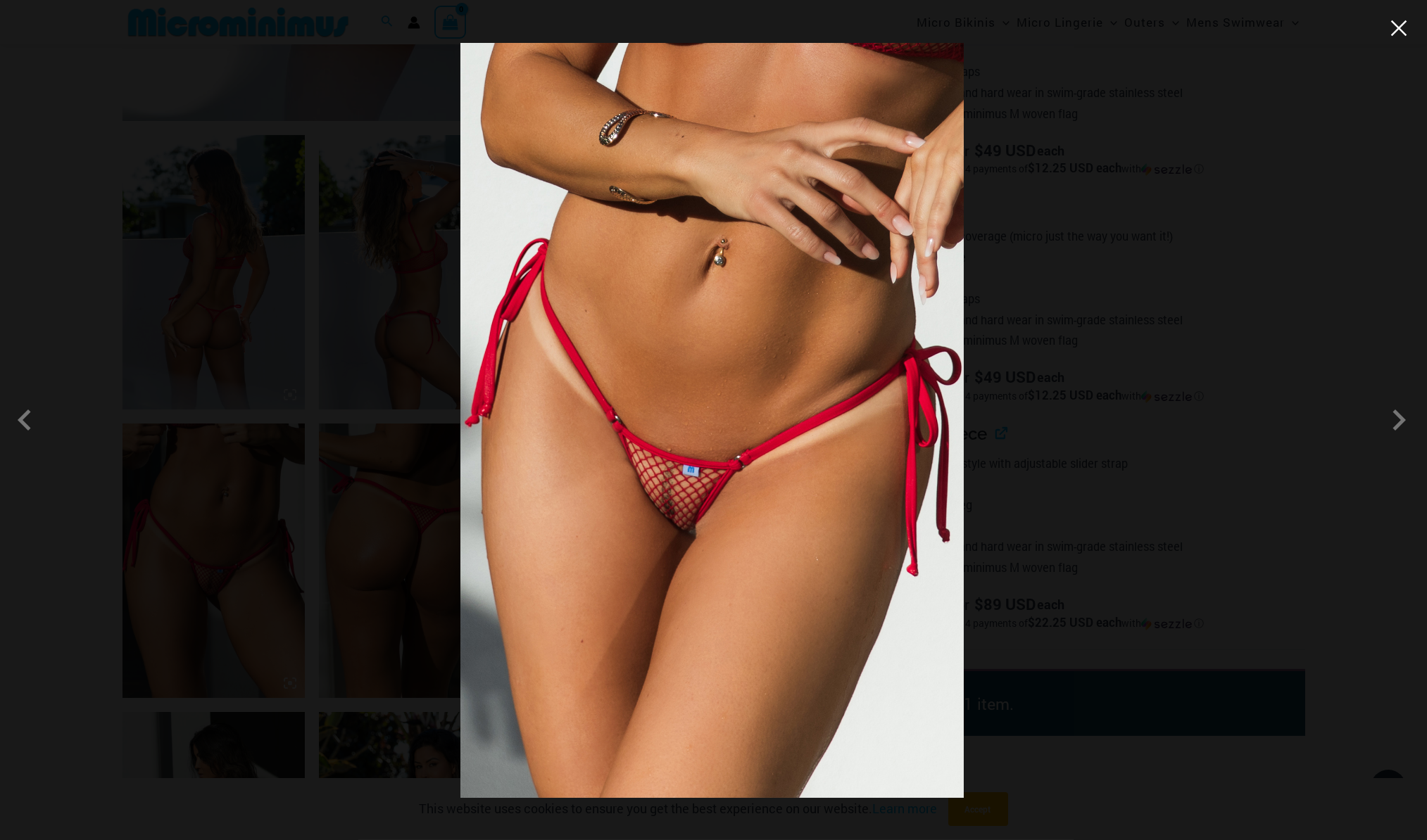
click at [1177, 26] on button "Close" at bounding box center [1398, 28] width 21 height 21
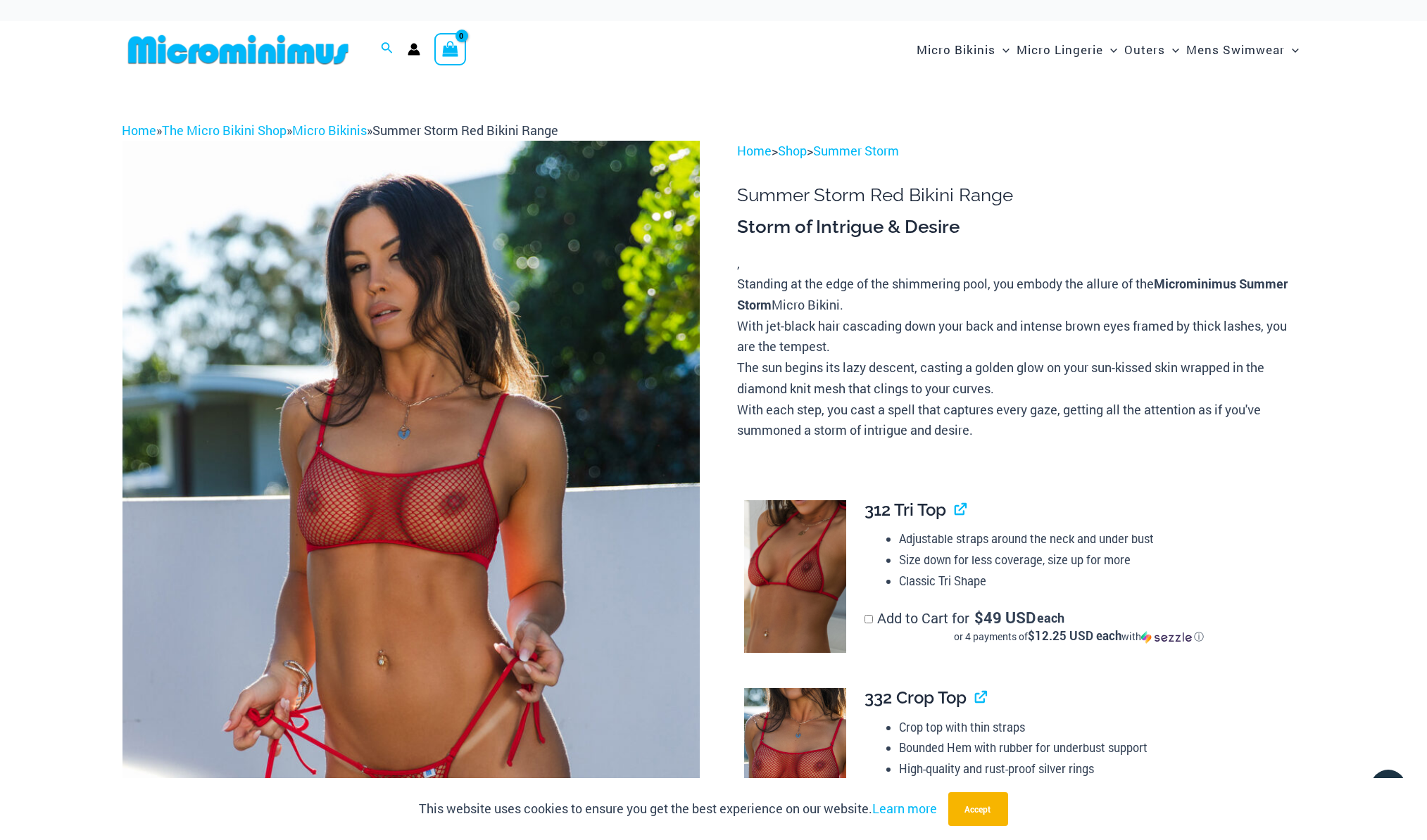
scroll to position [0, 0]
